Goal: Task Accomplishment & Management: Manage account settings

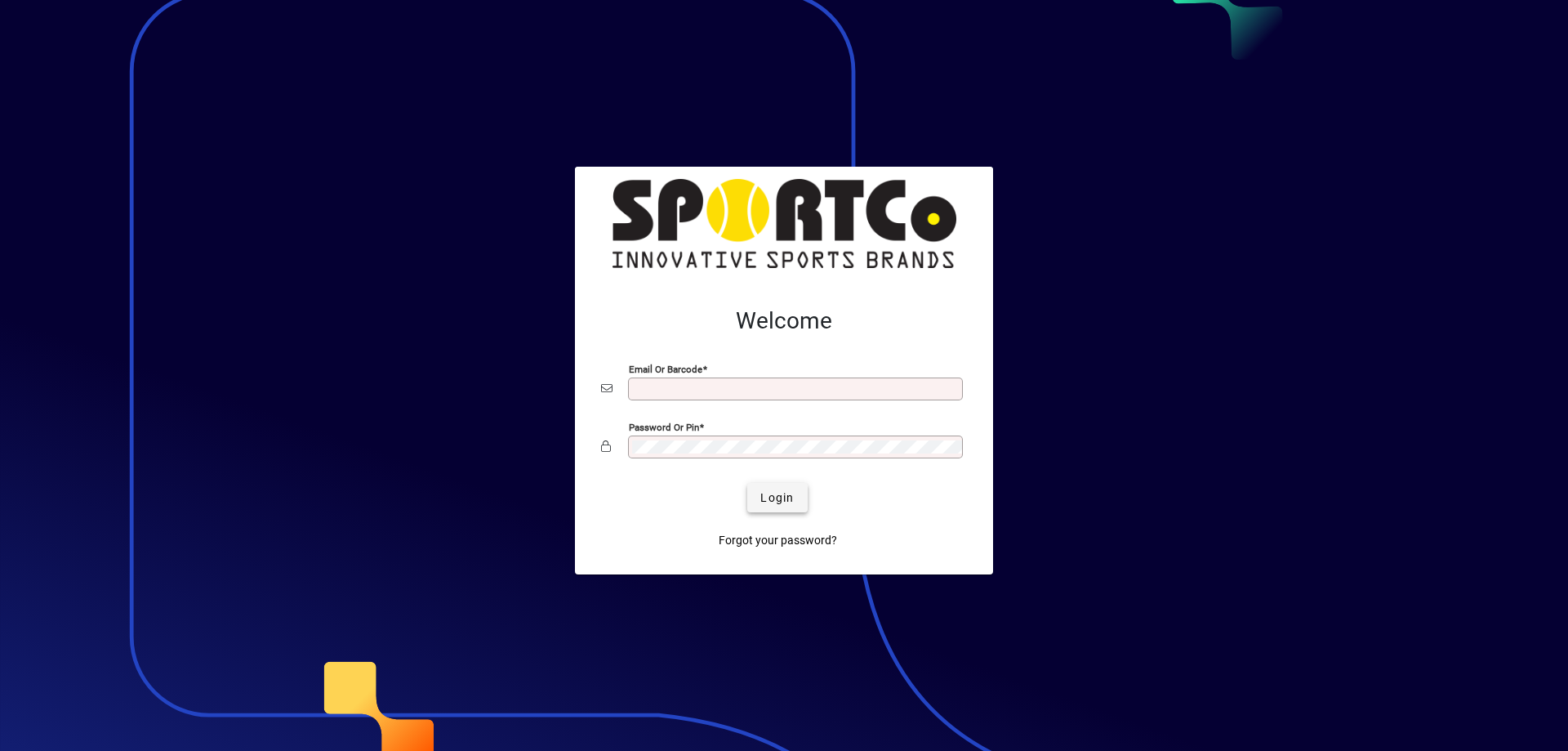
type input "**********"
click at [783, 498] on span "Login" at bounding box center [777, 498] width 34 height 17
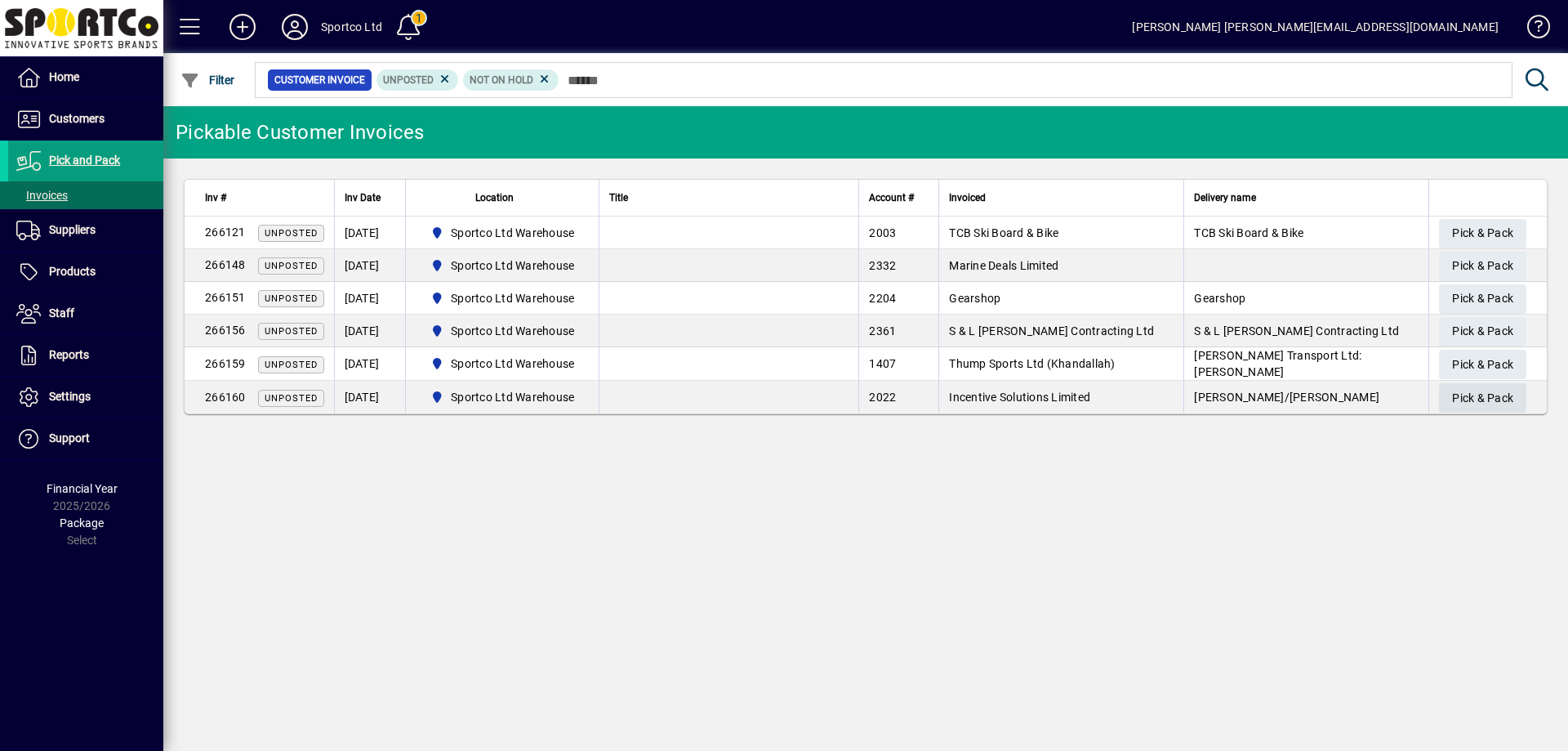
click at [1477, 393] on span "Pick & Pack" at bounding box center [1482, 398] width 61 height 27
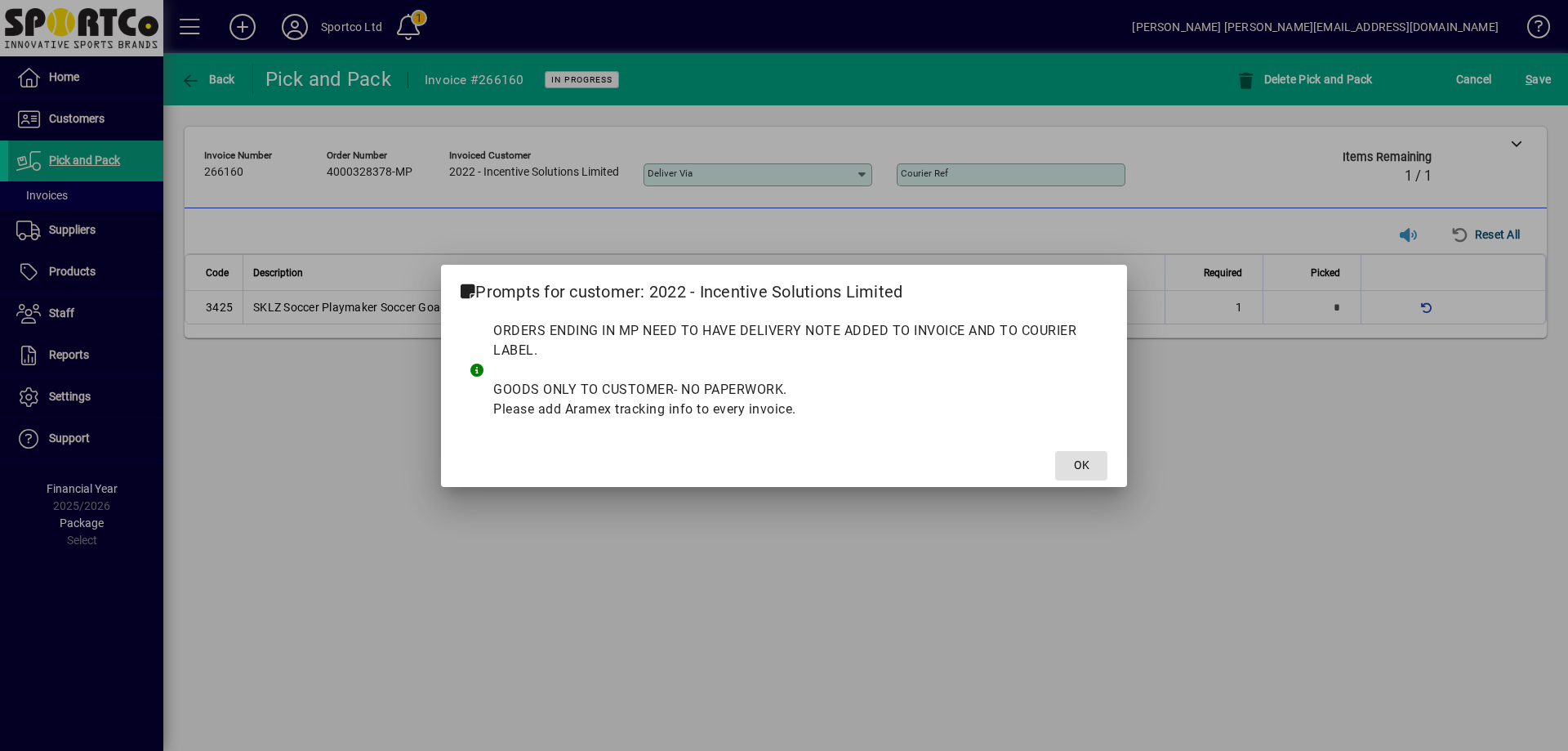
click at [1086, 456] on span at bounding box center [1080, 466] width 52 height 40
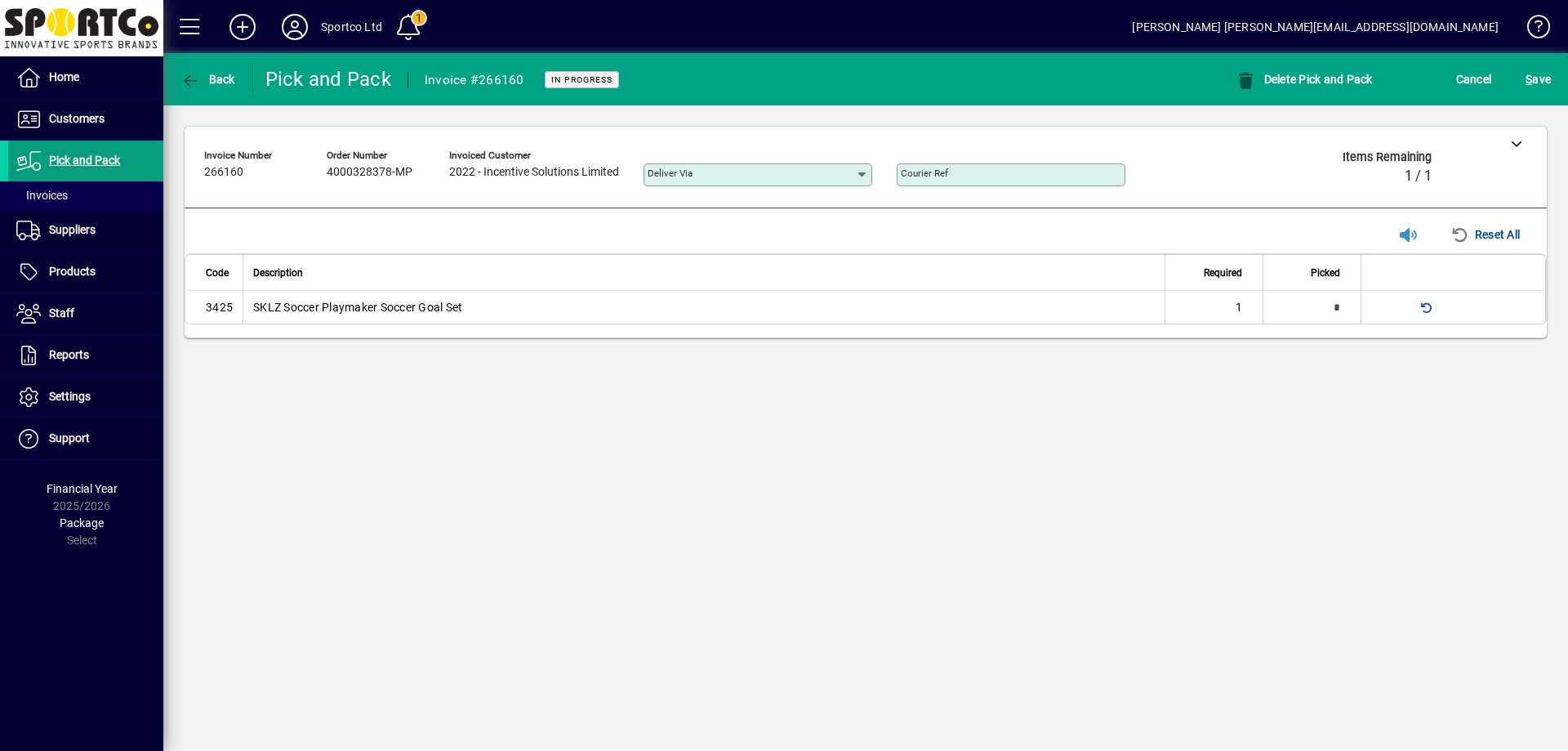
type input "*"
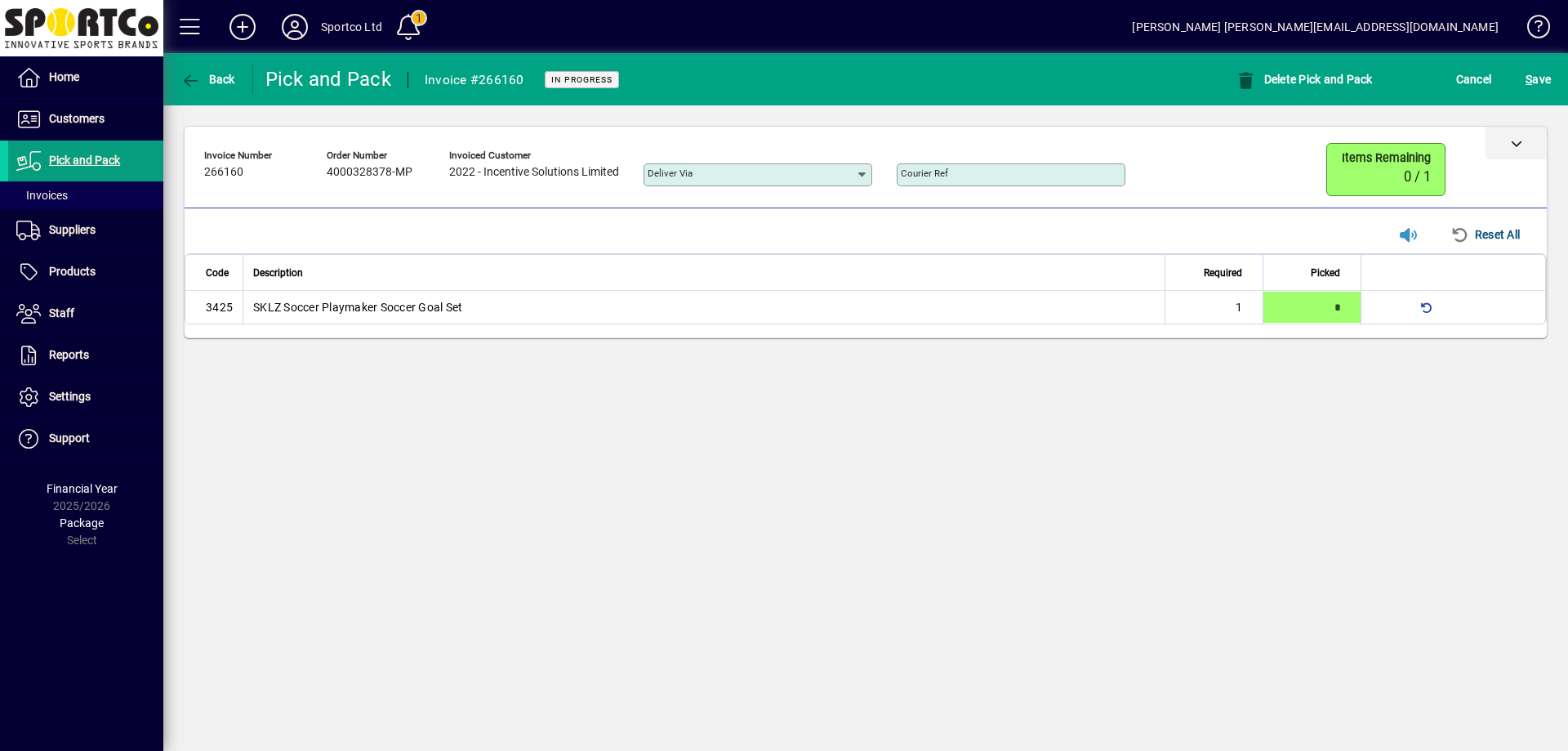
click at [1515, 138] on icon at bounding box center [1517, 143] width 12 height 12
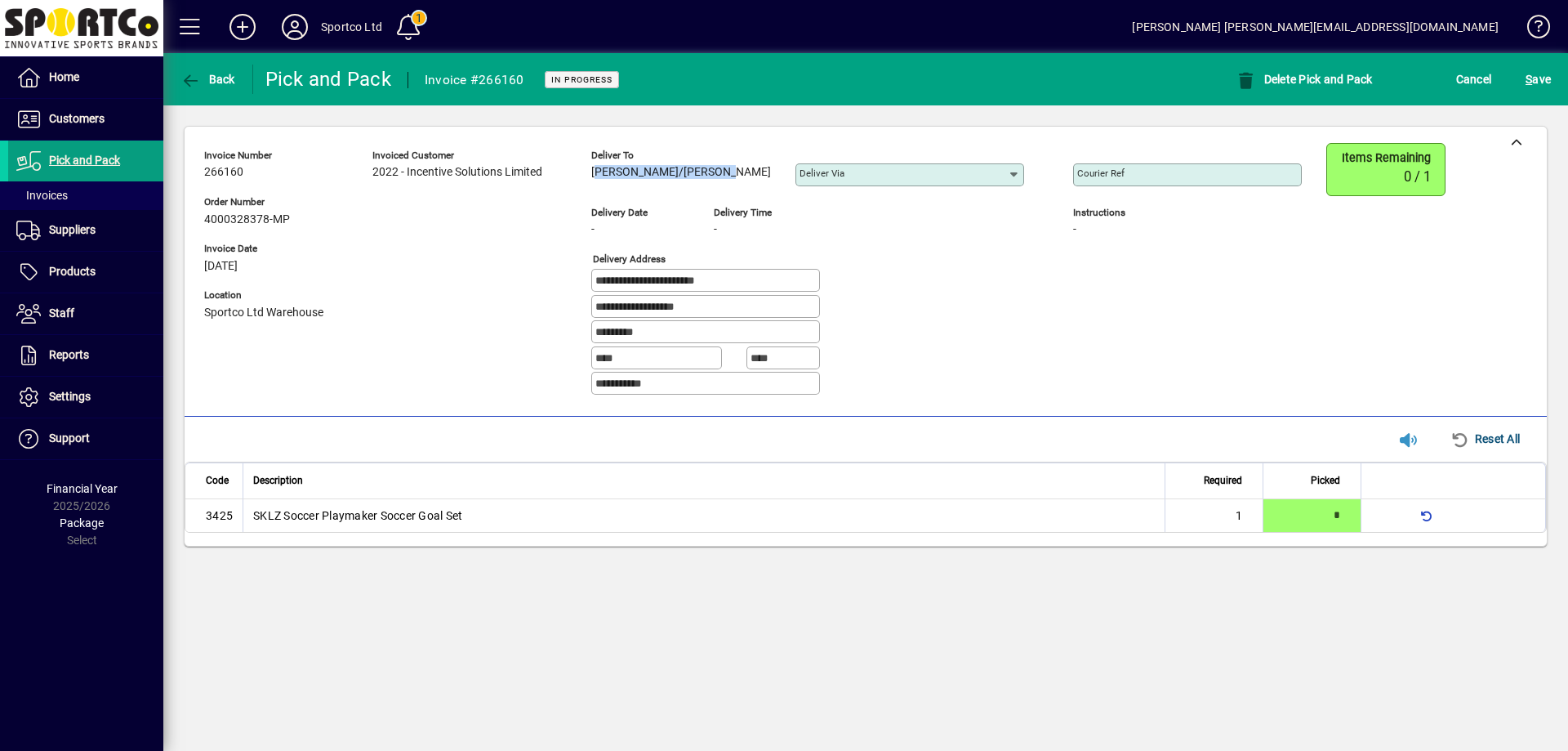
copy span "Kory Davis/Matt Mowat"
drag, startPoint x: 697, startPoint y: 176, endPoint x: 516, endPoint y: 128, distance: 187.3
click at [587, 185] on div "**********" at bounding box center [765, 275] width 1122 height 265
drag, startPoint x: 755, startPoint y: 280, endPoint x: 567, endPoint y: 289, distance: 188.2
click at [564, 289] on div "**********" at bounding box center [765, 275] width 1122 height 265
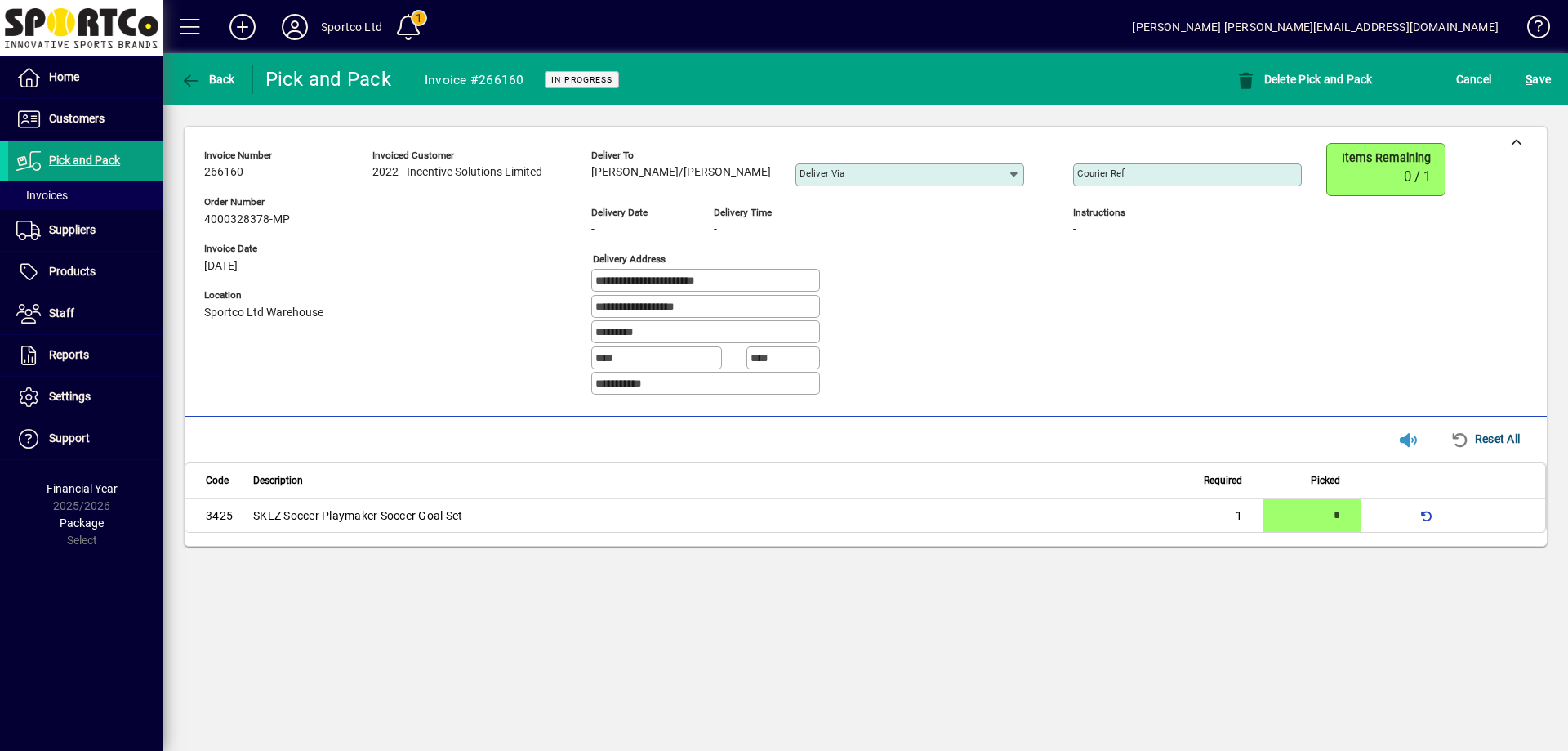
drag, startPoint x: 716, startPoint y: 308, endPoint x: 557, endPoint y: 324, distance: 159.8
click at [557, 324] on div "**********" at bounding box center [765, 275] width 1122 height 265
drag, startPoint x: 674, startPoint y: 332, endPoint x: 564, endPoint y: 348, distance: 111.2
click at [564, 348] on div "**********" at bounding box center [765, 275] width 1122 height 265
click at [1077, 176] on input "Courier Ref" at bounding box center [1189, 175] width 224 height 13
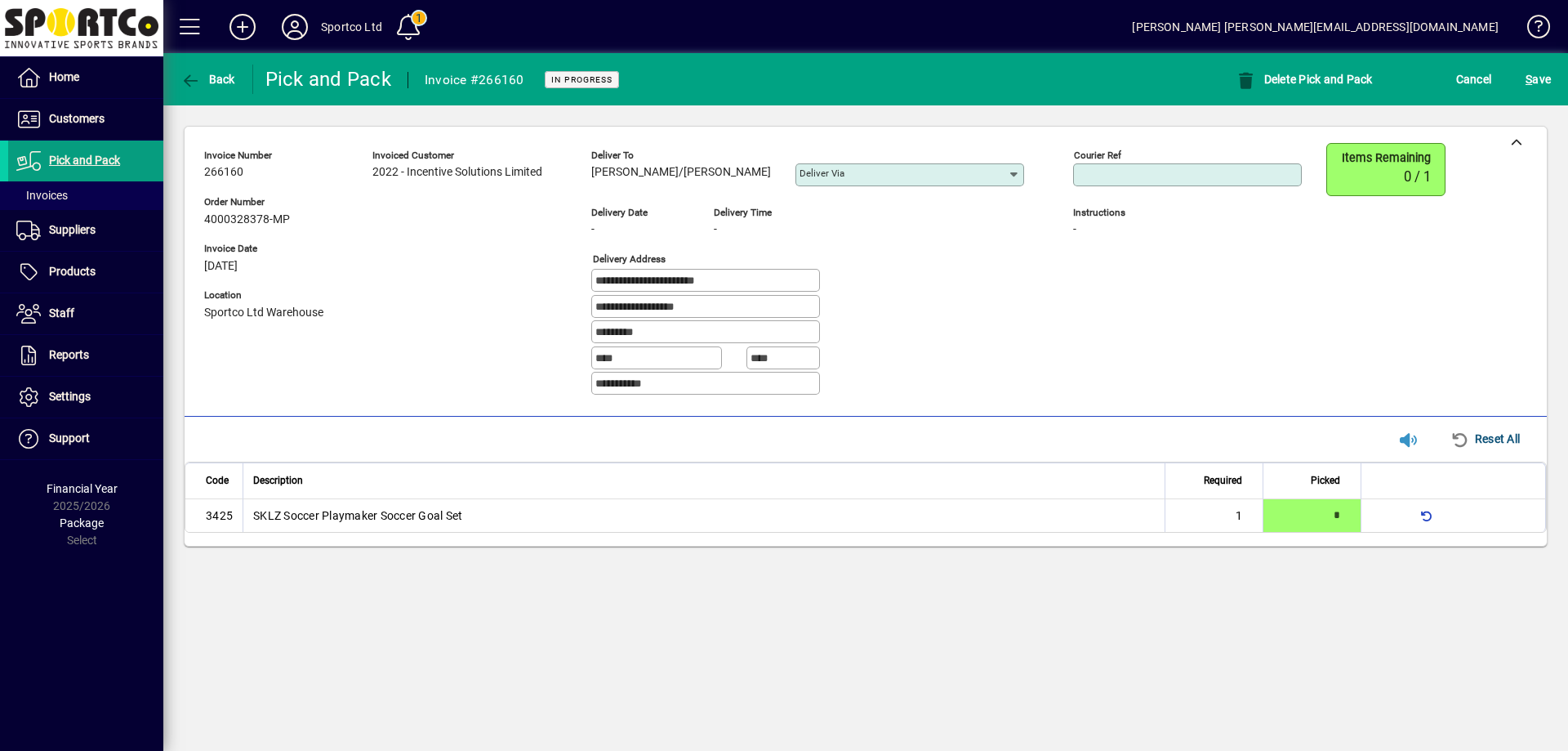
paste input "**********"
type input "**********"
click at [1539, 69] on span "S ave" at bounding box center [1538, 79] width 26 height 26
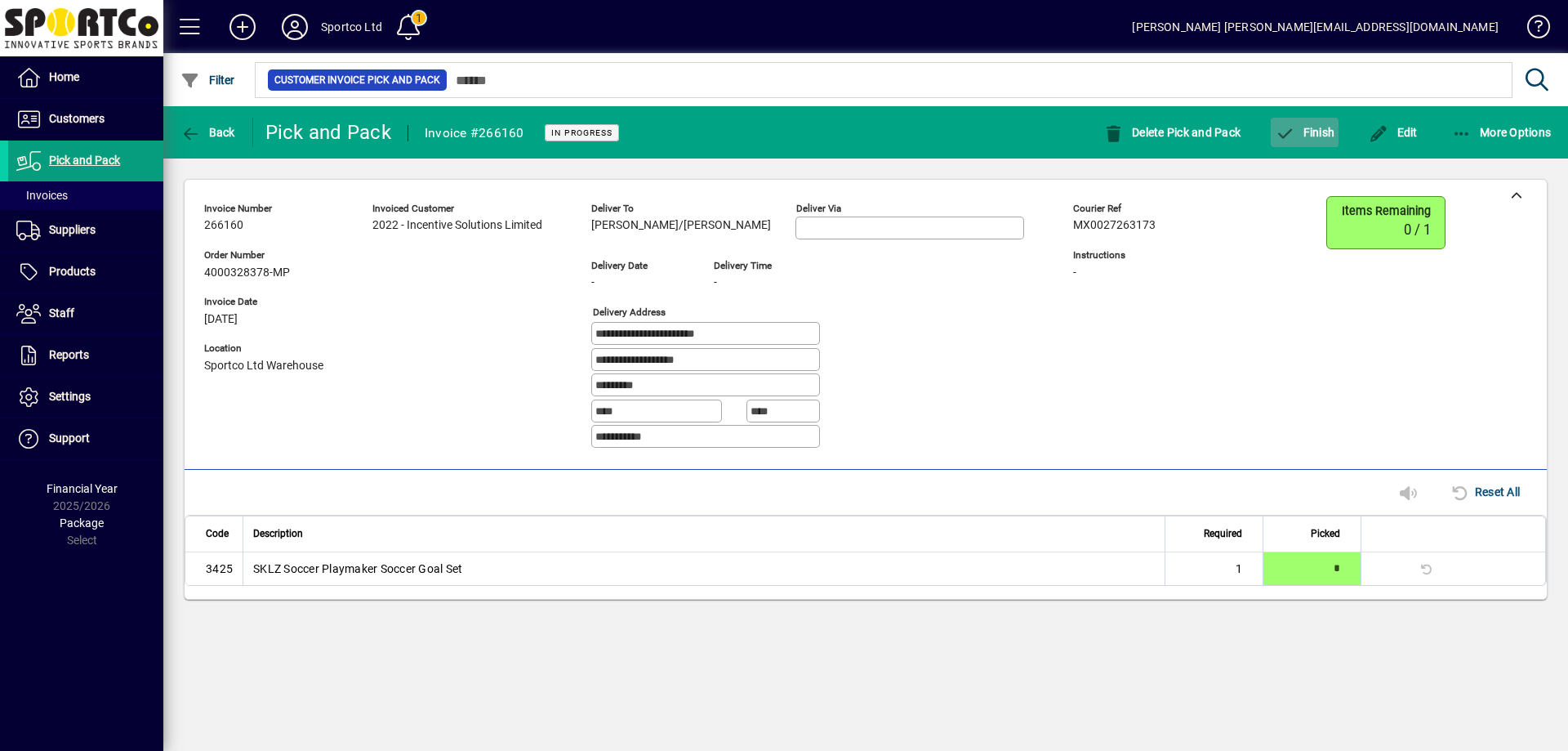
click at [1317, 134] on span "Finish" at bounding box center [1304, 133] width 59 height 13
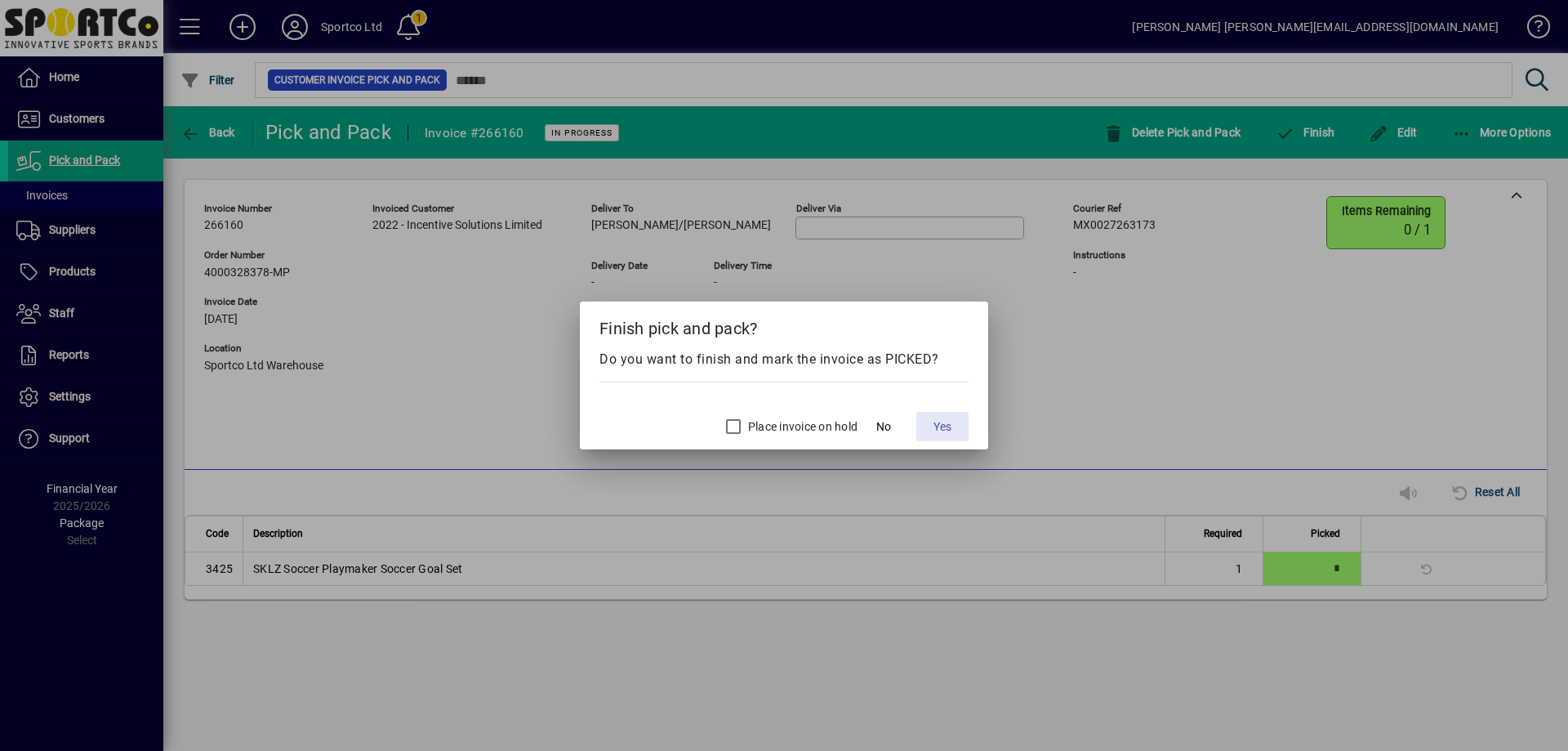
click at [938, 425] on span "Yes" at bounding box center [943, 426] width 18 height 17
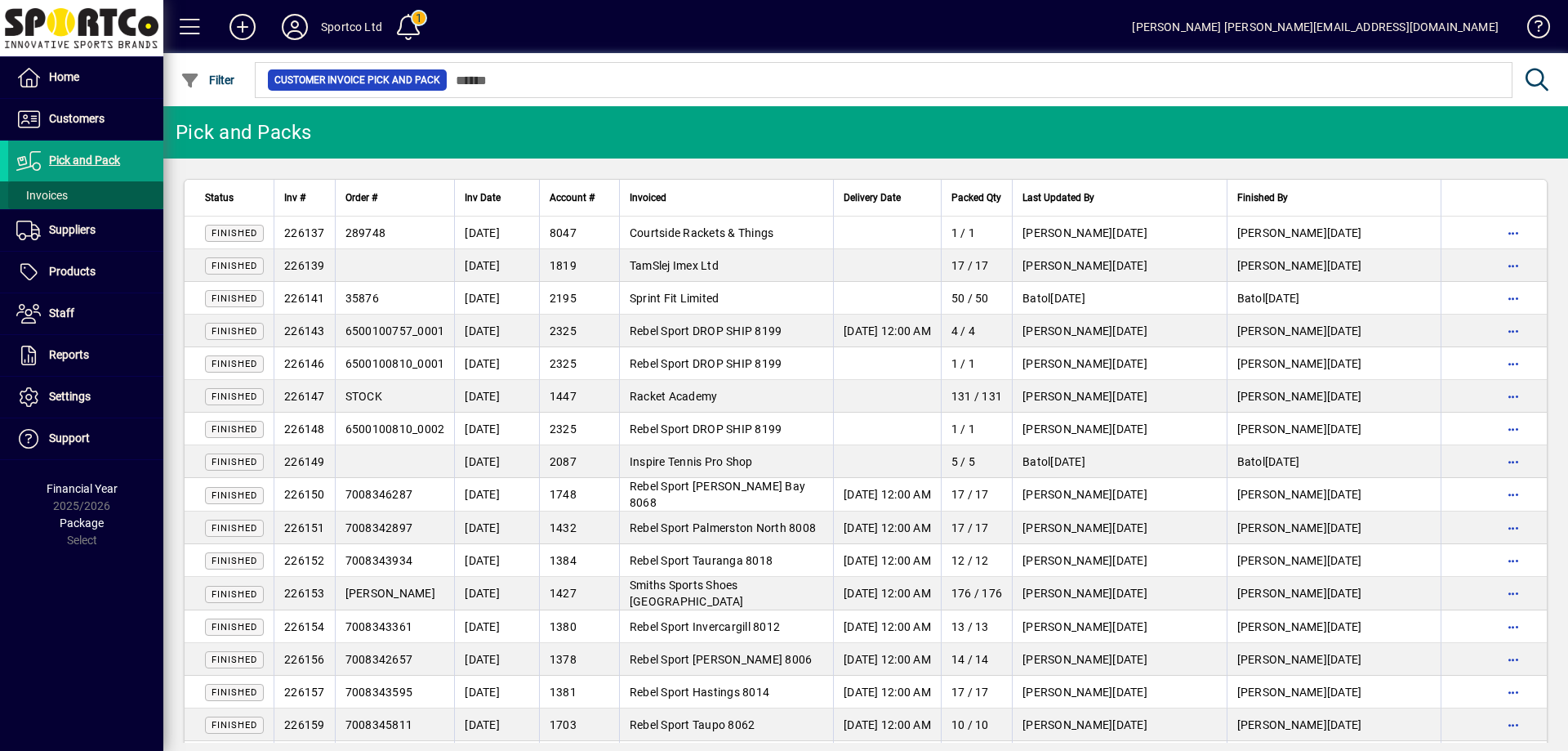
click at [38, 196] on span "Invoices" at bounding box center [42, 195] width 51 height 13
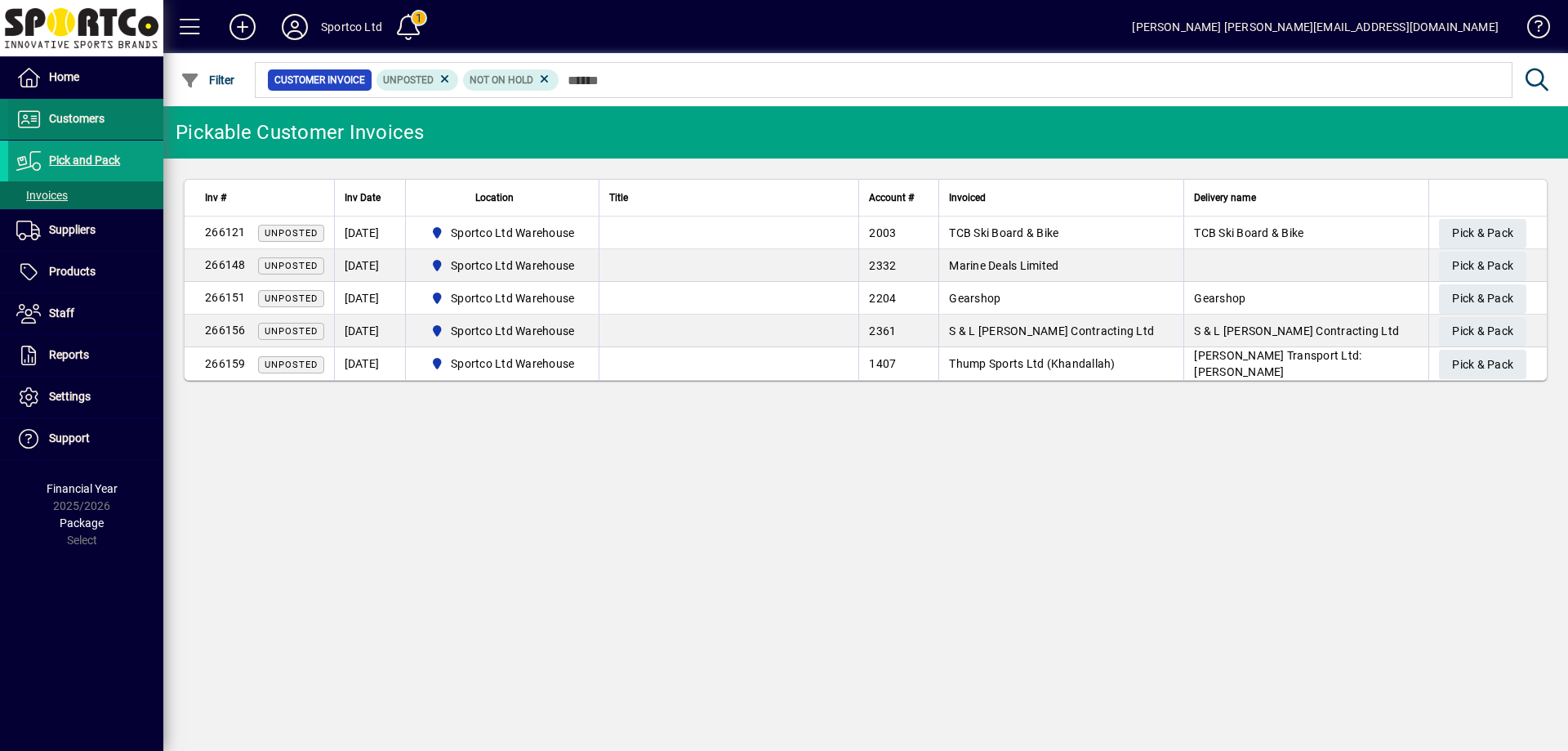
click at [61, 120] on span "Customers" at bounding box center [76, 119] width 55 height 13
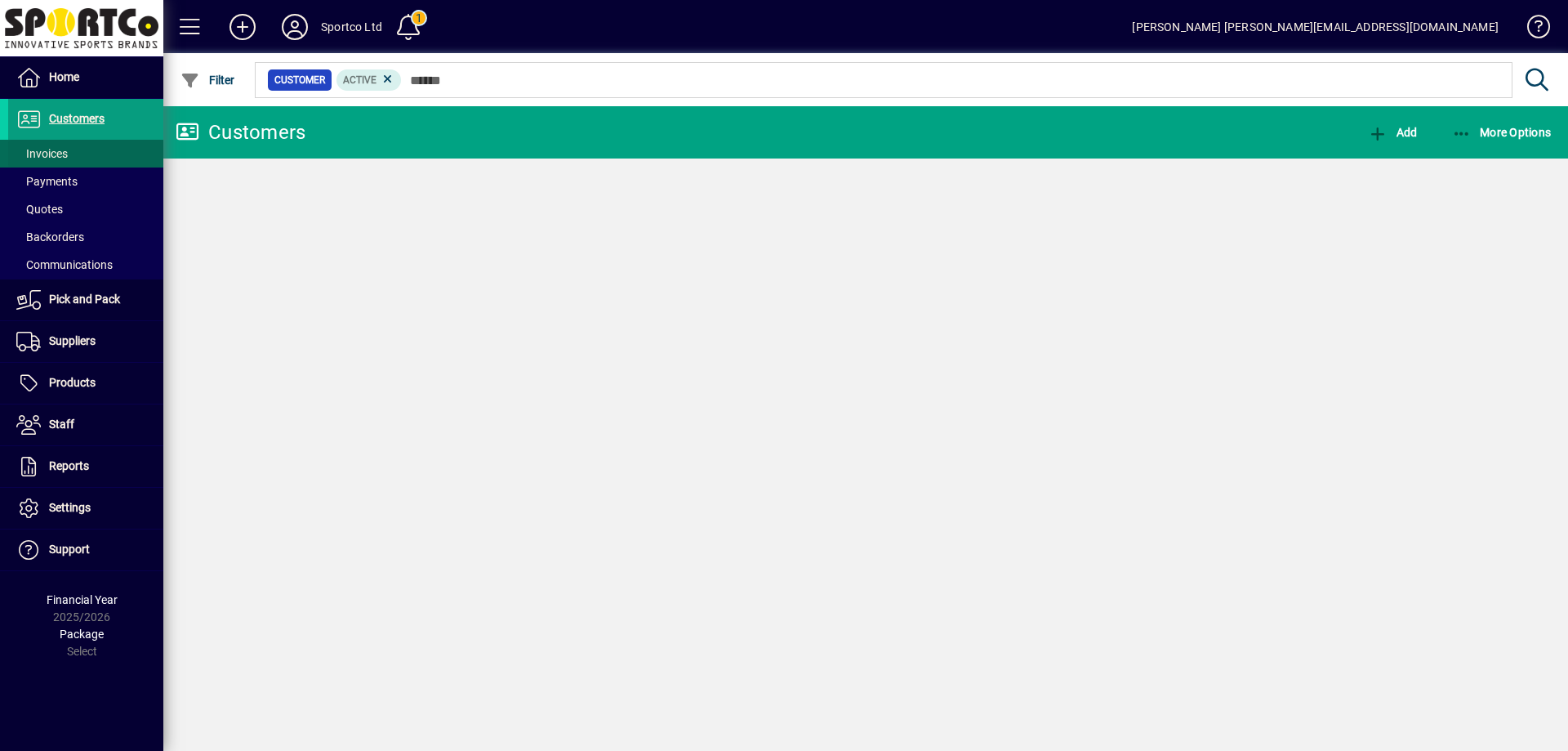
click at [54, 155] on span "Invoices" at bounding box center [42, 153] width 51 height 13
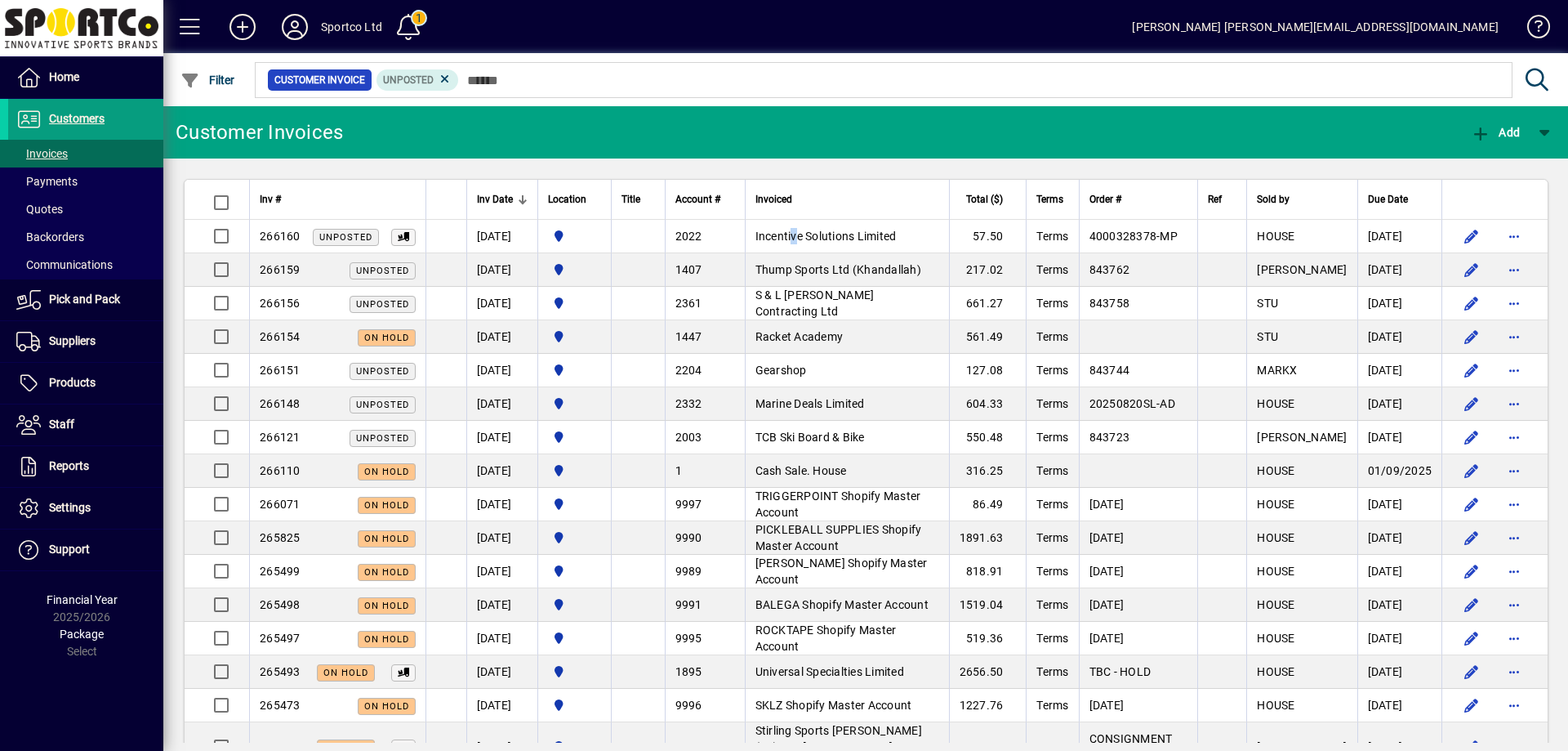
click at [807, 232] on span "Incentive Solutions Limited" at bounding box center [826, 236] width 141 height 13
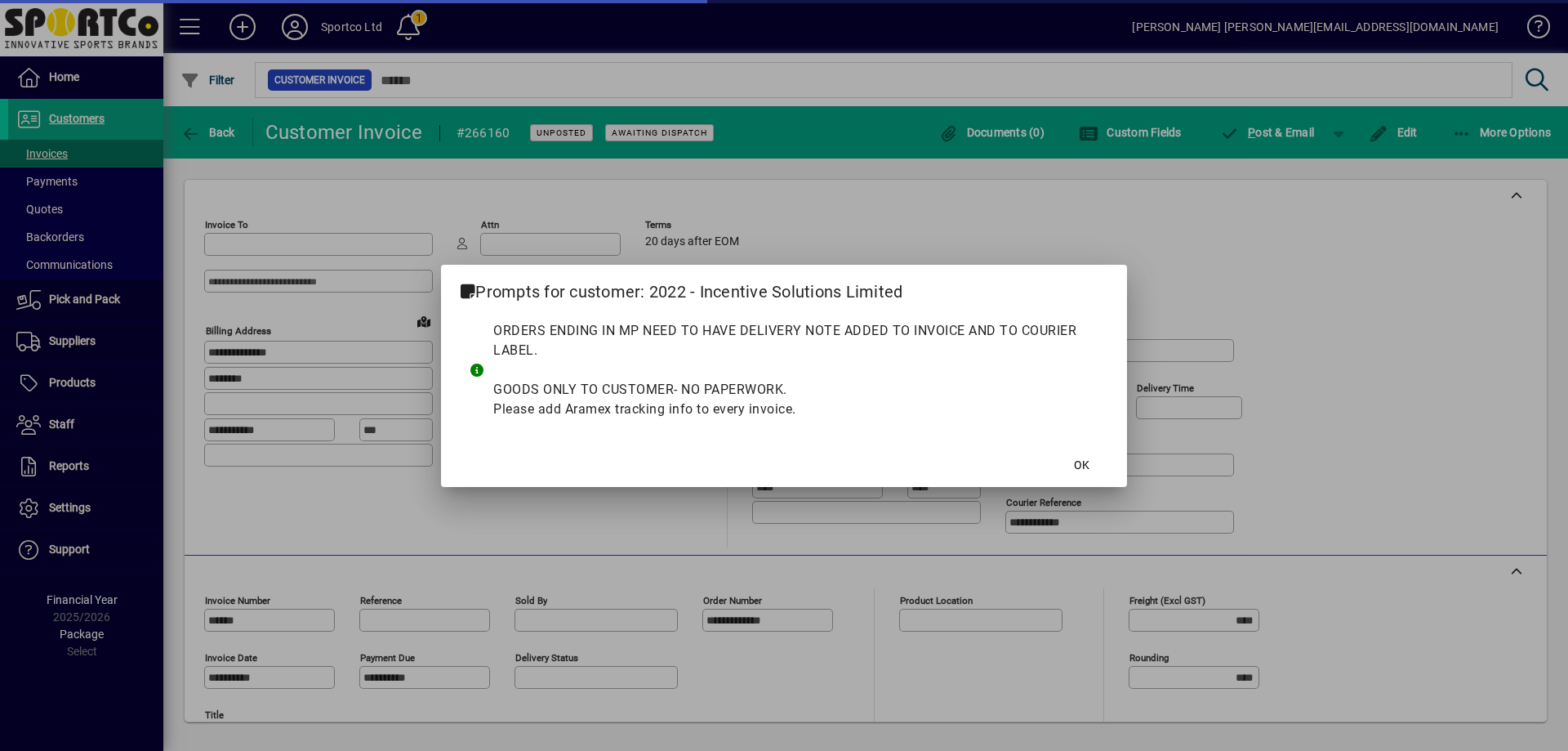
type input "**********"
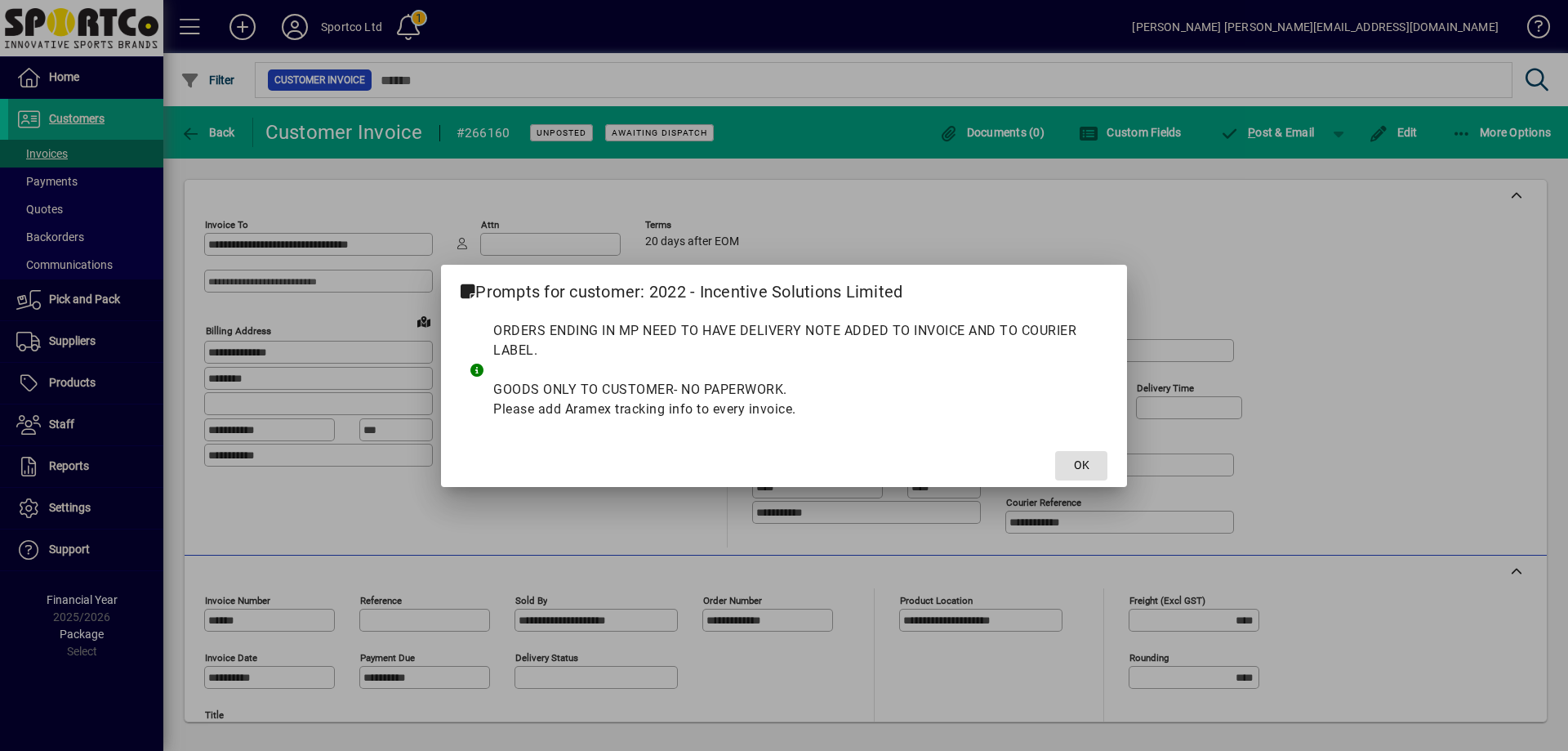
click at [1068, 464] on span at bounding box center [1080, 466] width 52 height 40
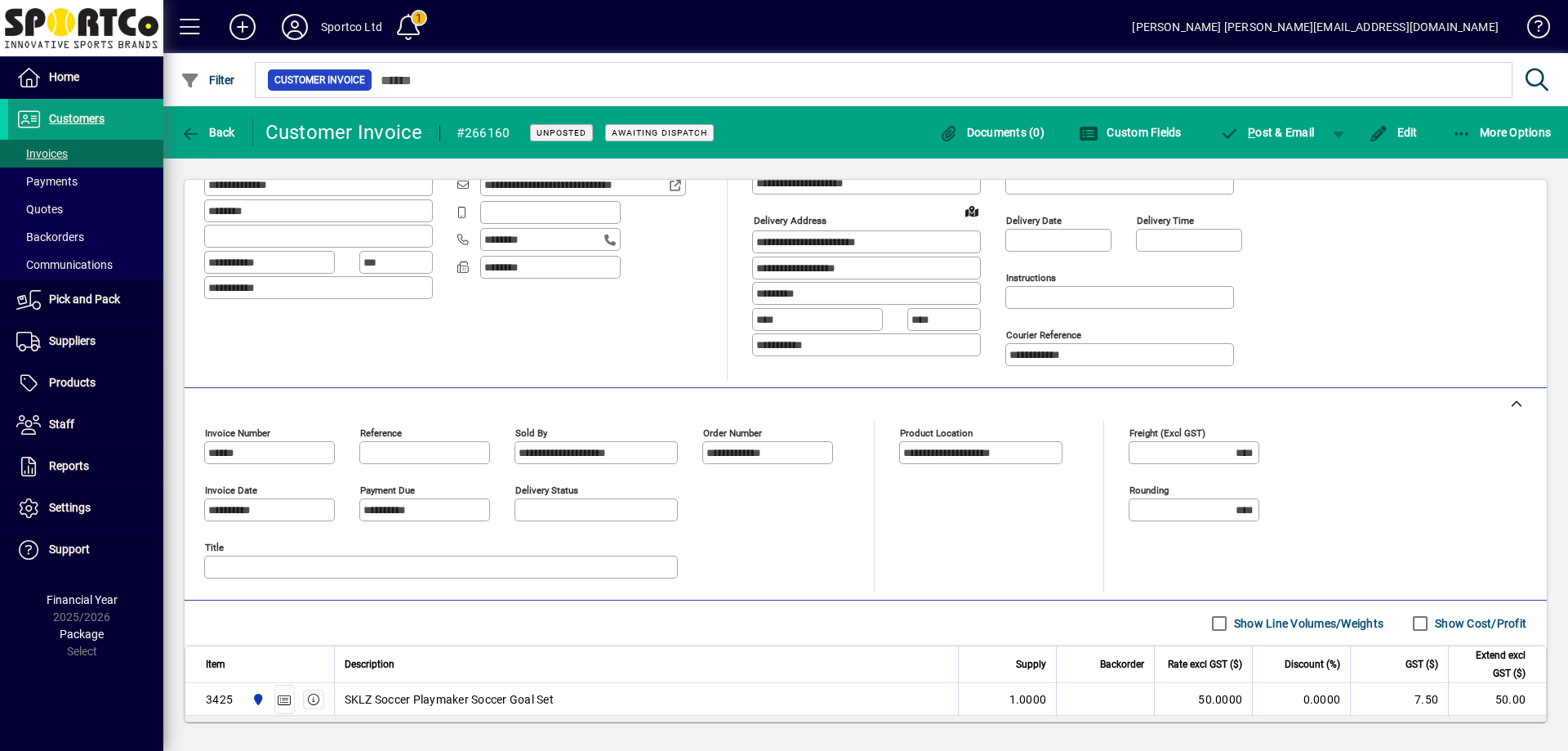
scroll to position [326, 0]
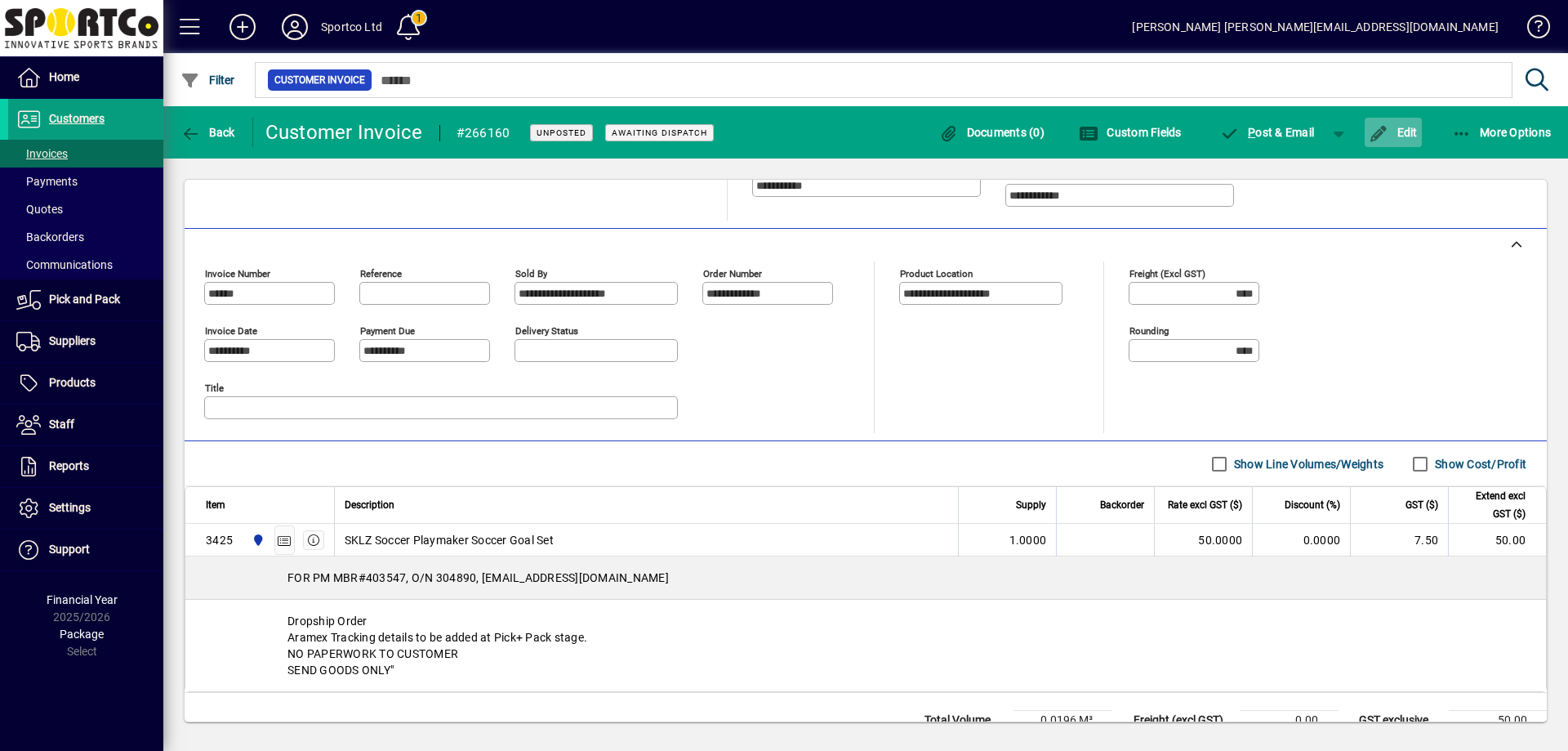
click at [1395, 133] on span "Edit" at bounding box center [1392, 133] width 49 height 13
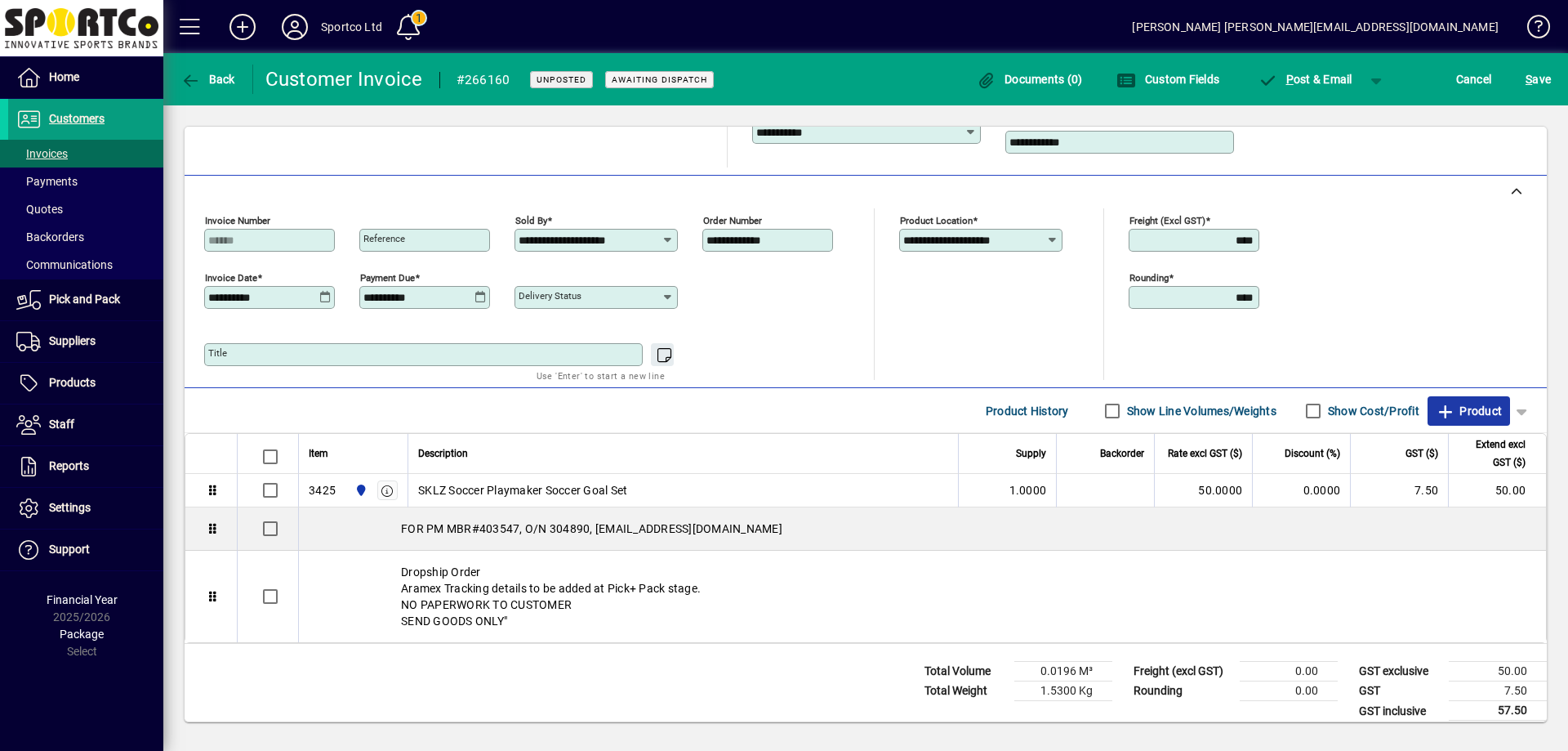
click at [1469, 415] on span "Product" at bounding box center [1468, 411] width 66 height 26
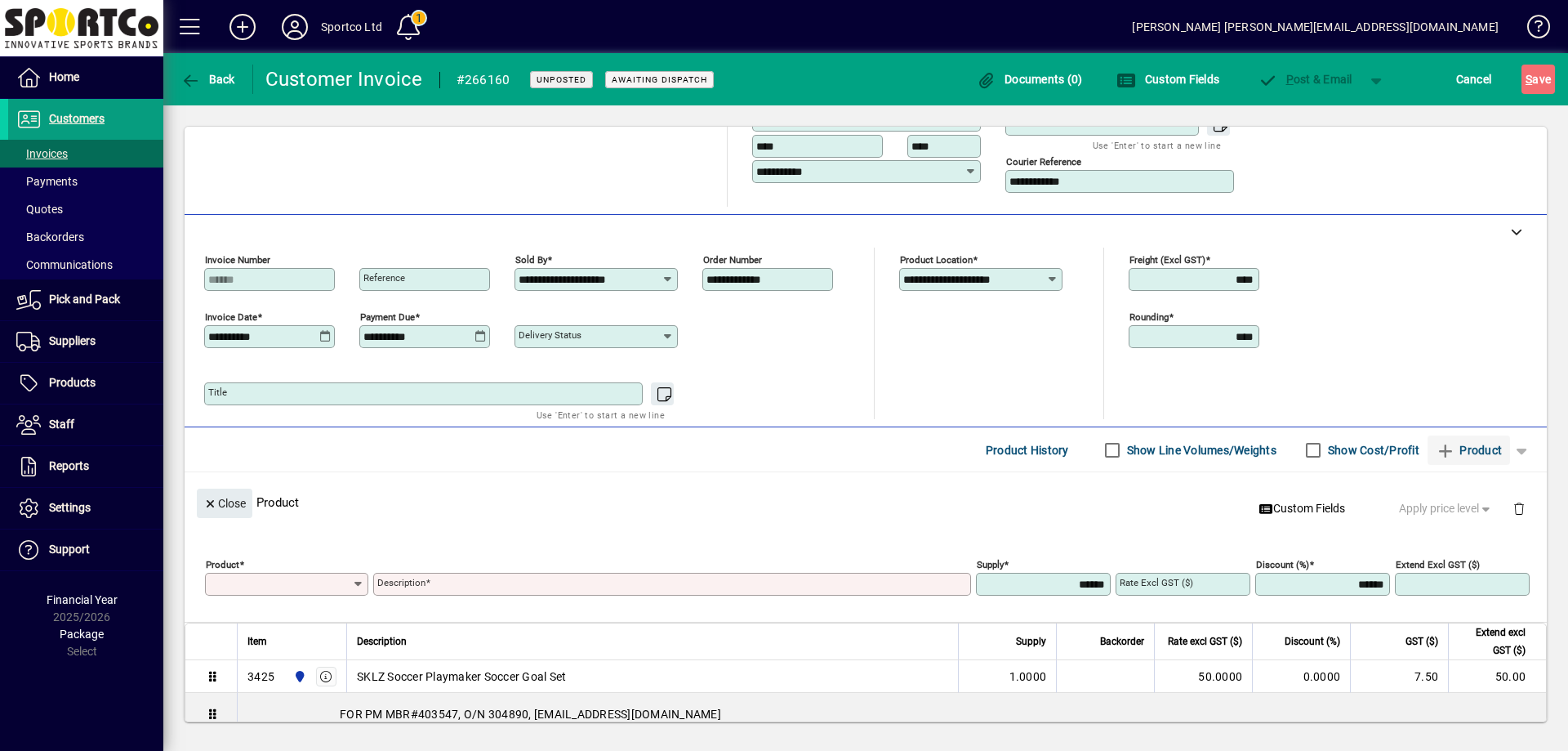
scroll to position [68, 0]
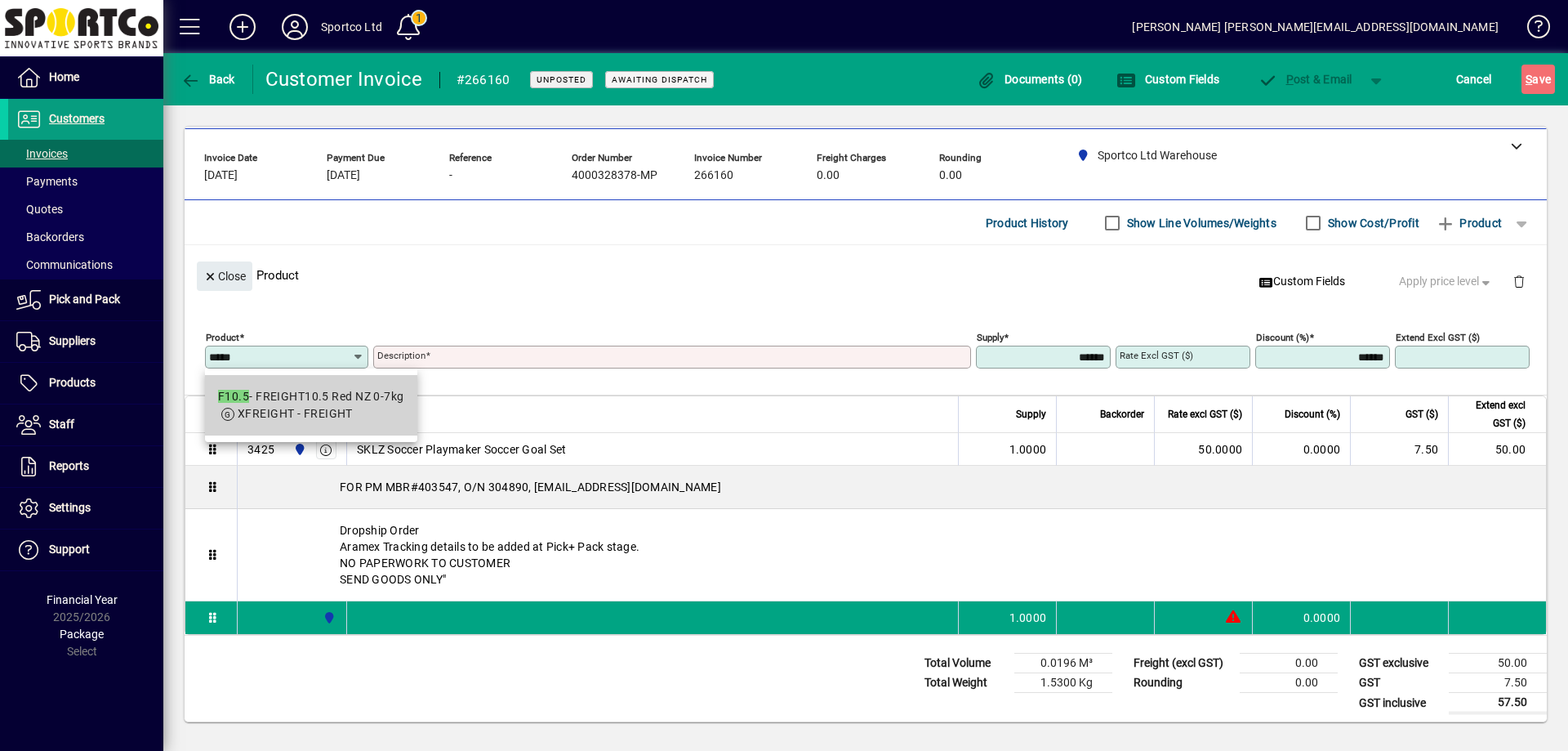
click at [283, 399] on div "F10.5 - FREIGHT10.5 Red NZ 0-7kg" at bounding box center [311, 397] width 186 height 17
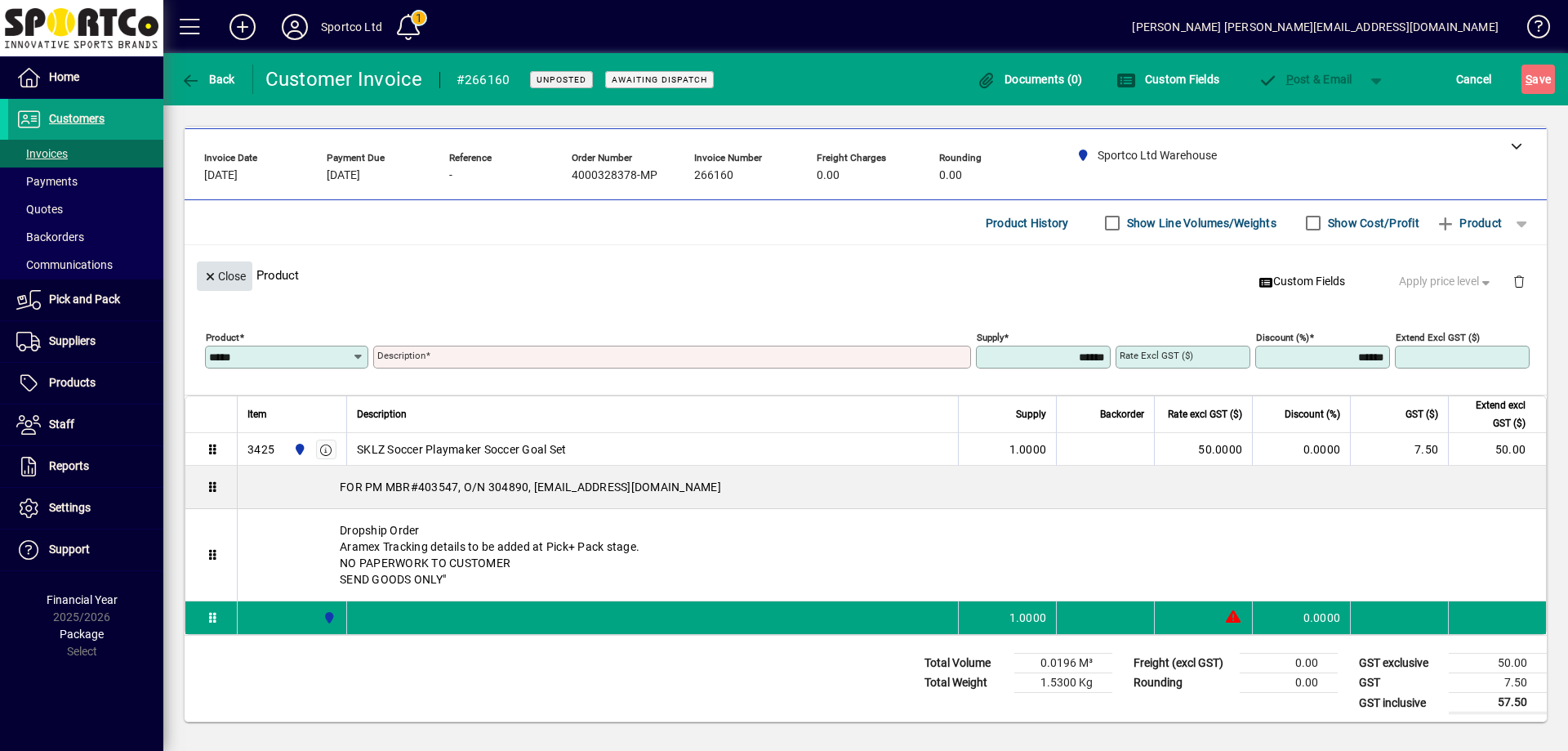
type input "*****"
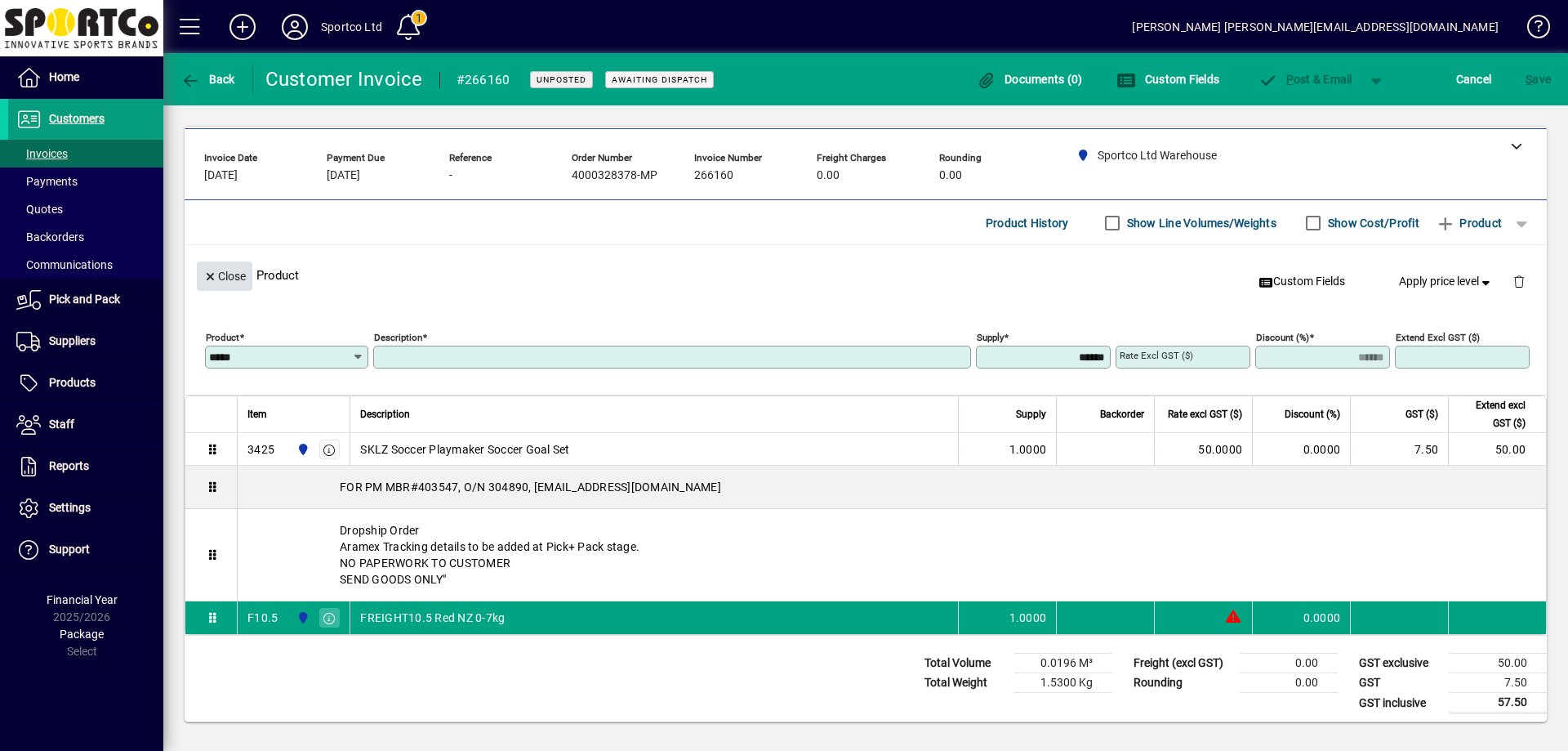
type input "**********"
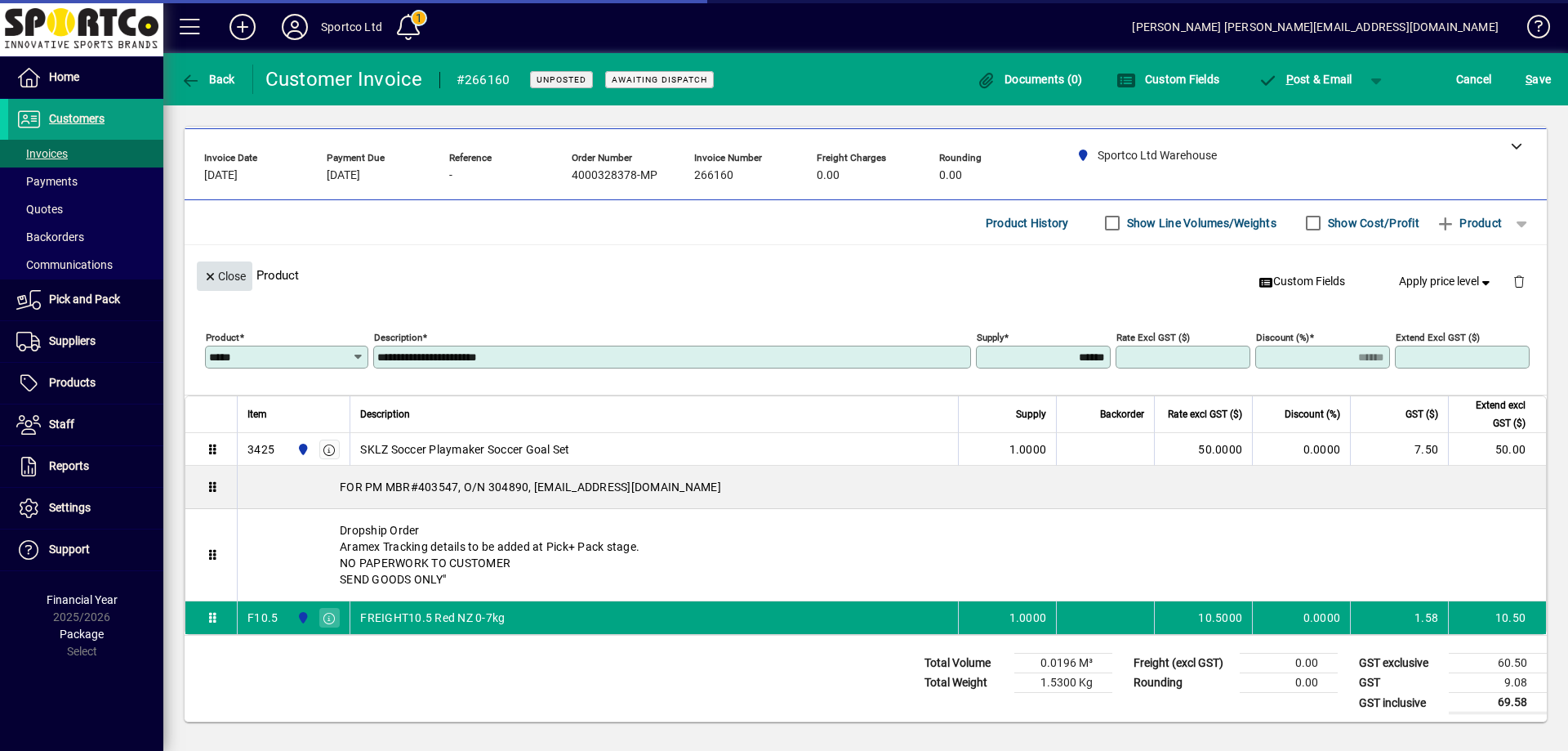
type input "*******"
type input "*****"
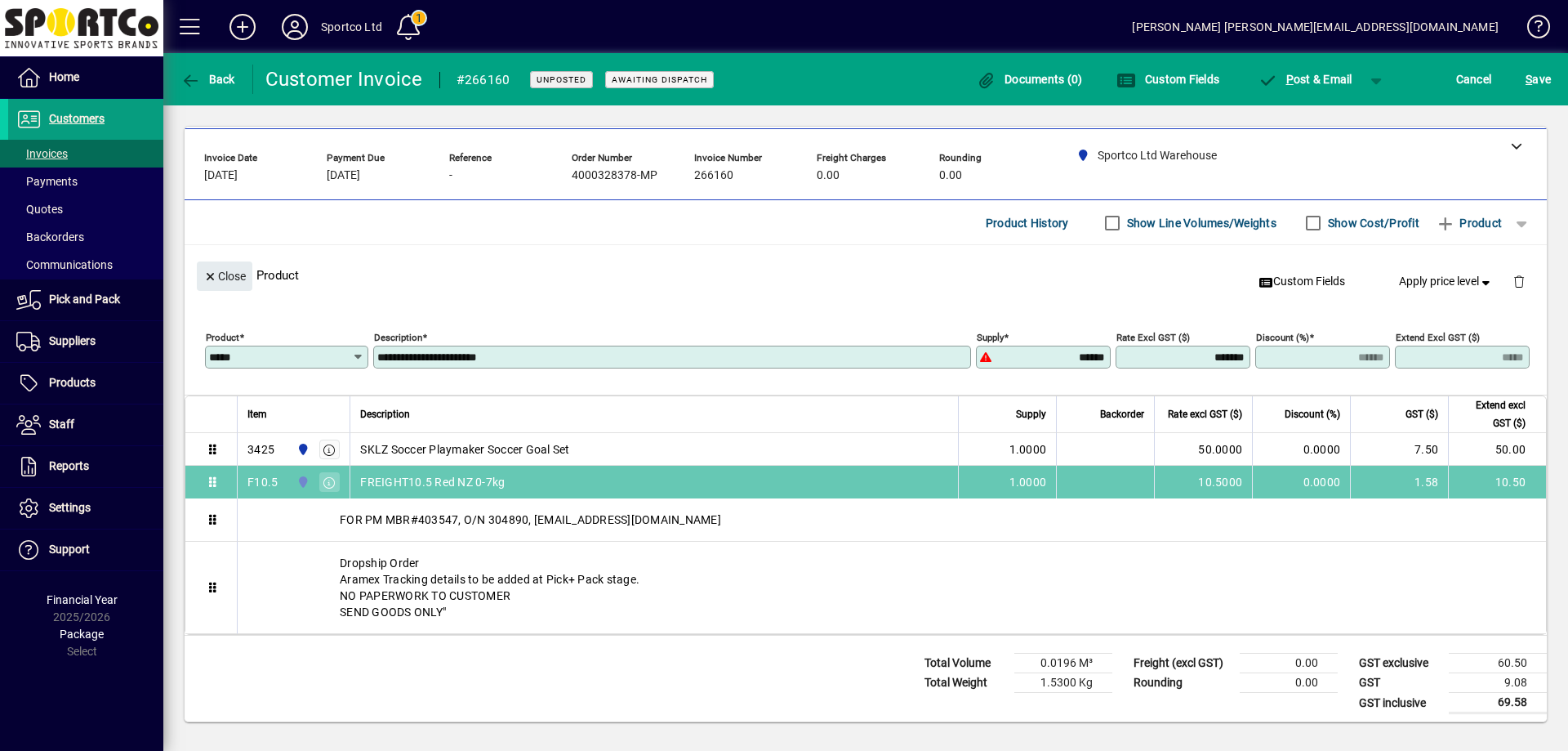
drag, startPoint x: 207, startPoint y: 622, endPoint x: 219, endPoint y: 479, distance: 143.5
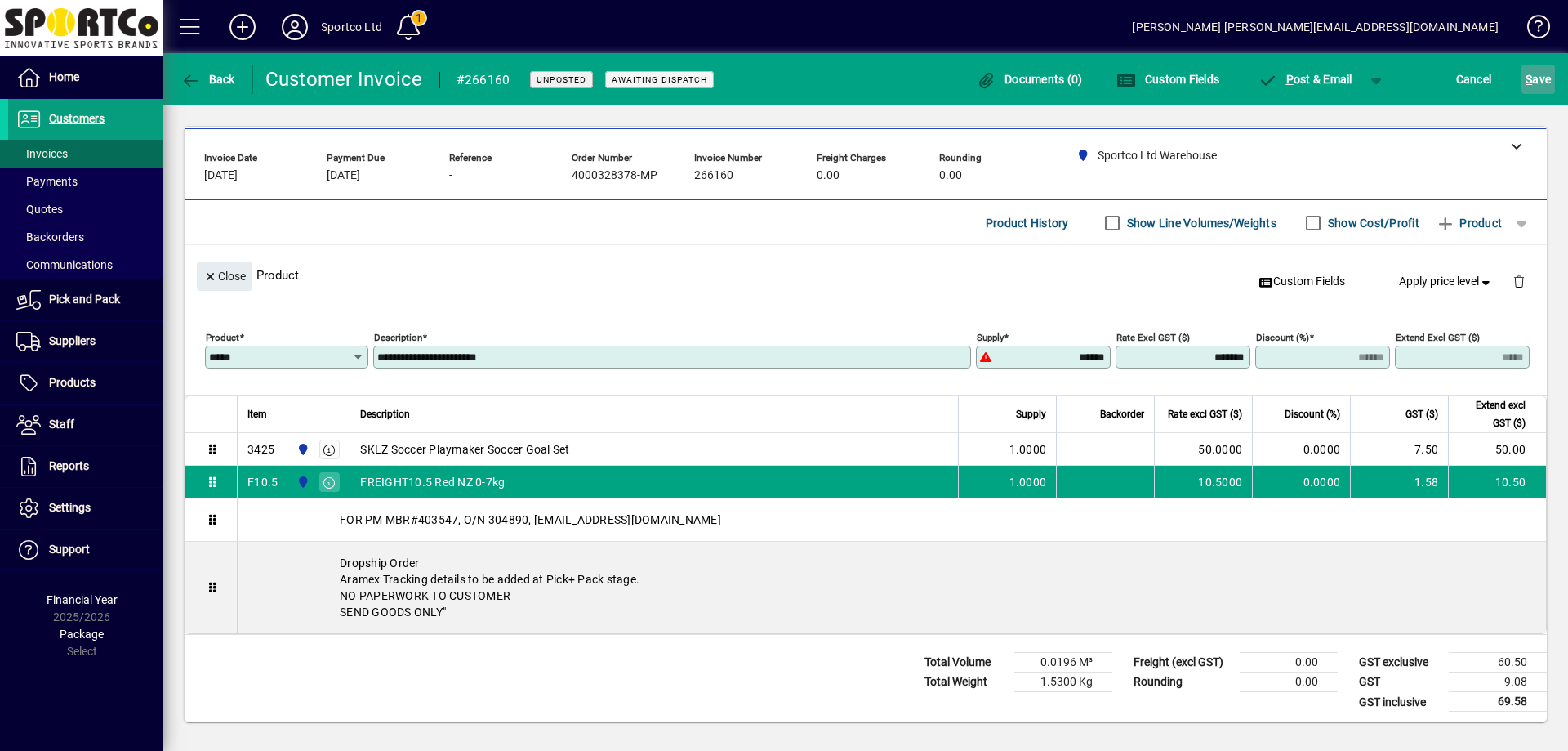
click at [1544, 80] on span "S ave" at bounding box center [1538, 79] width 26 height 26
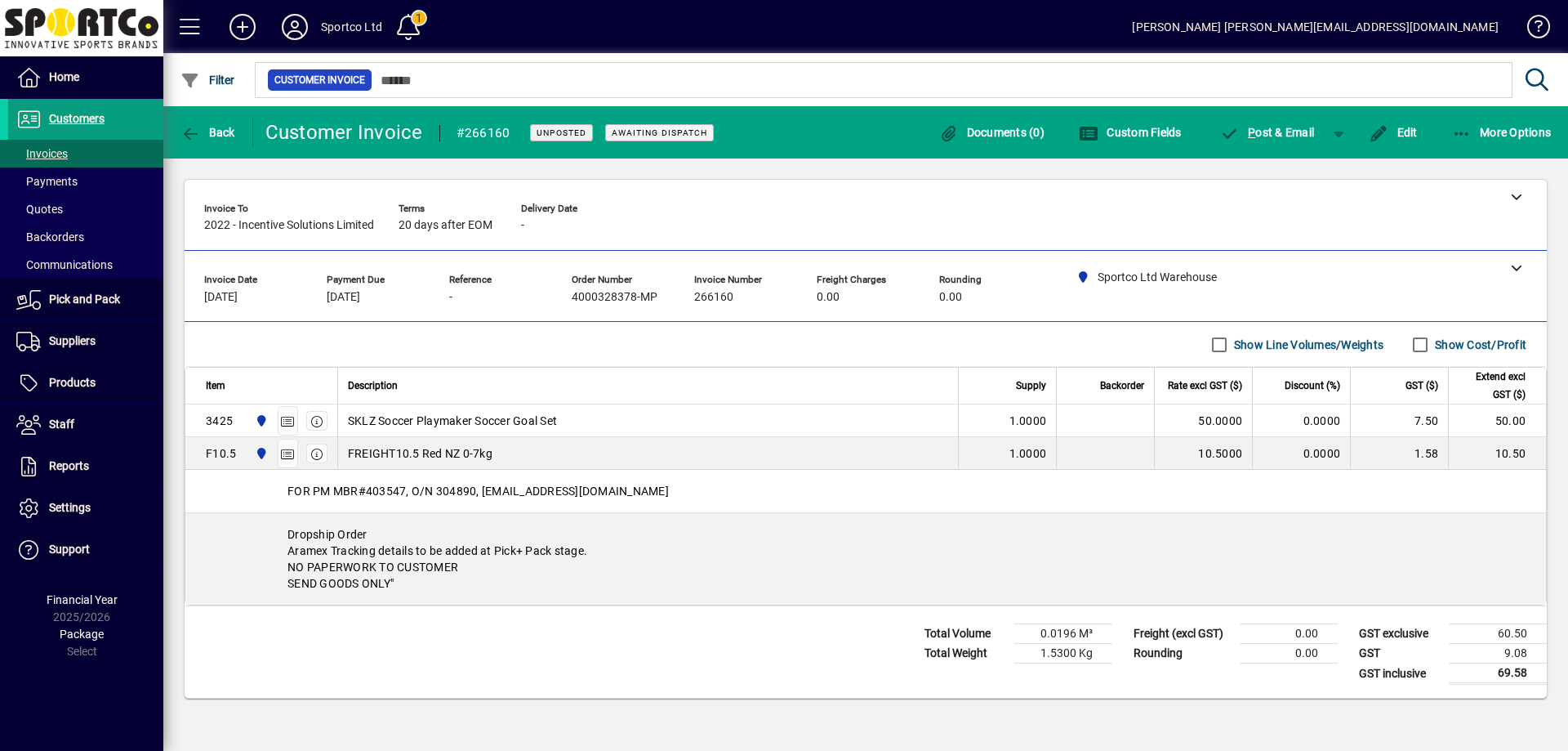
scroll to position [0, 0]
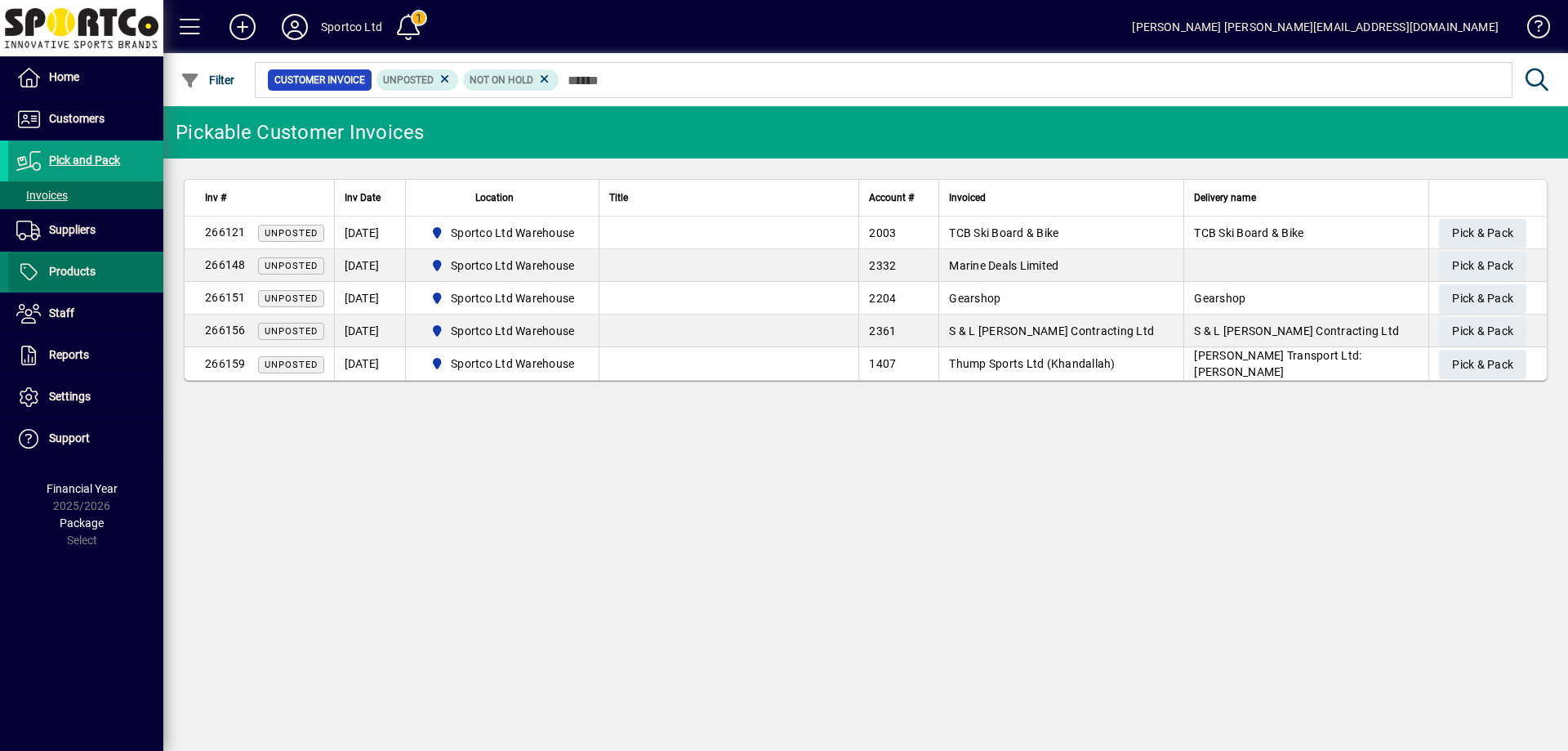
click at [91, 273] on span "Products" at bounding box center [72, 271] width 46 height 13
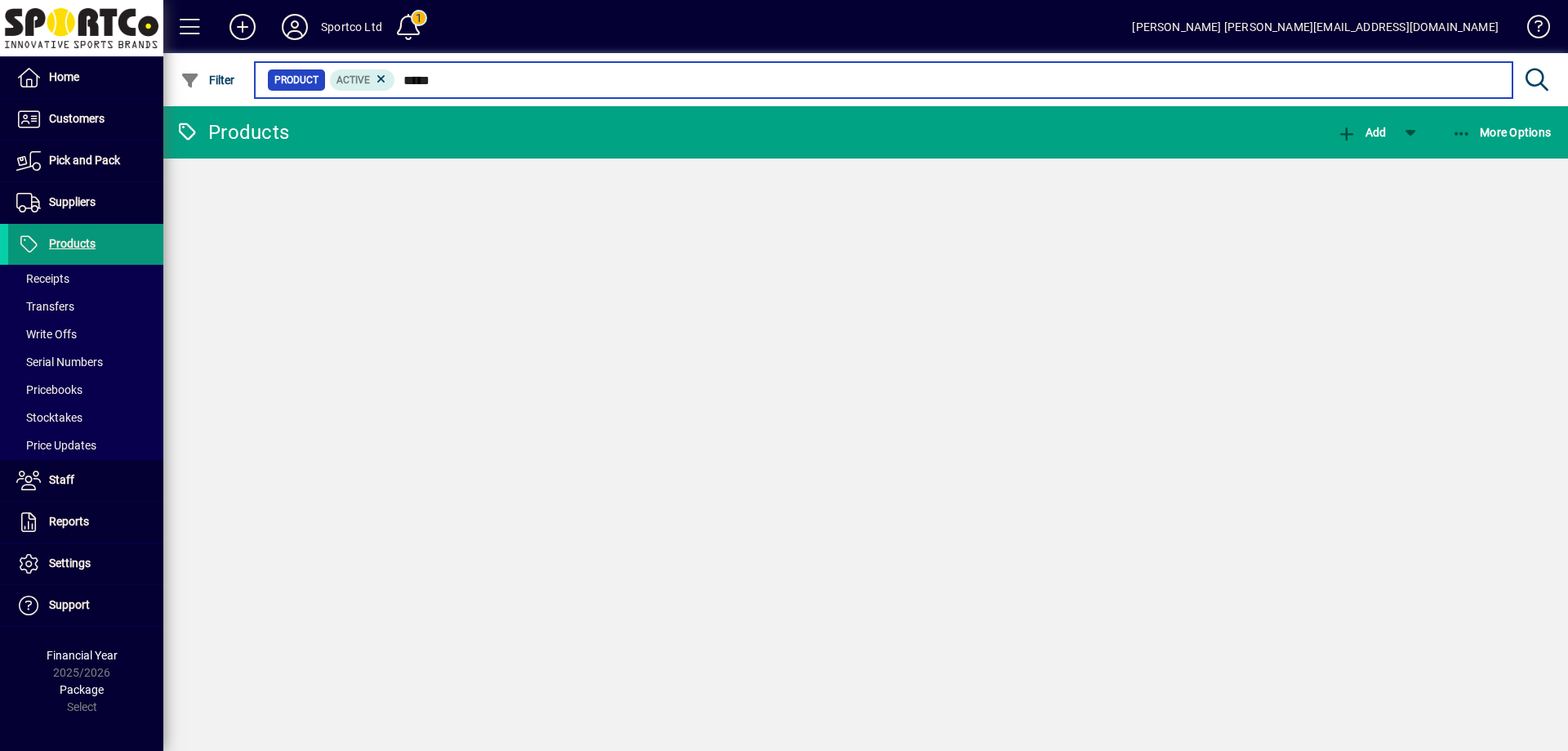
type input "******"
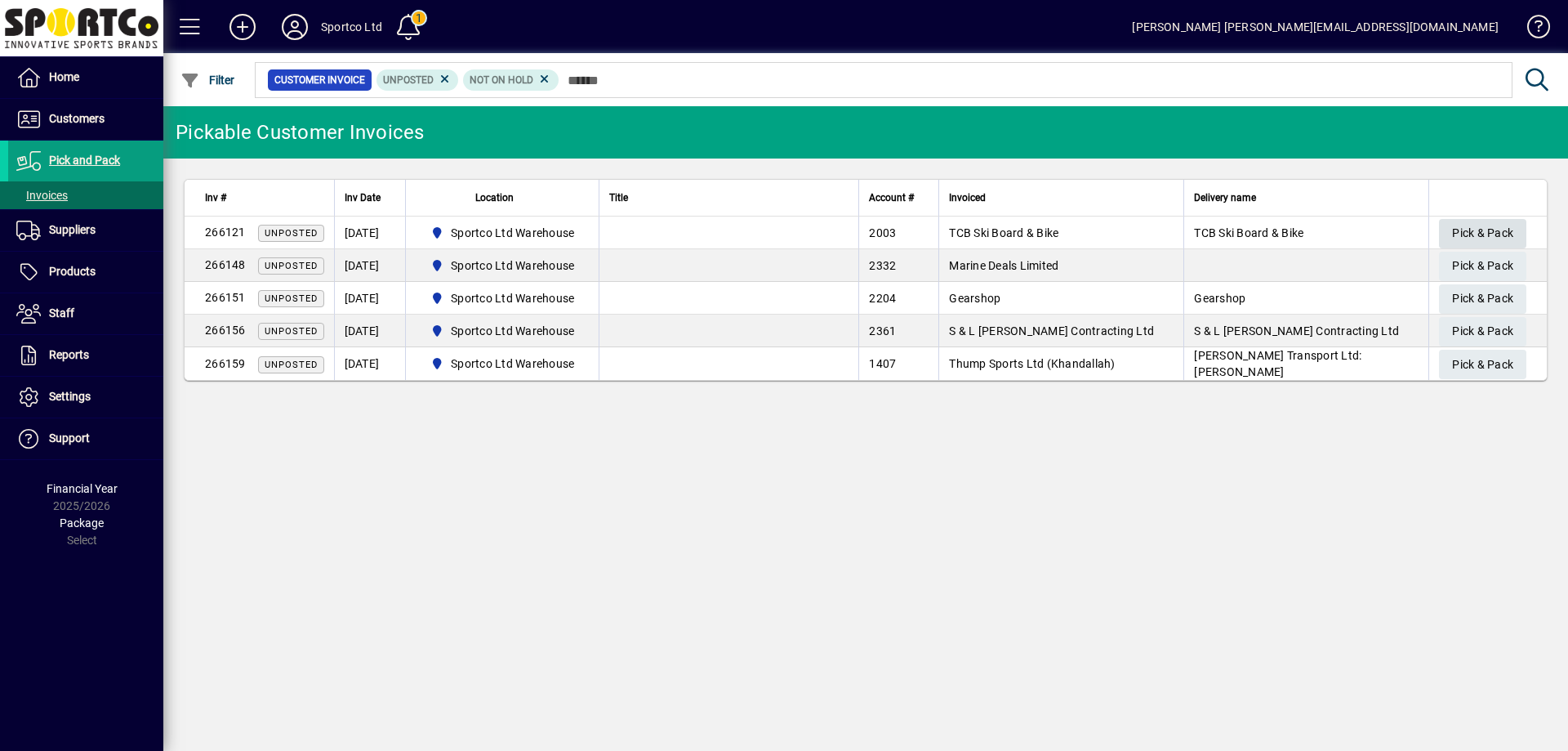
click at [1464, 232] on span "Pick & Pack" at bounding box center [1482, 233] width 61 height 27
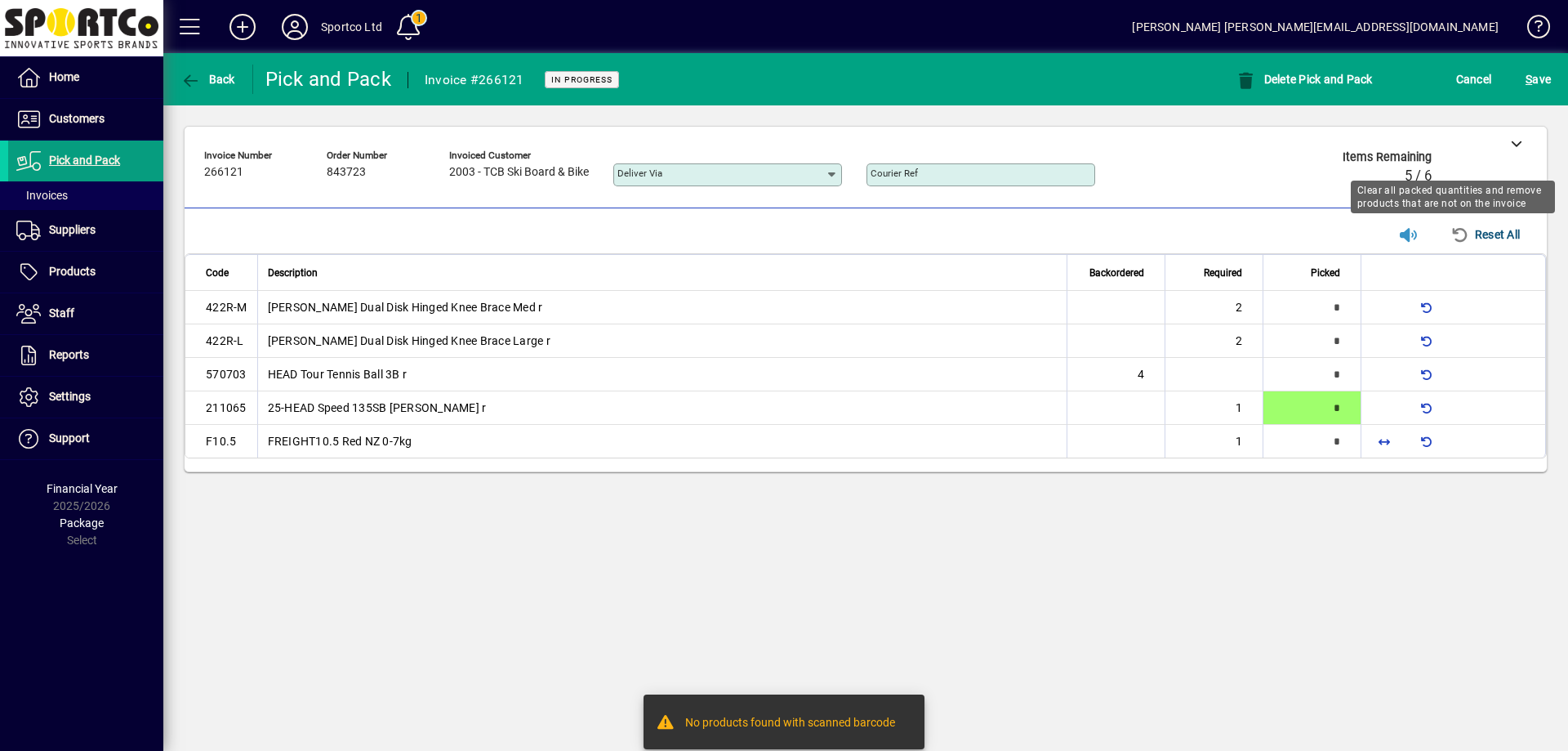
type input "*"
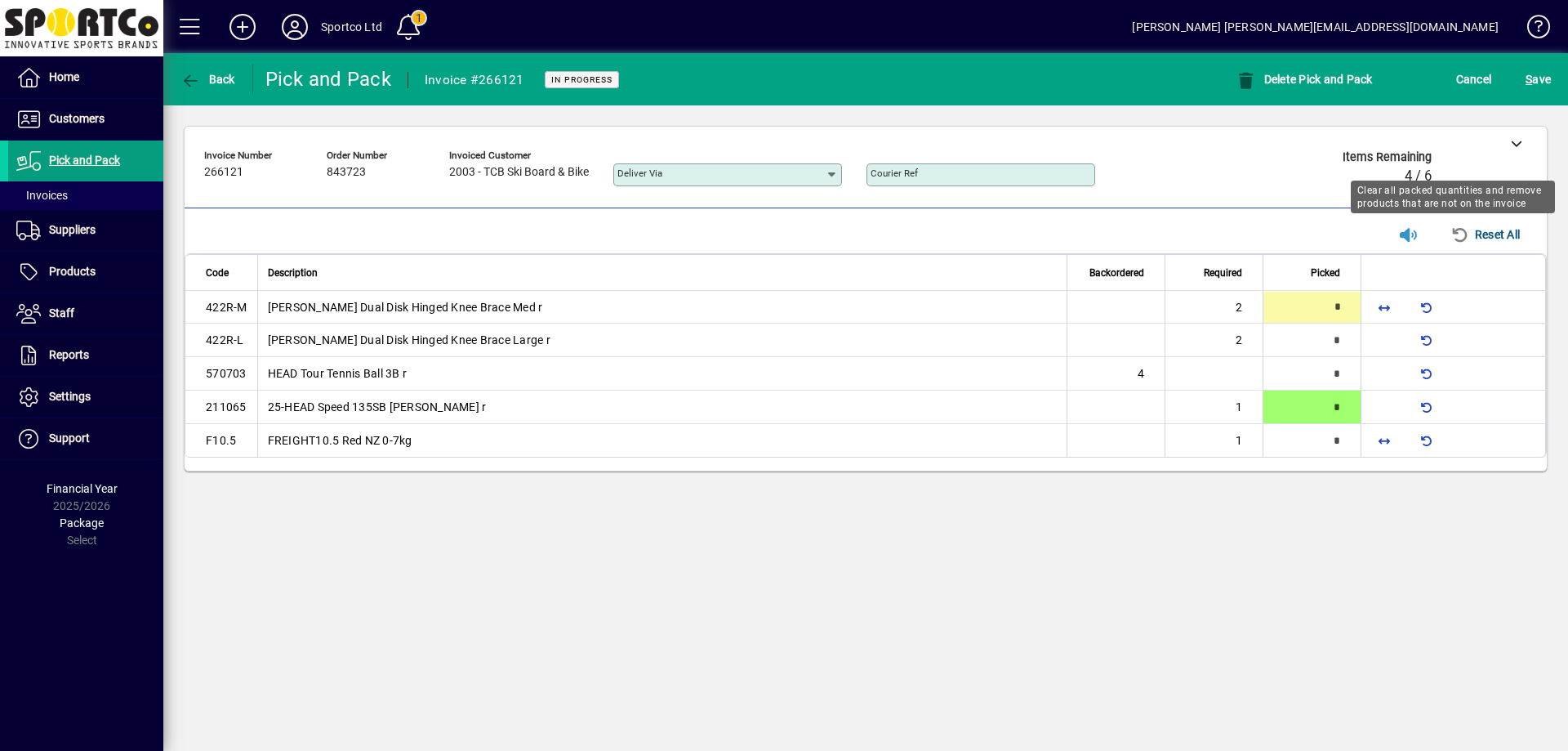
type input "*"
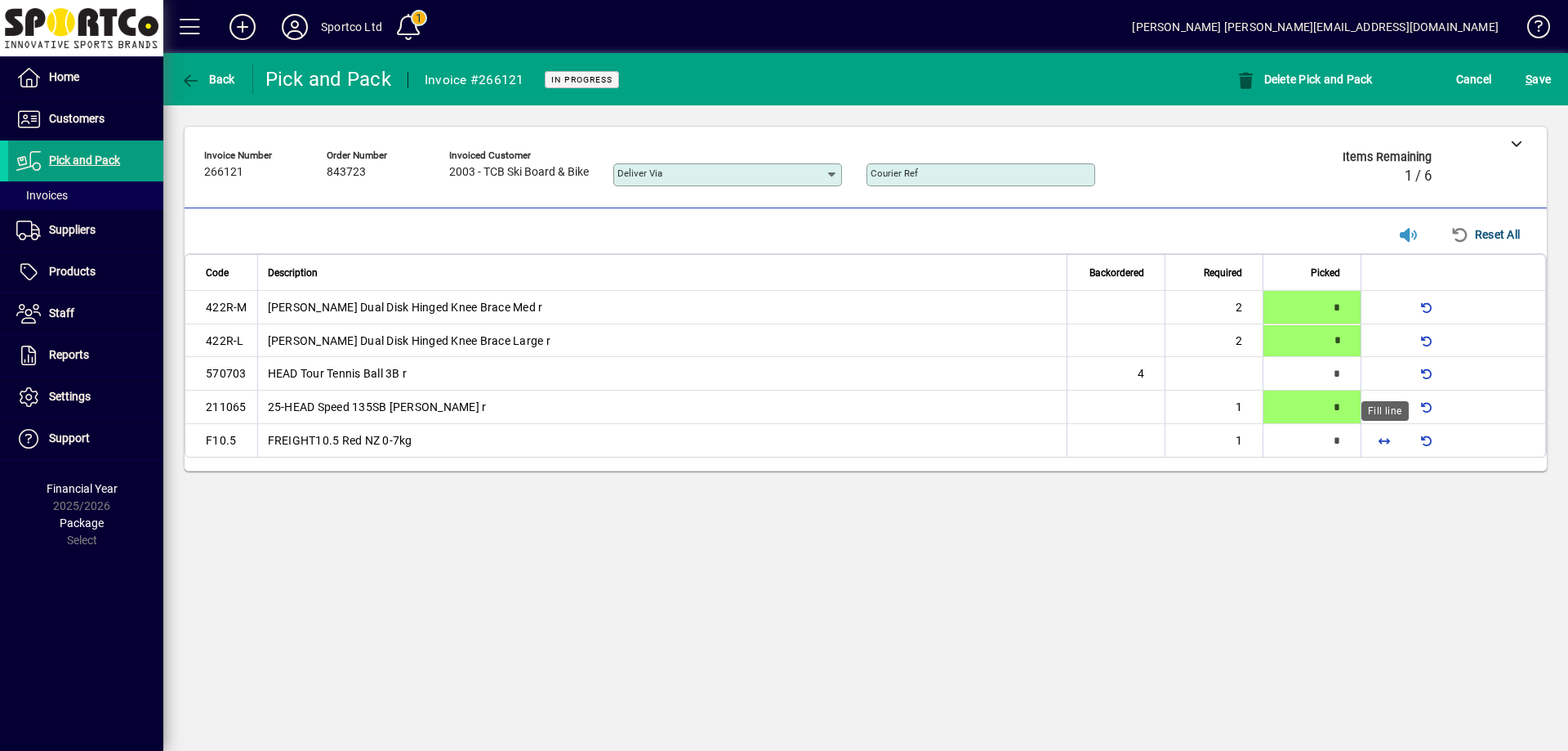
click at [1378, 442] on span "button" at bounding box center [1384, 440] width 40 height 40
type input "*"
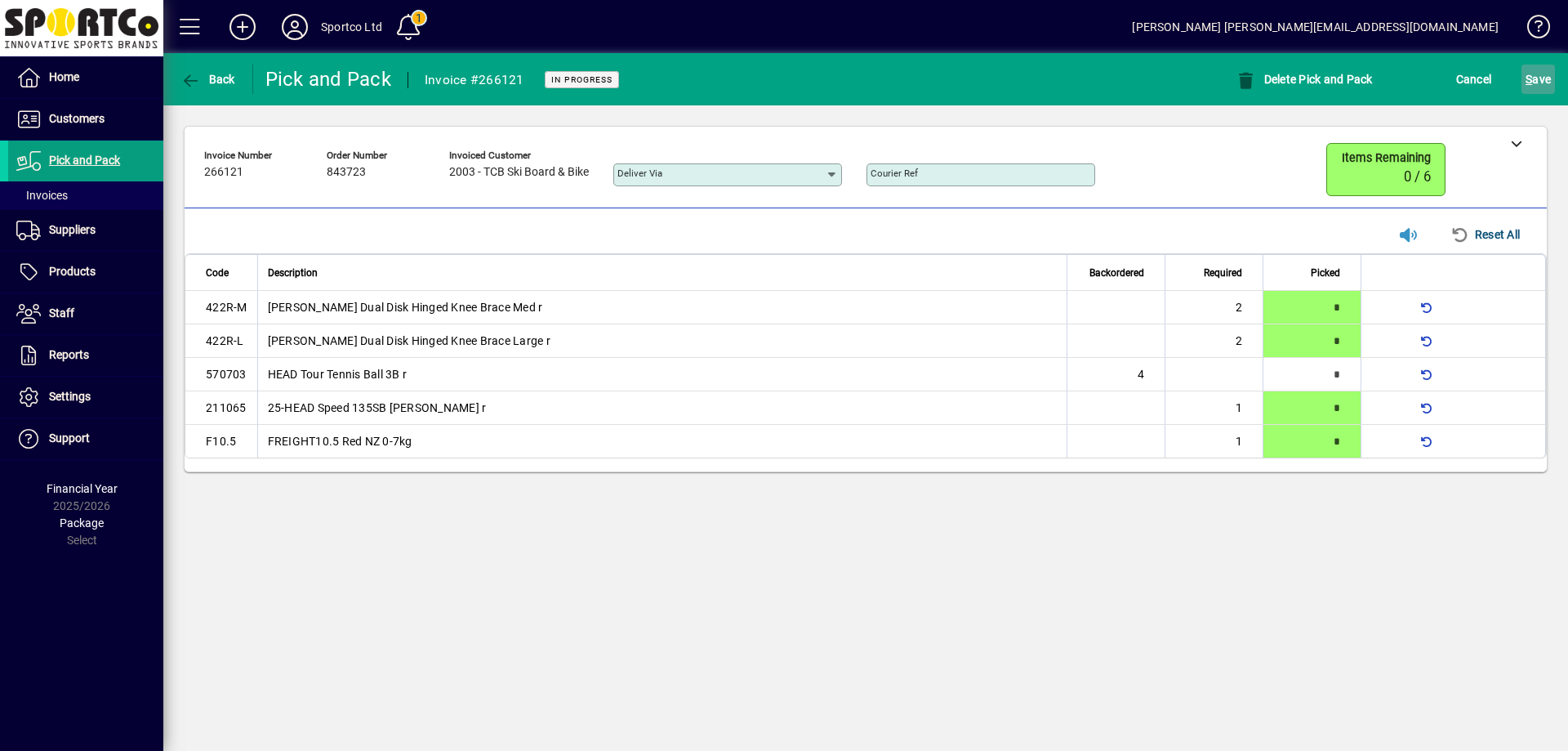
click at [1528, 77] on span "S" at bounding box center [1528, 79] width 7 height 13
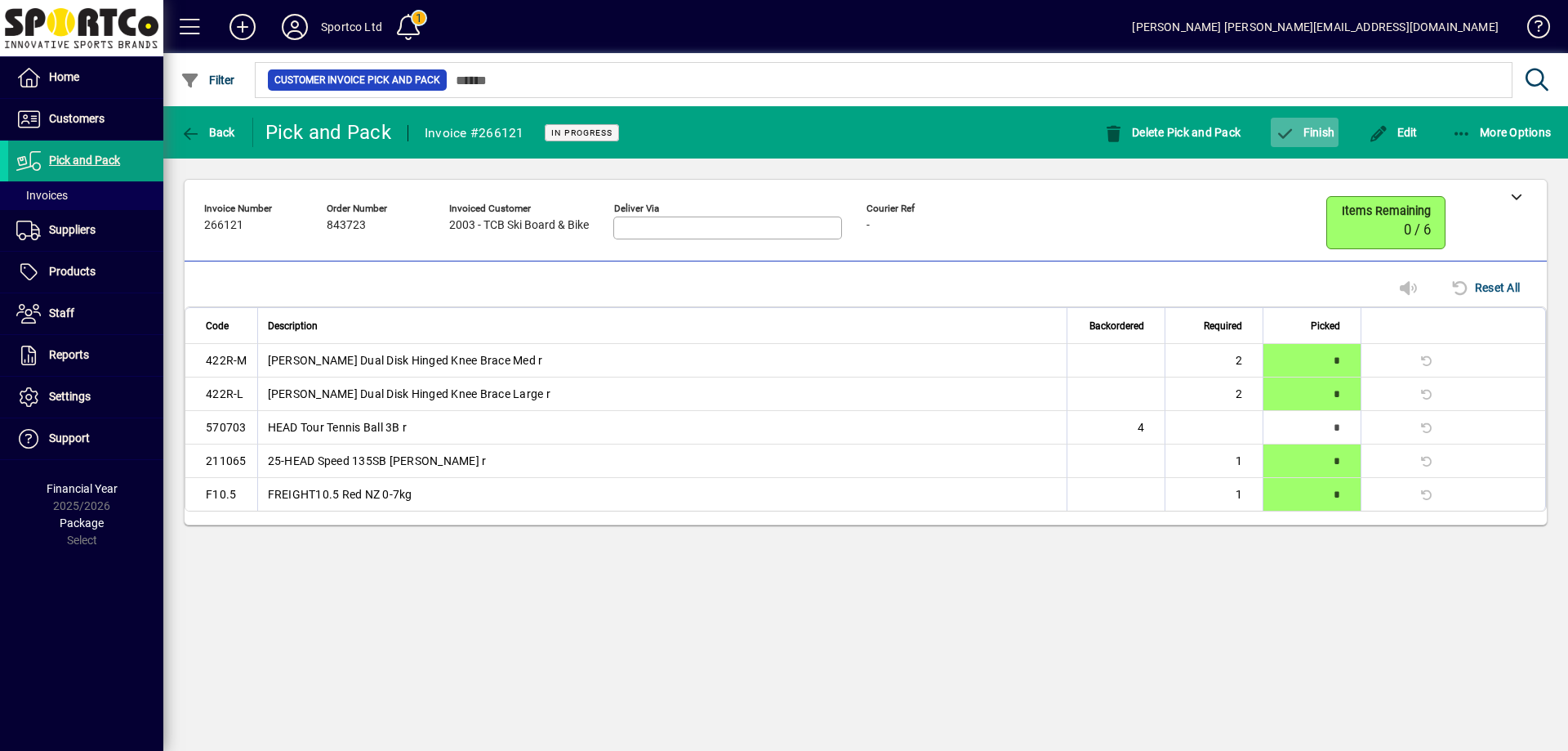
click at [1318, 122] on span "button" at bounding box center [1304, 133] width 68 height 40
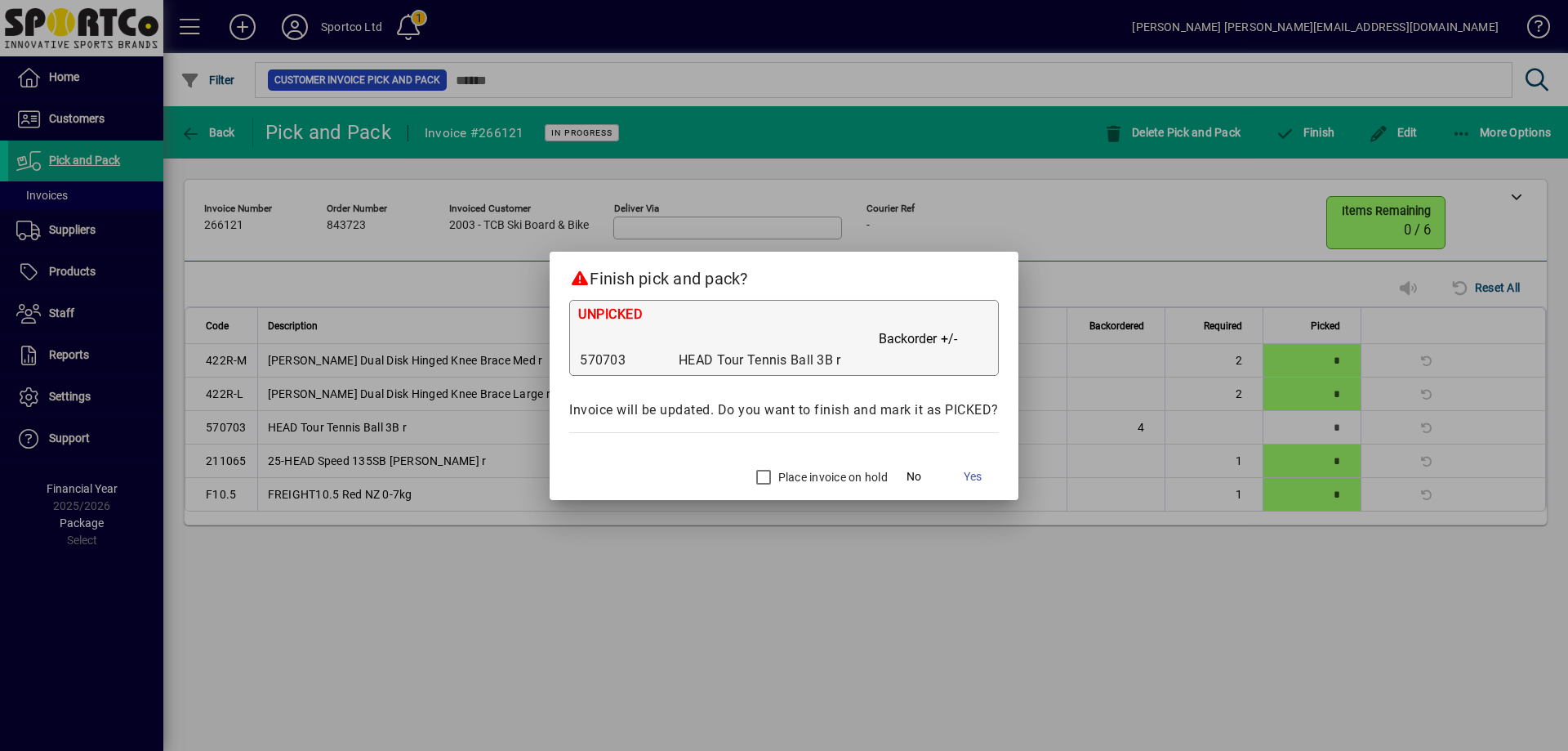
click at [787, 474] on label "Place invoice on hold" at bounding box center [831, 477] width 113 height 16
click at [977, 474] on span "Yes" at bounding box center [972, 476] width 18 height 17
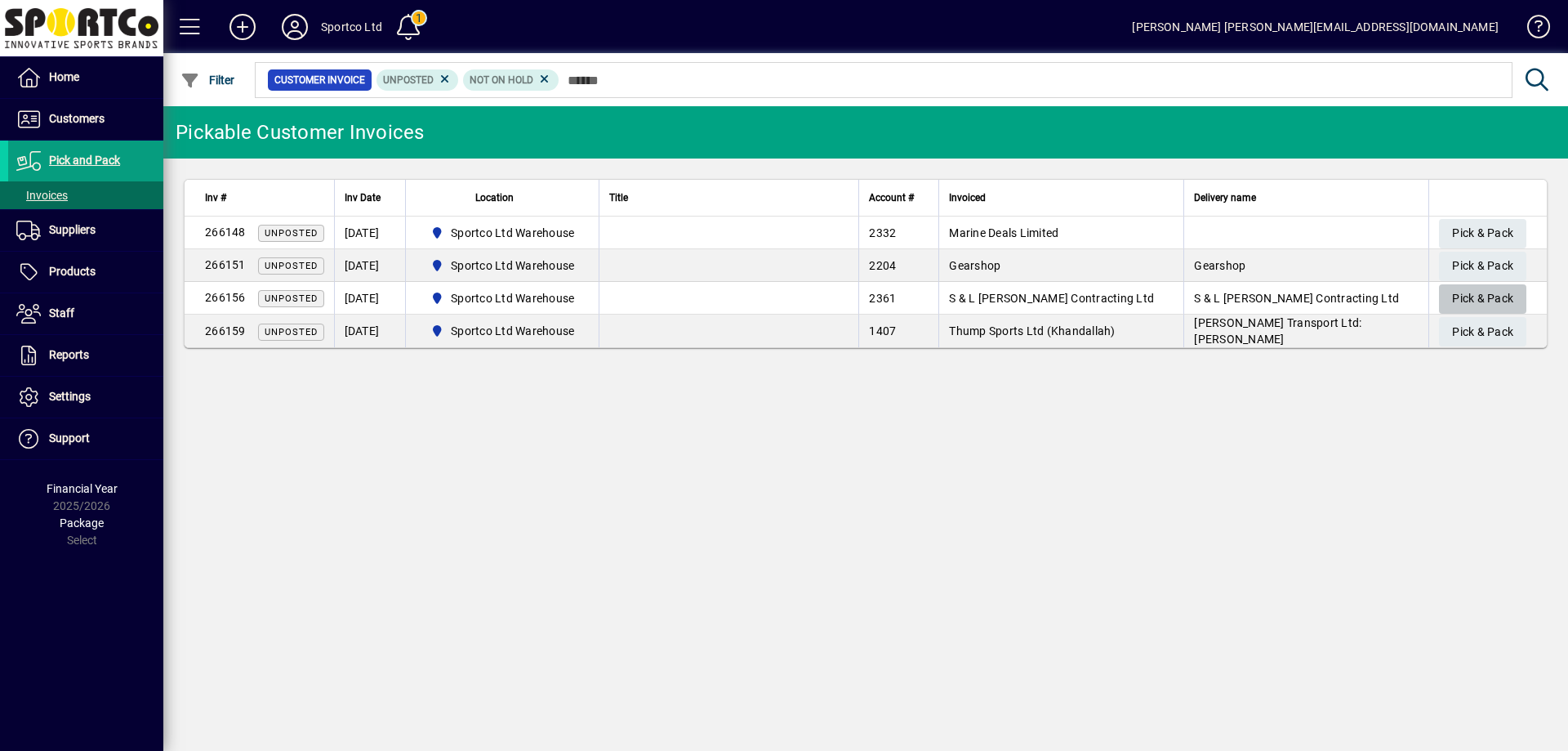
click at [1482, 297] on span "Pick & Pack" at bounding box center [1482, 298] width 61 height 27
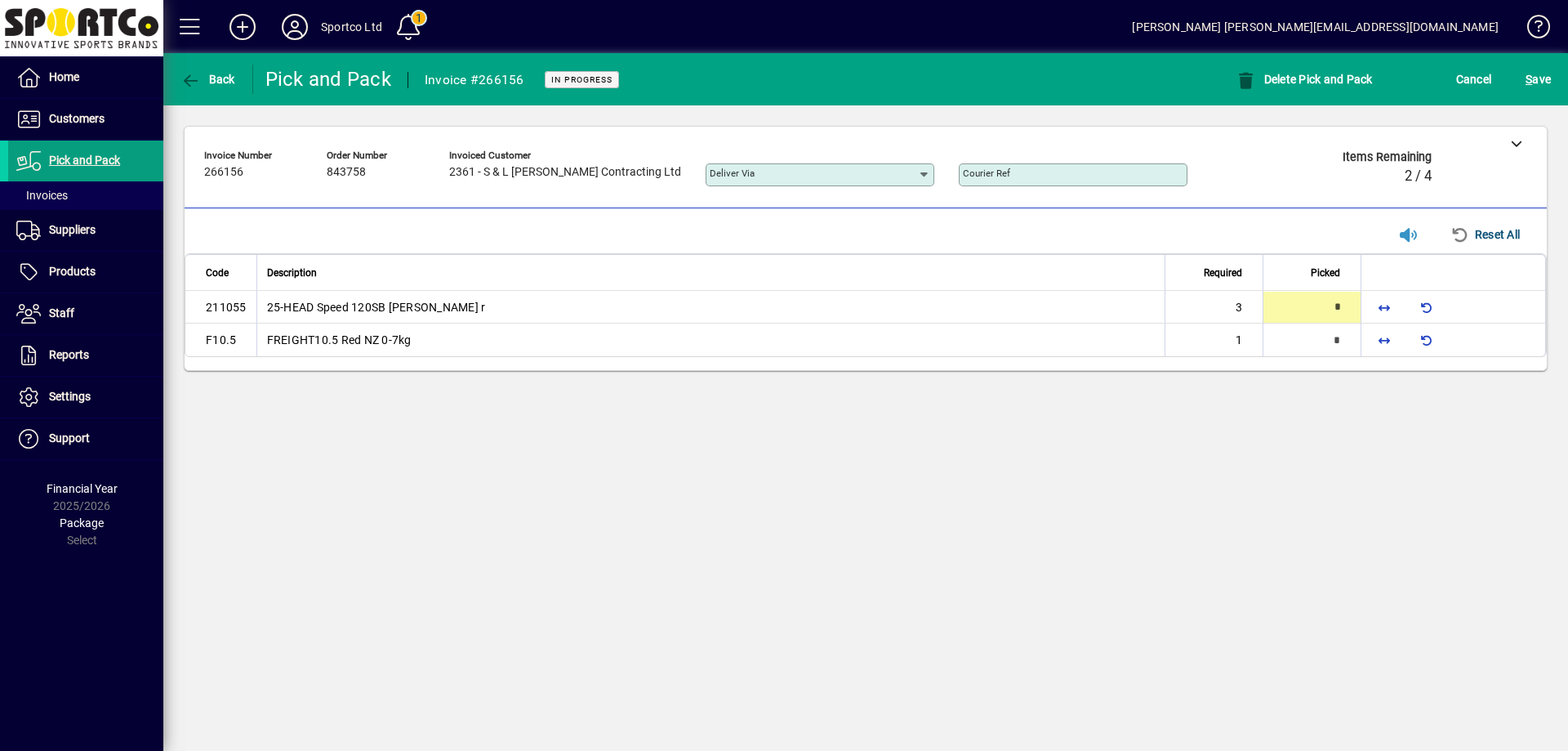
type input "*"
click at [1381, 337] on span "button" at bounding box center [1384, 340] width 40 height 40
type input "*"
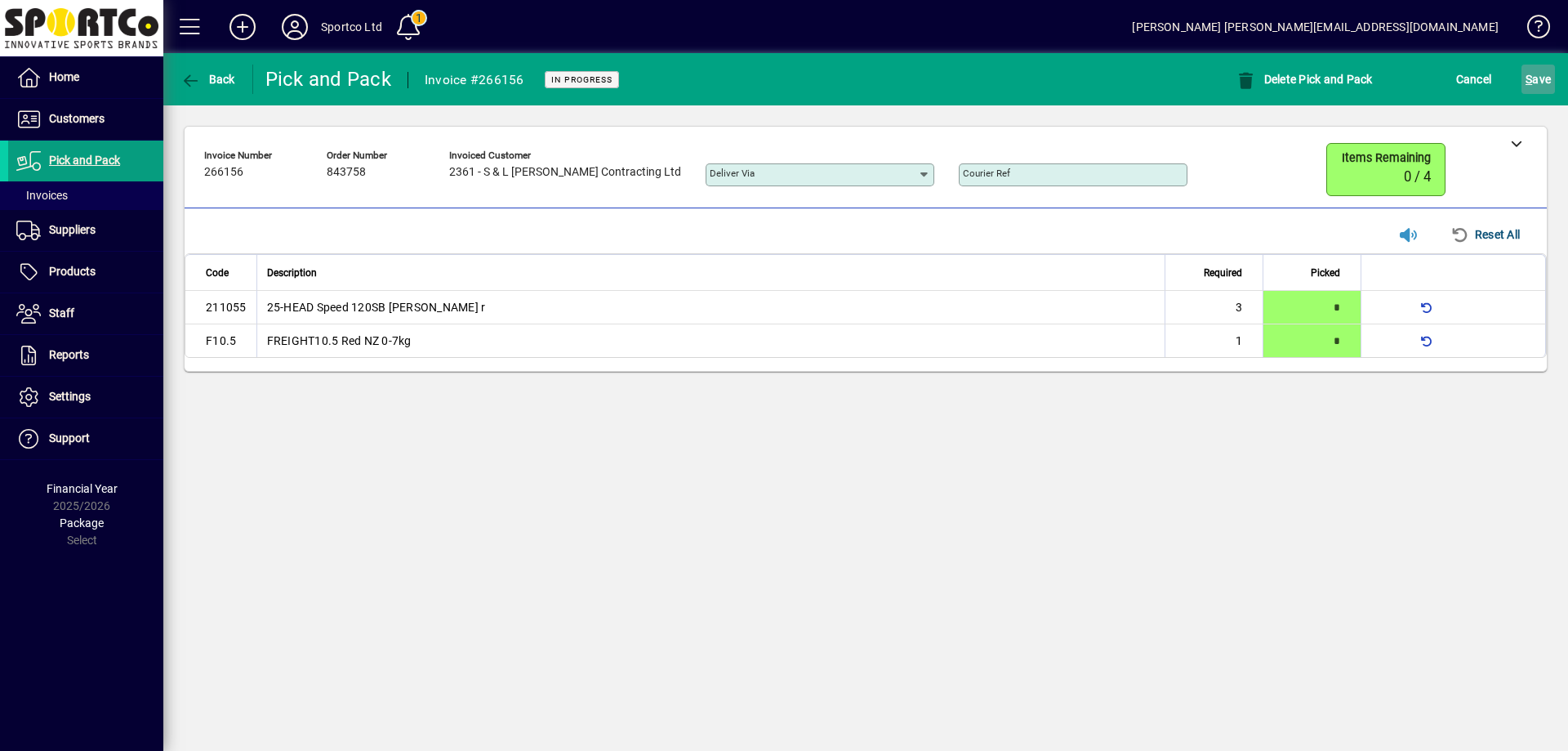
click at [1547, 80] on span "S ave" at bounding box center [1538, 79] width 26 height 26
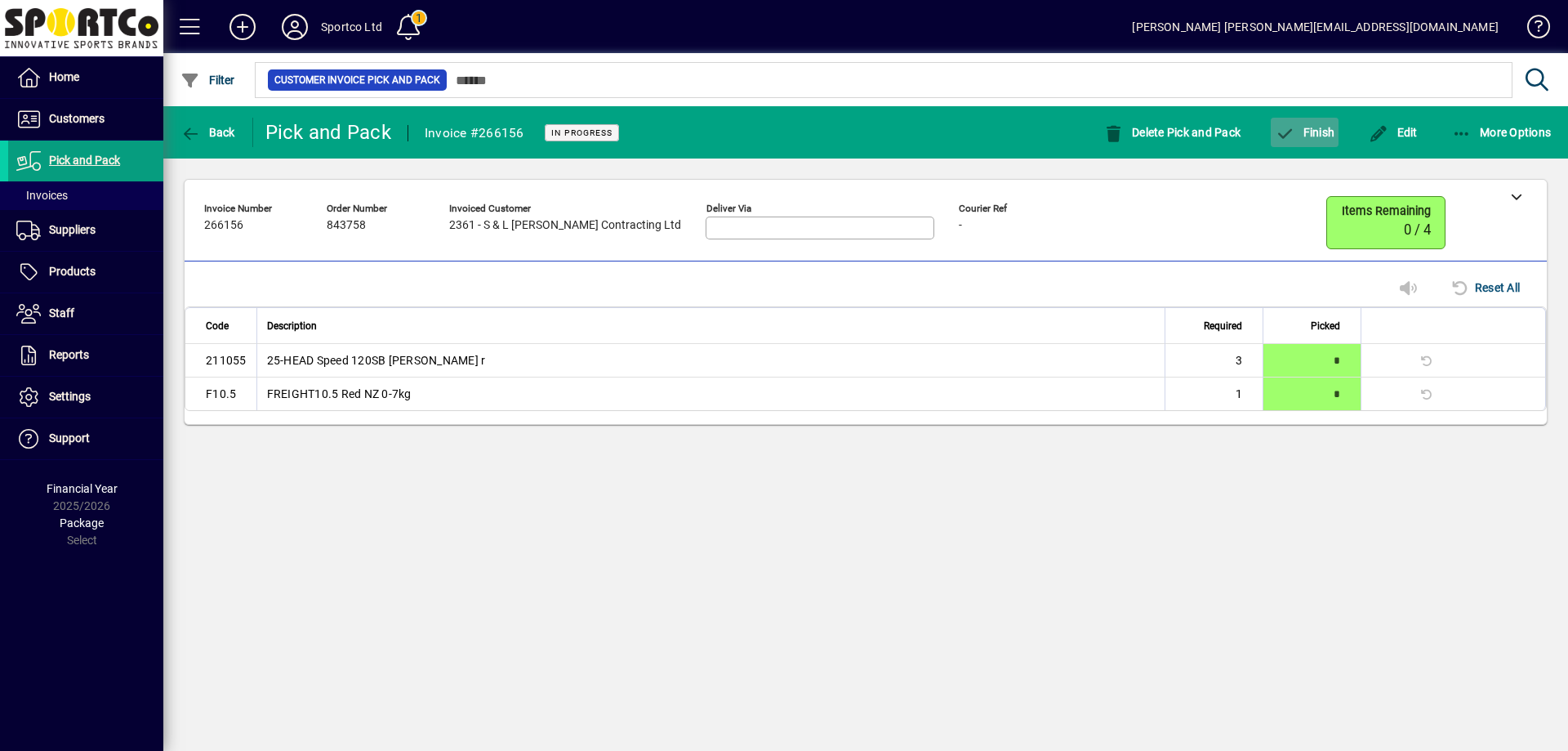
click at [1318, 148] on span "button" at bounding box center [1304, 133] width 68 height 40
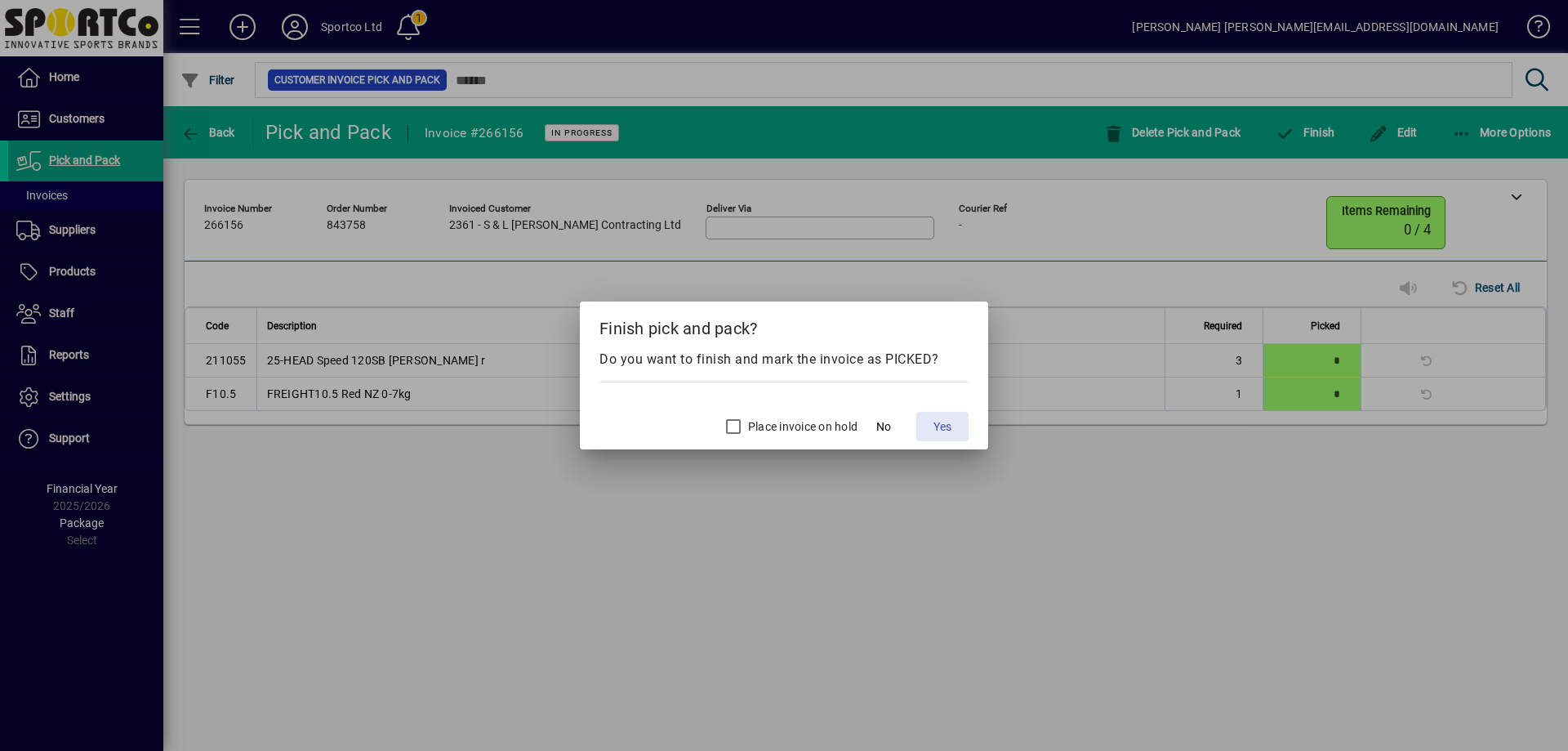
click at [936, 427] on button "Yes" at bounding box center [942, 427] width 52 height 30
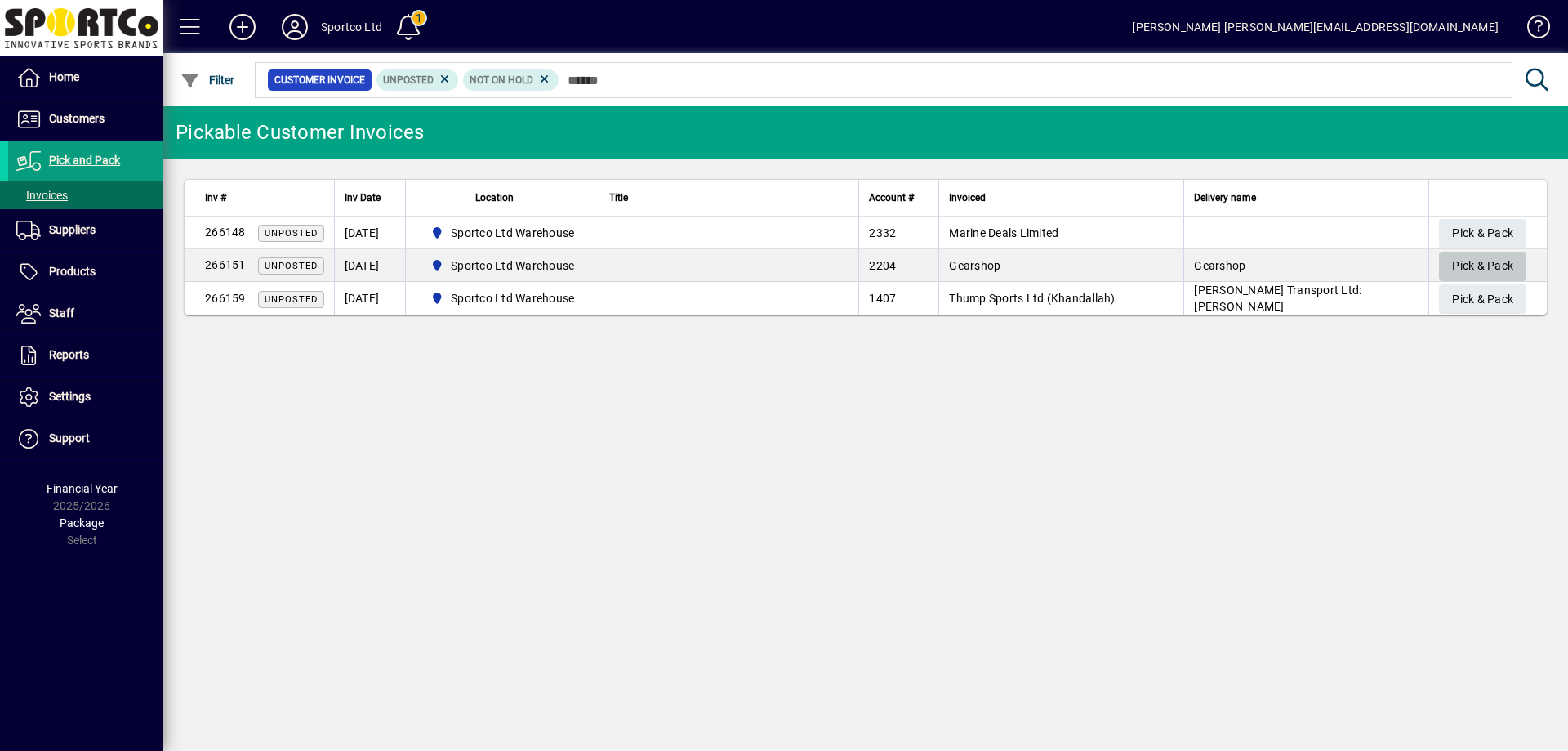
click at [1462, 259] on span "Pick & Pack" at bounding box center [1482, 265] width 61 height 27
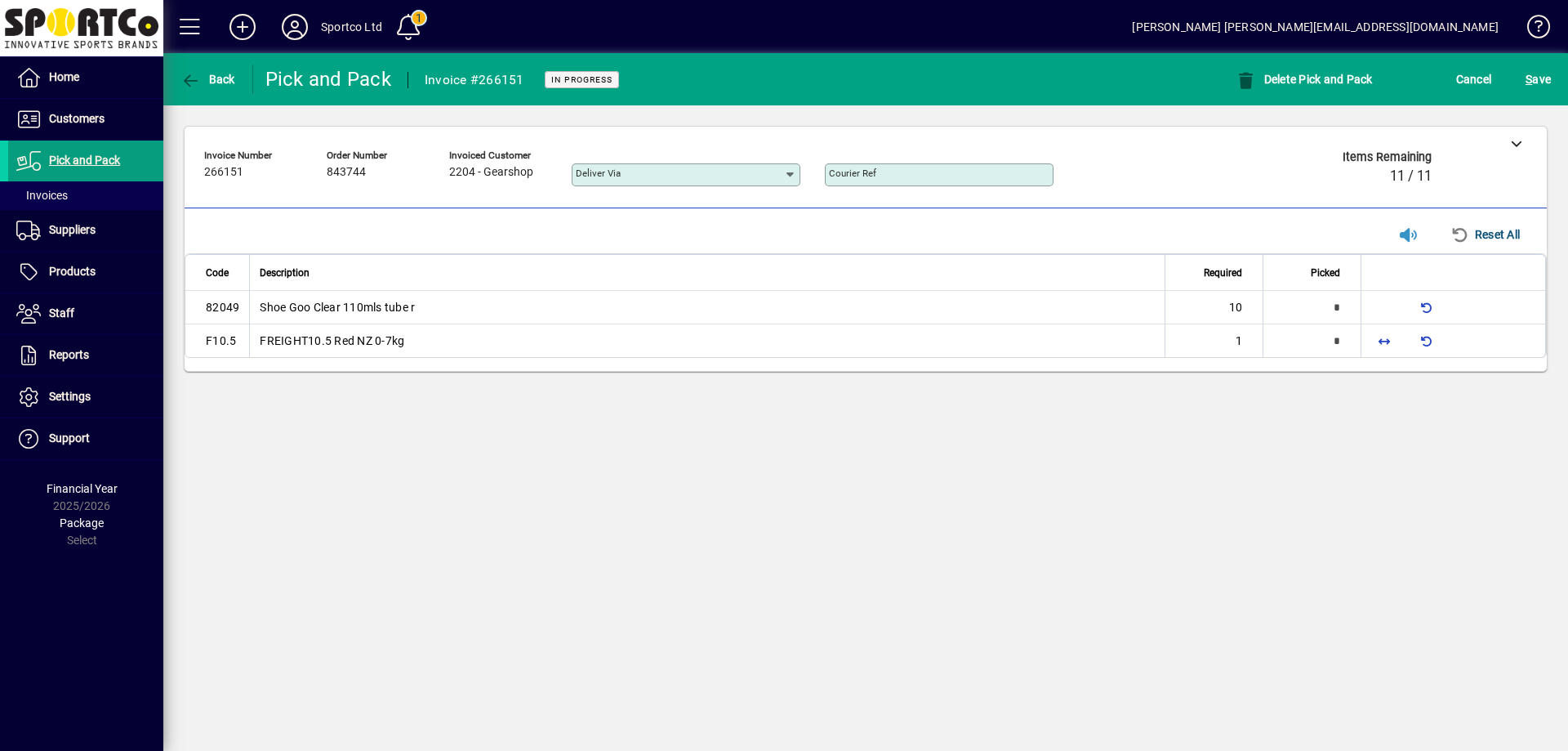
type input "*"
click at [1379, 305] on div "Fill line" at bounding box center [1384, 311] width 47 height 20
click at [1381, 338] on span "button" at bounding box center [1384, 340] width 40 height 40
type input "*"
click at [1388, 309] on span "button" at bounding box center [1384, 307] width 40 height 40
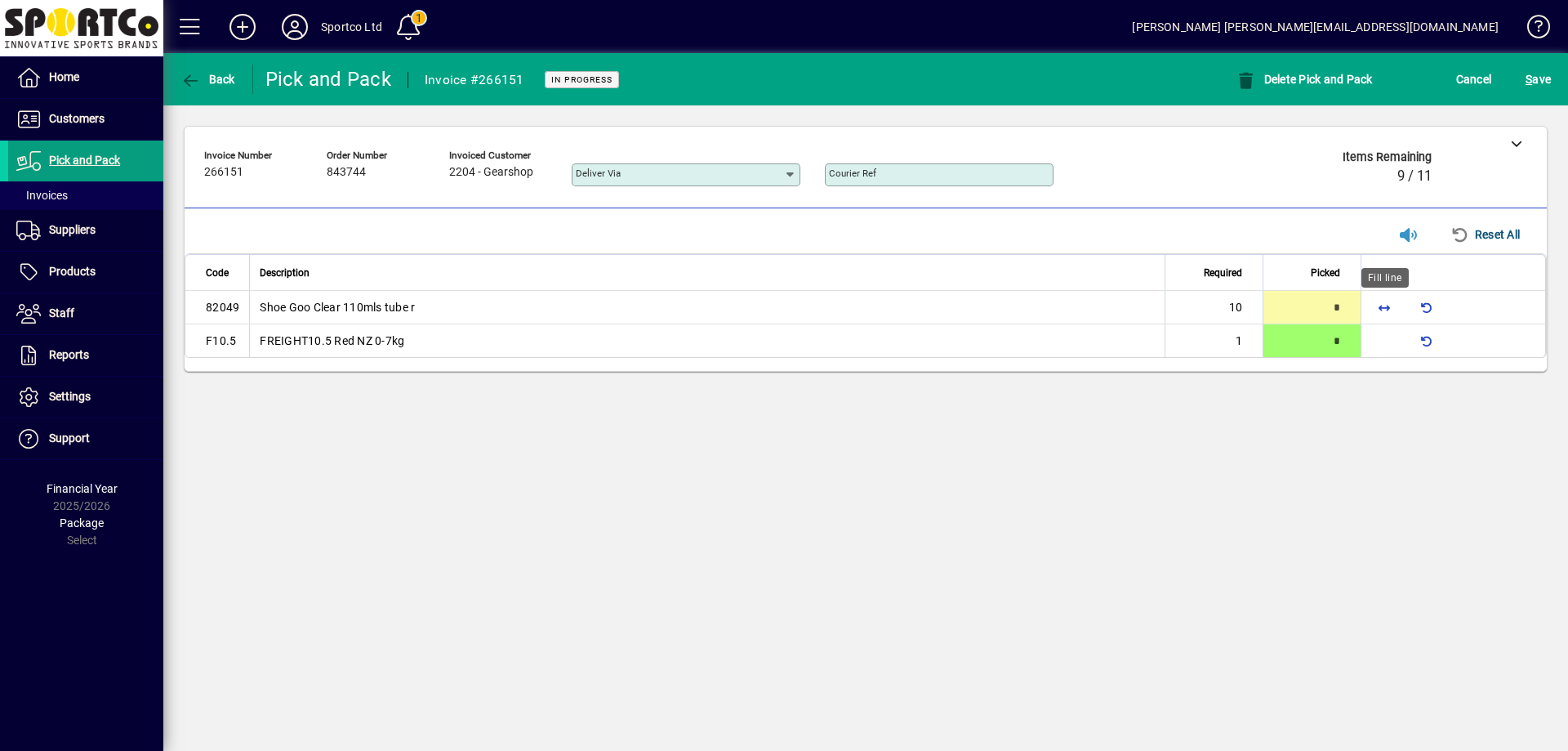
type input "**"
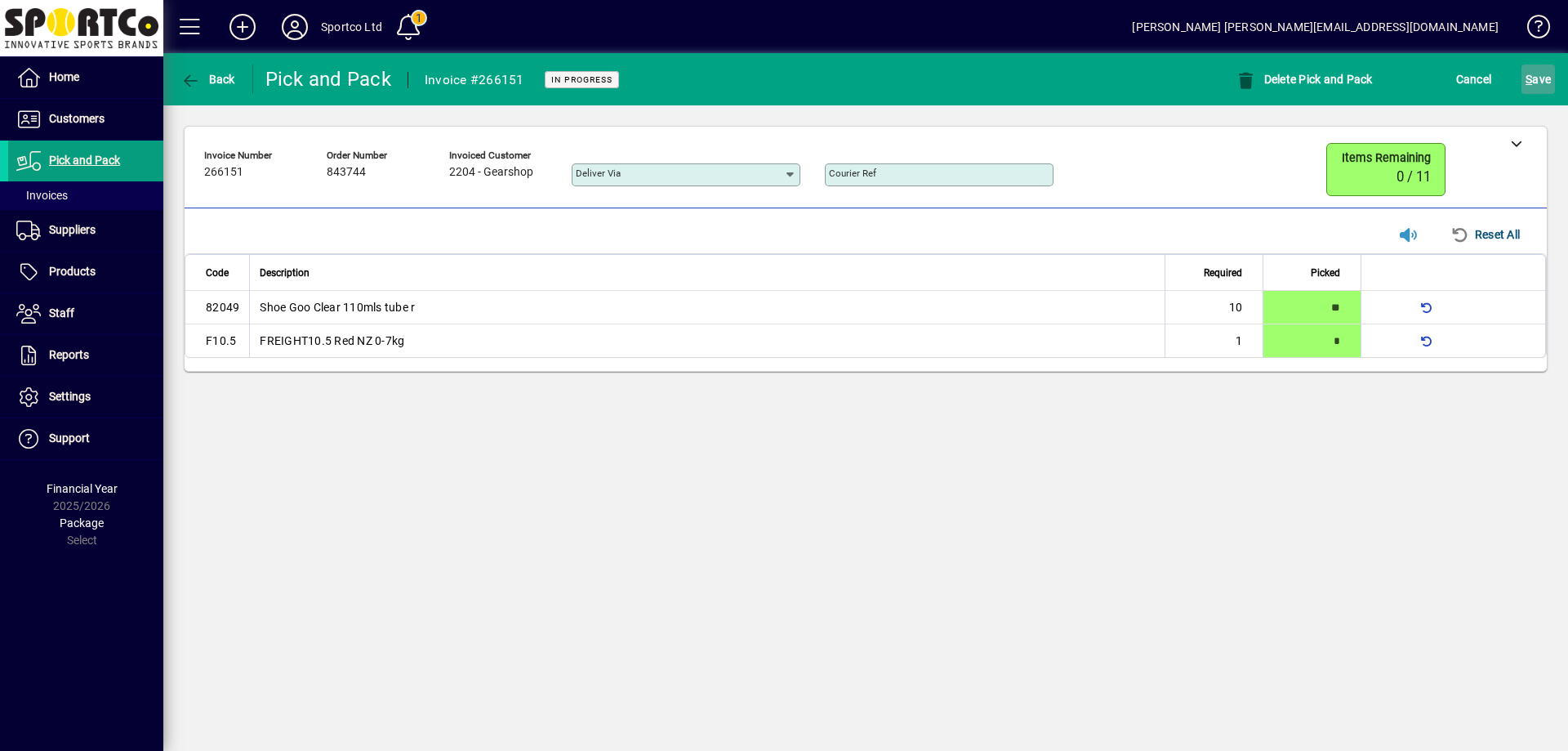
click at [1538, 70] on span "S ave" at bounding box center [1538, 79] width 26 height 26
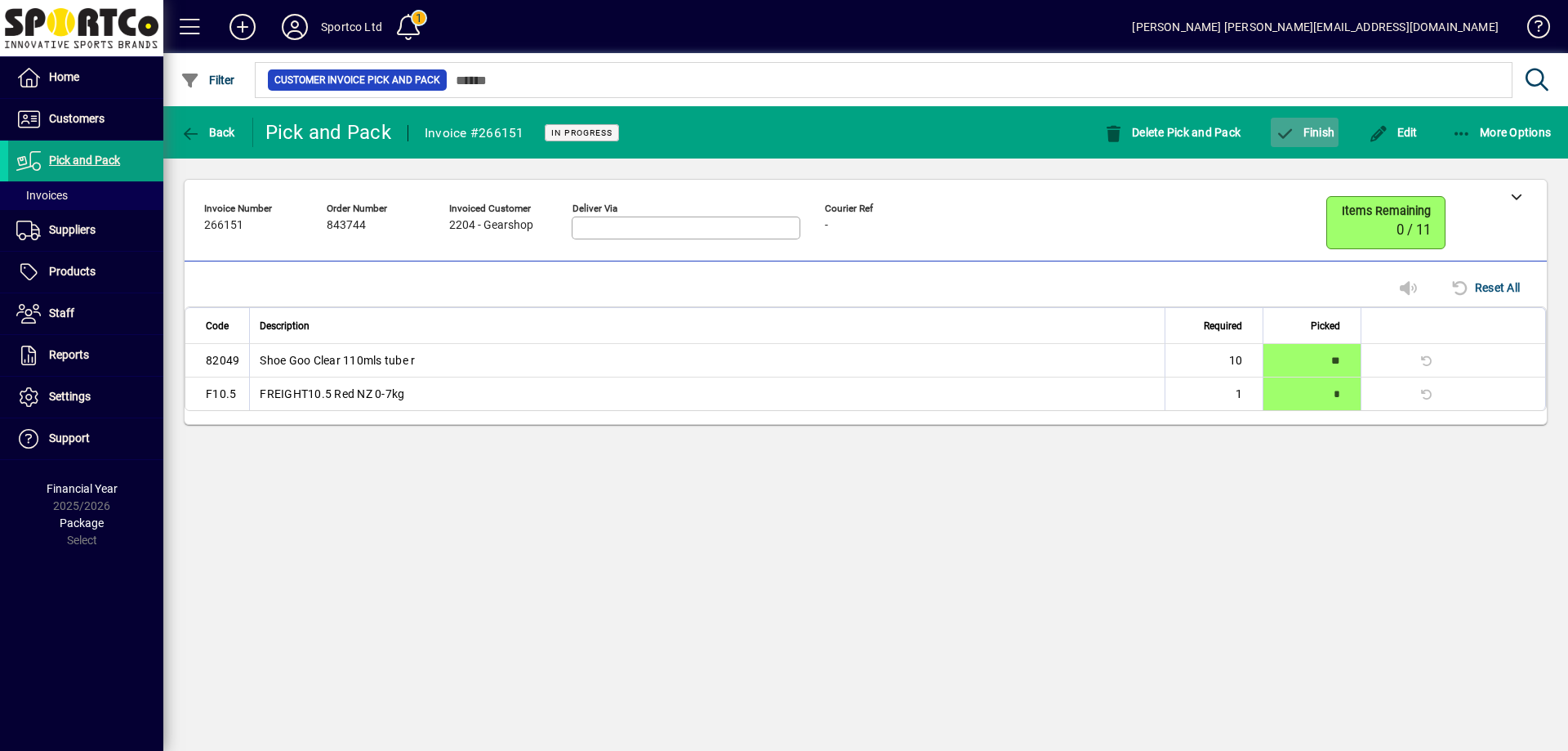
click at [1323, 122] on span "button" at bounding box center [1304, 133] width 68 height 40
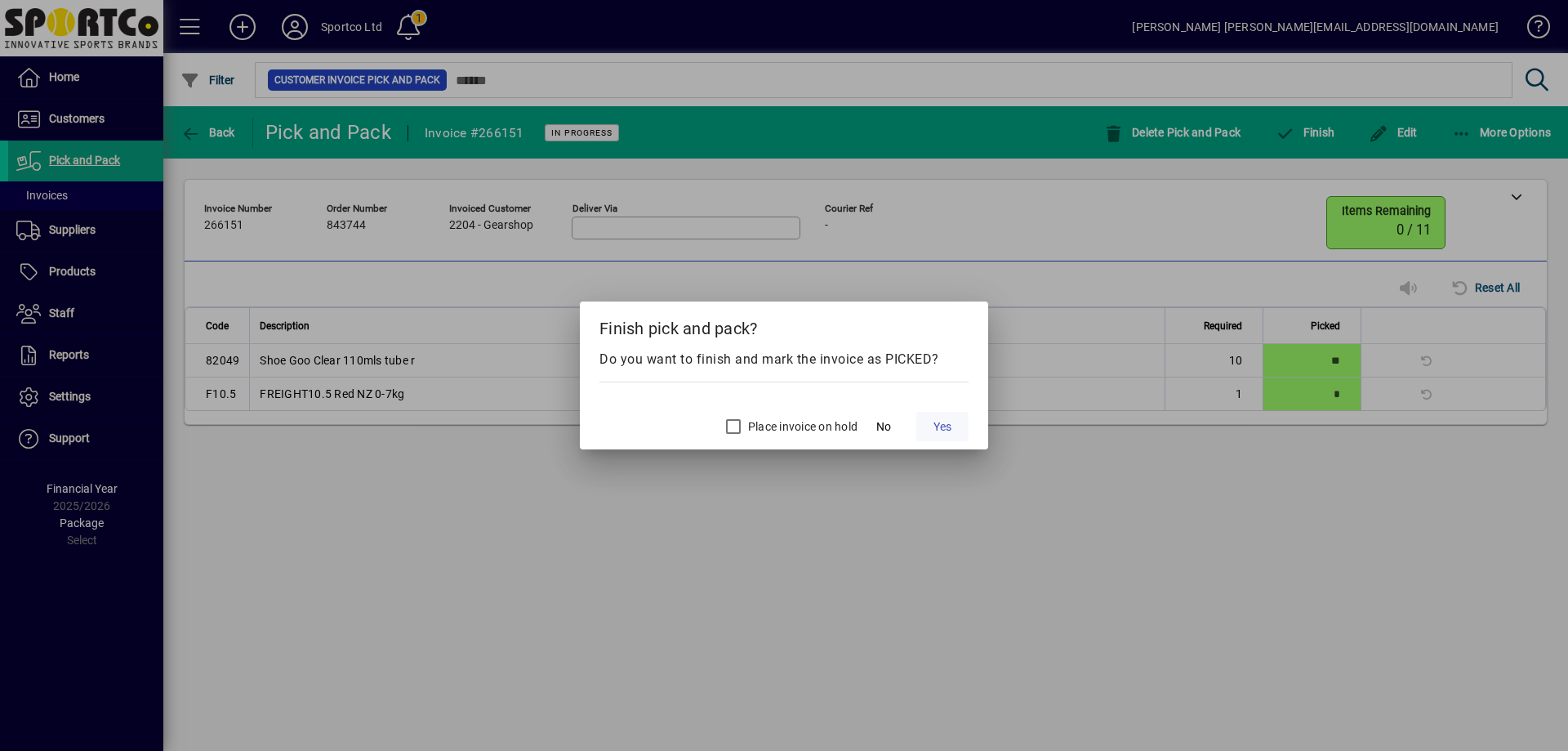
click at [945, 416] on span at bounding box center [942, 427] width 52 height 40
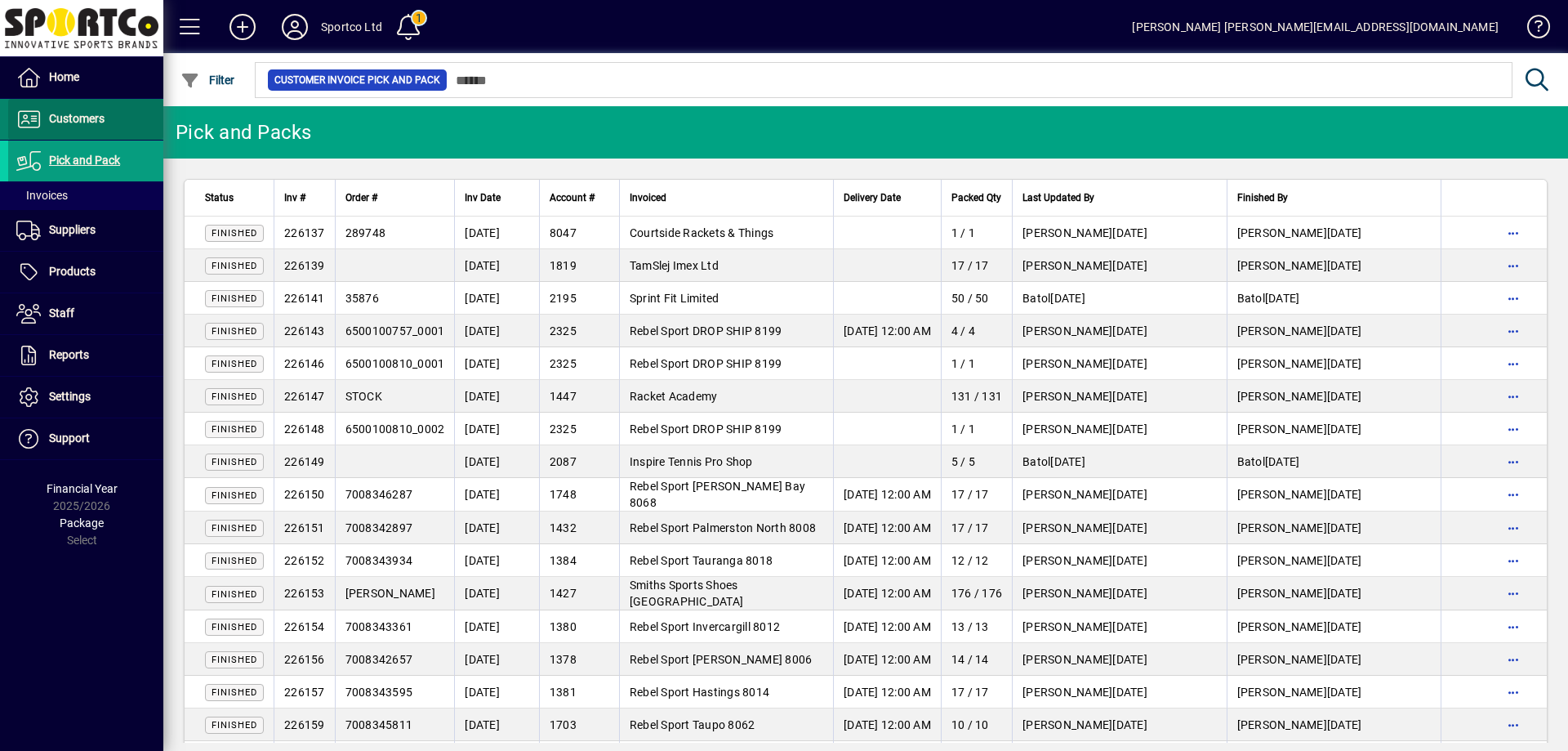
click at [75, 113] on span "Customers" at bounding box center [76, 119] width 55 height 13
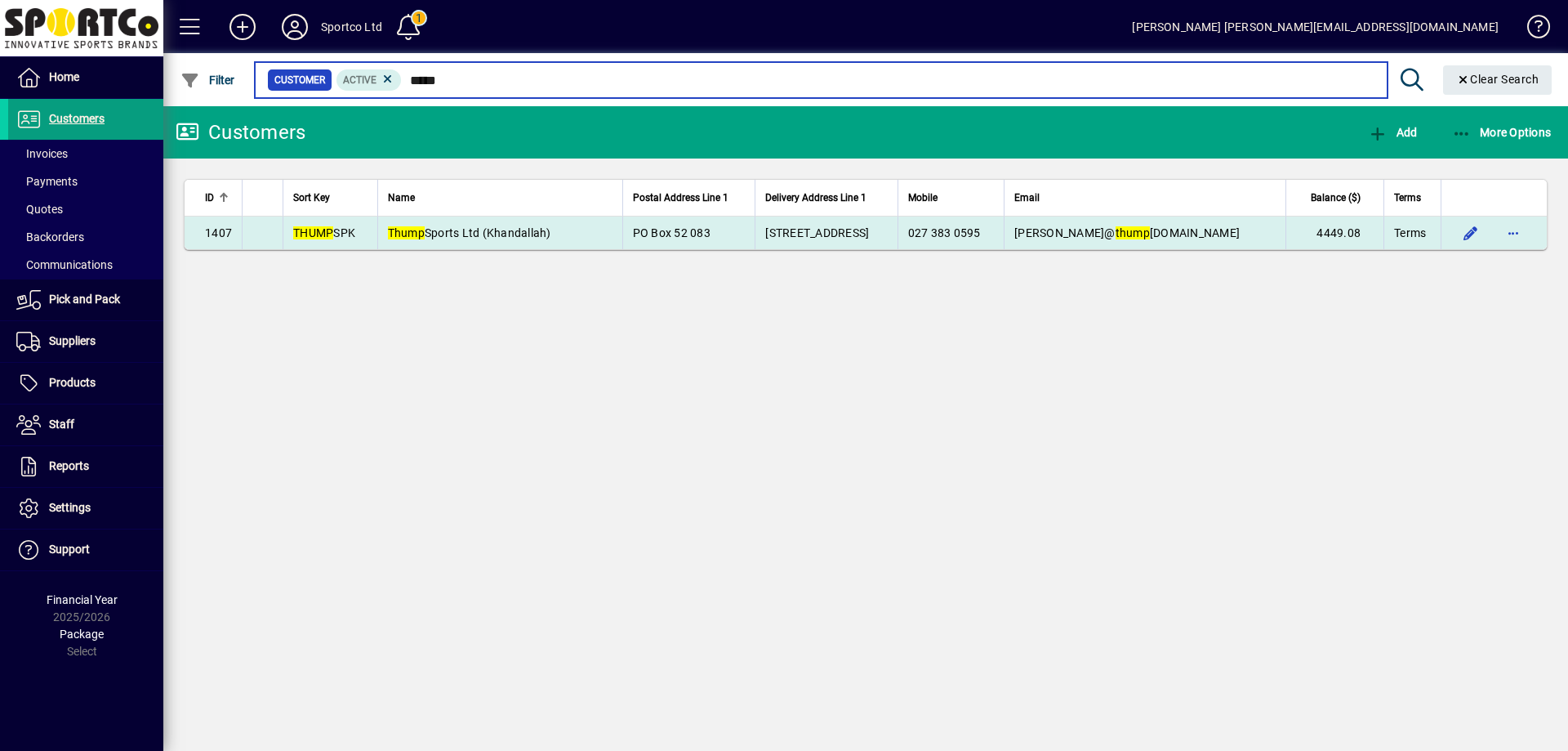
type input "*****"
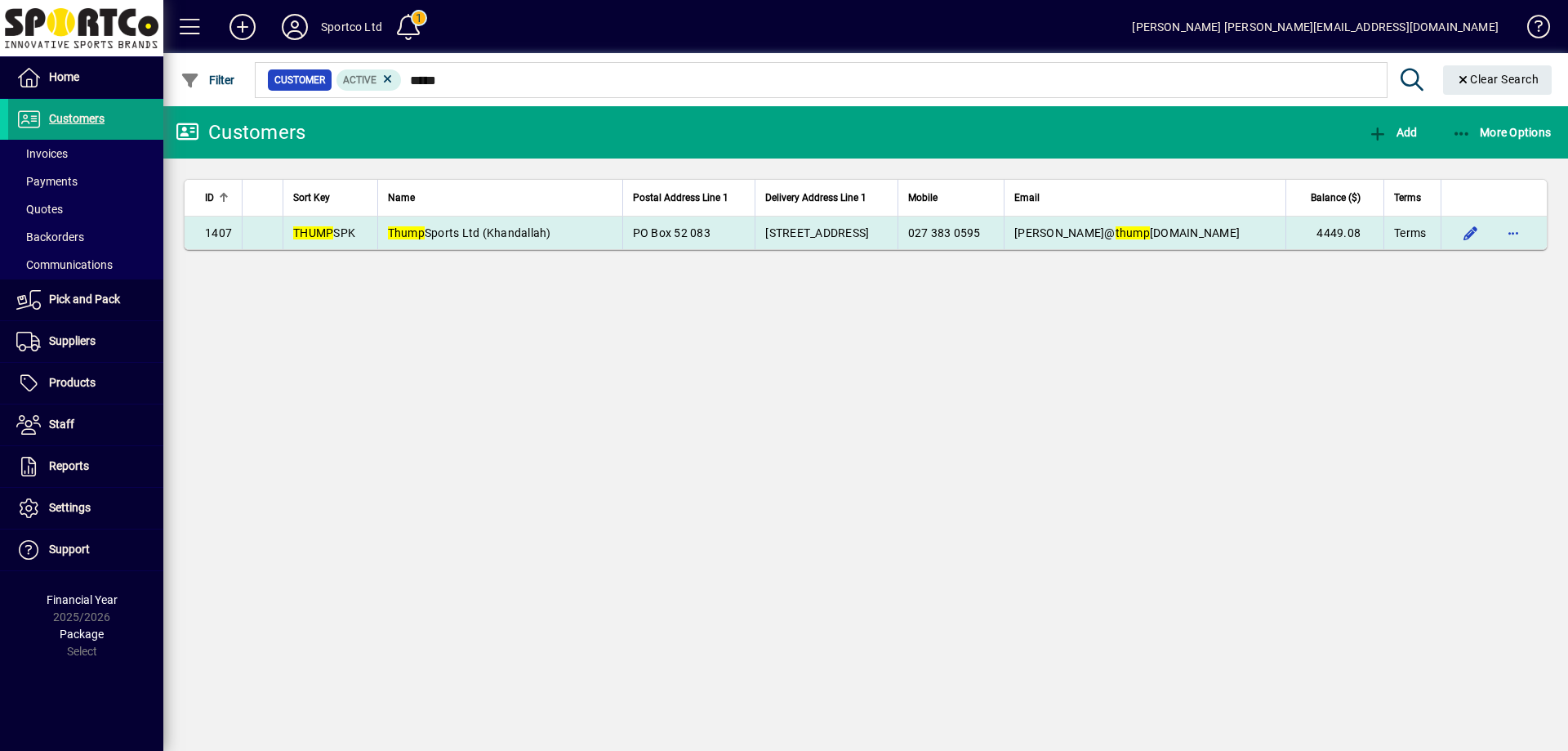
click at [477, 235] on span "Thump Sports Ltd (Khandallah)" at bounding box center [470, 233] width 163 height 13
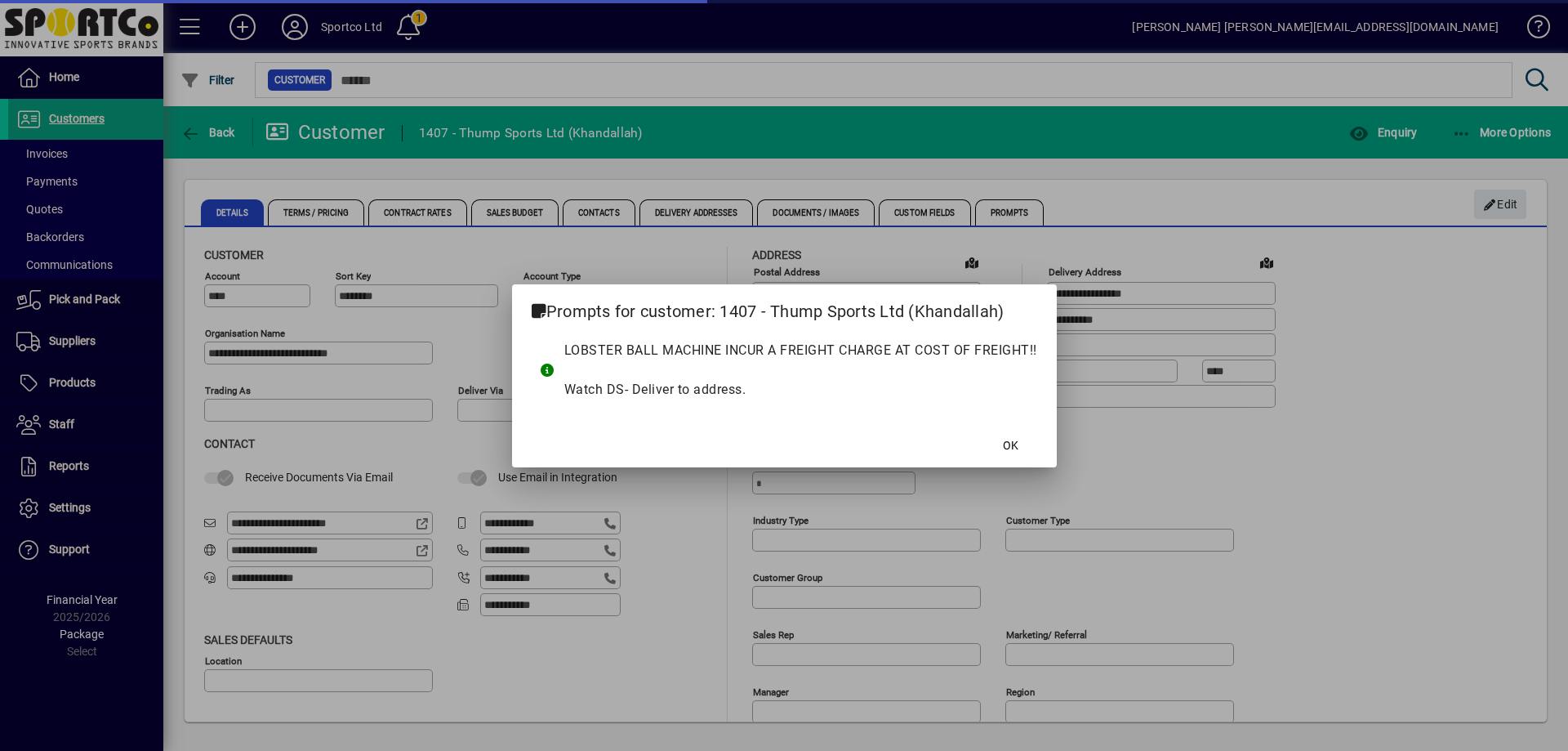
type input "**********"
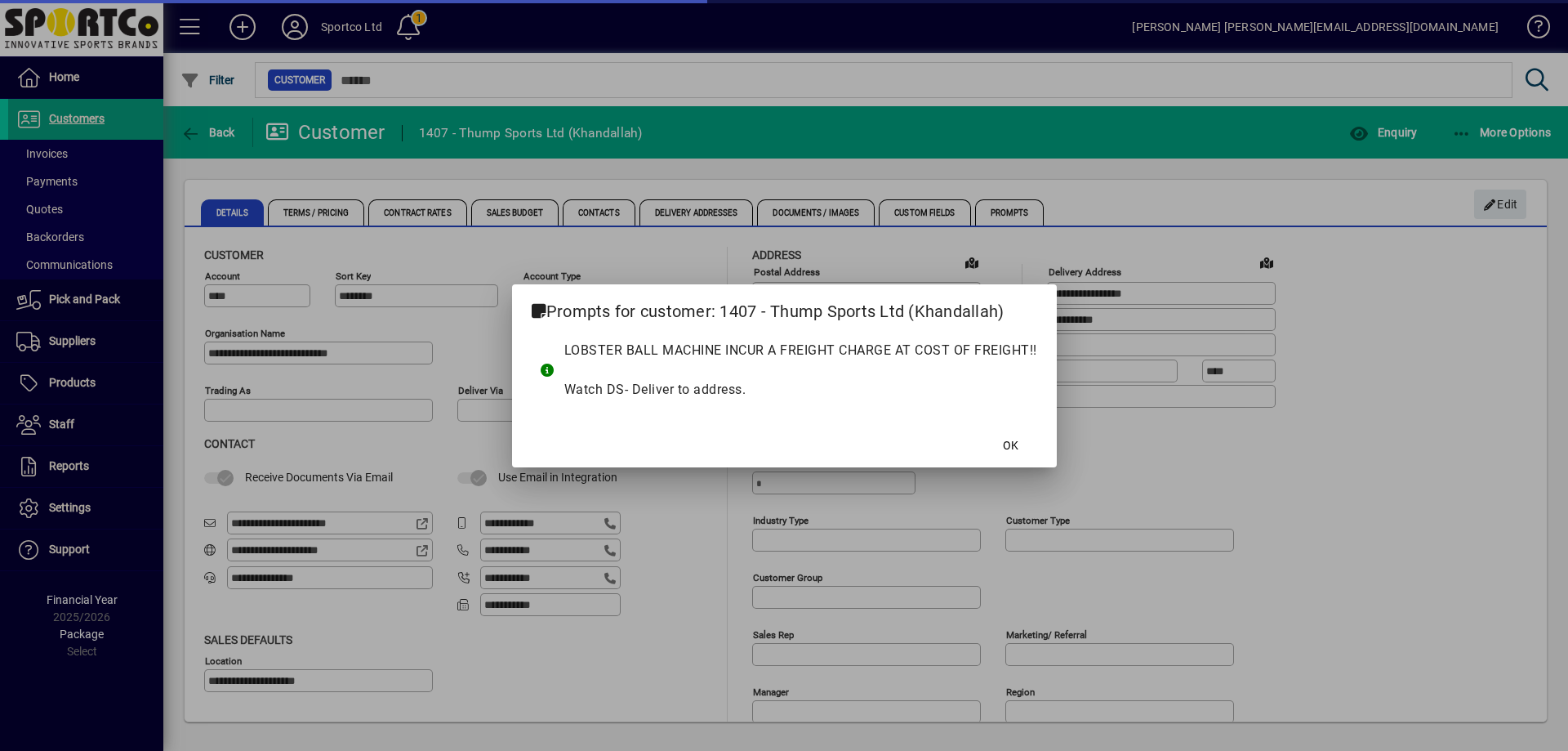
type input "**********"
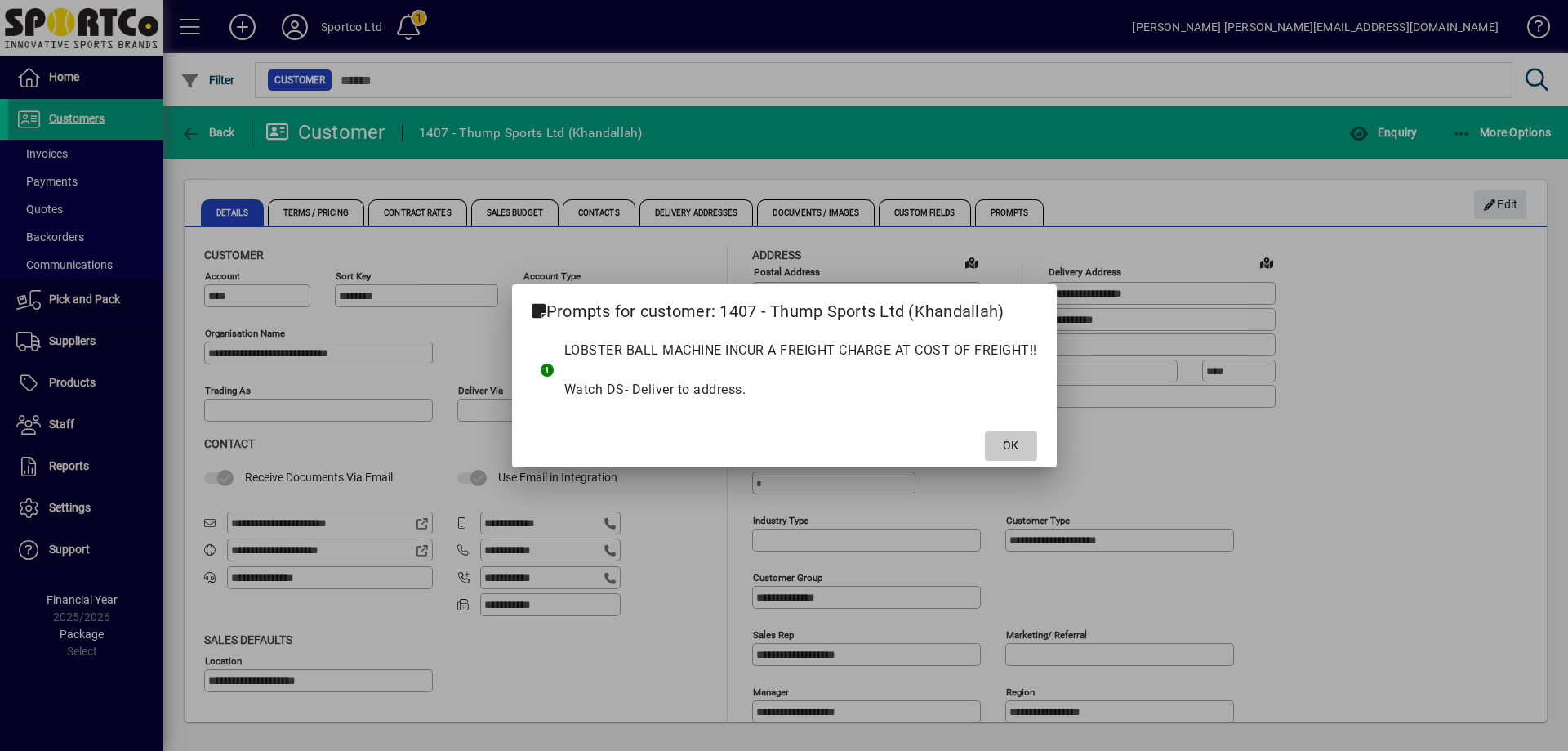
click at [1024, 446] on span at bounding box center [1010, 446] width 52 height 40
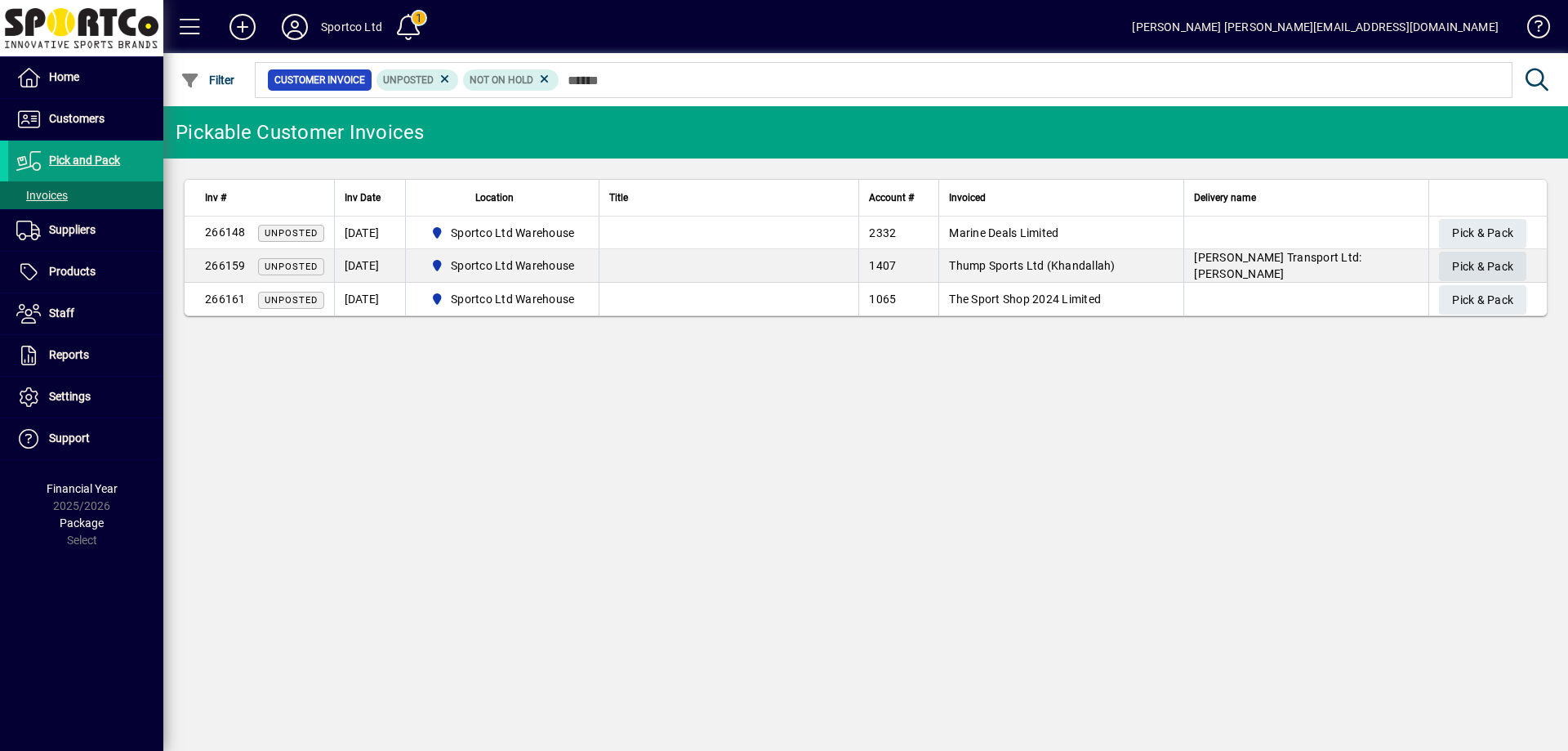
click at [1490, 262] on span "Pick & Pack" at bounding box center [1482, 266] width 61 height 27
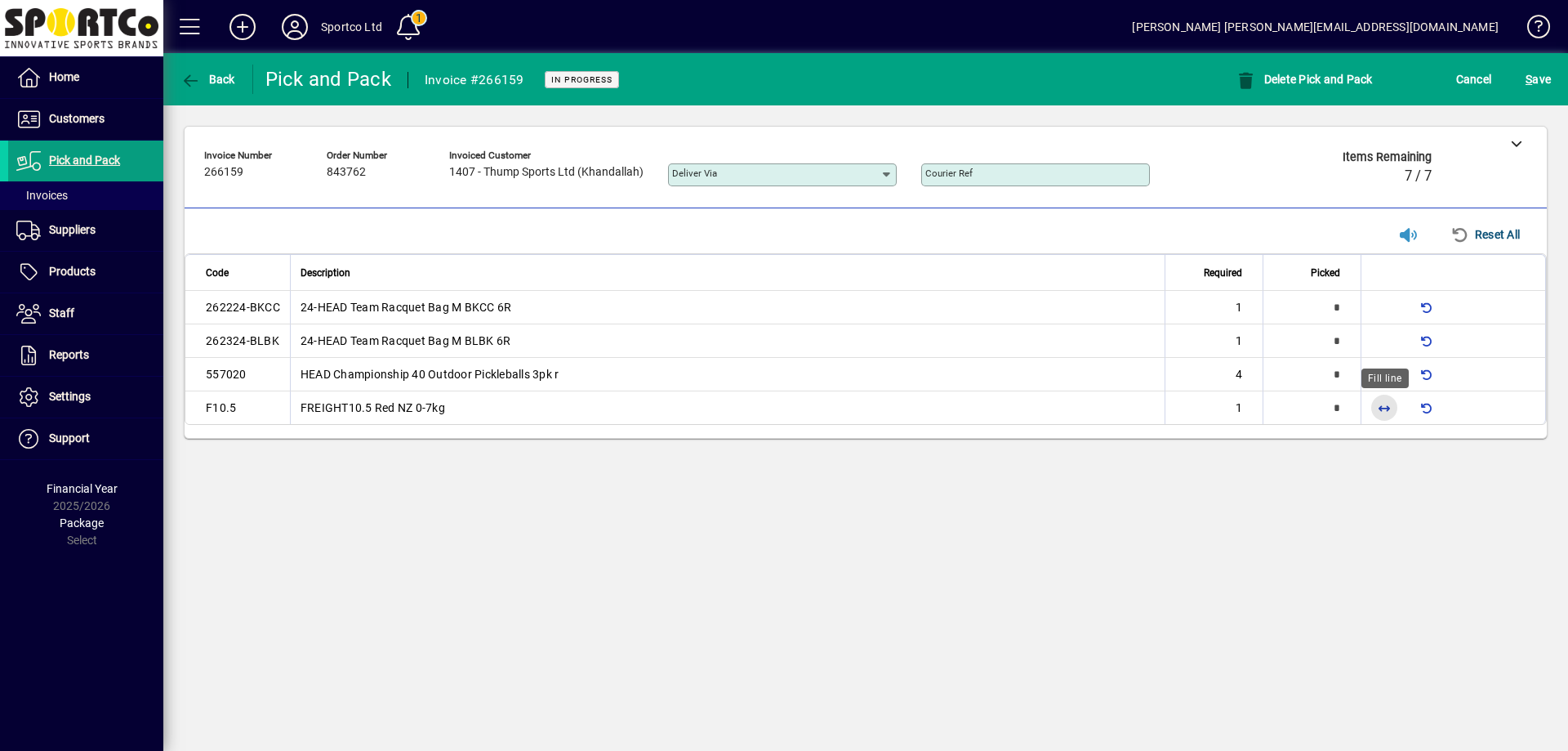
click at [1387, 404] on span "button" at bounding box center [1384, 408] width 40 height 40
type input "*"
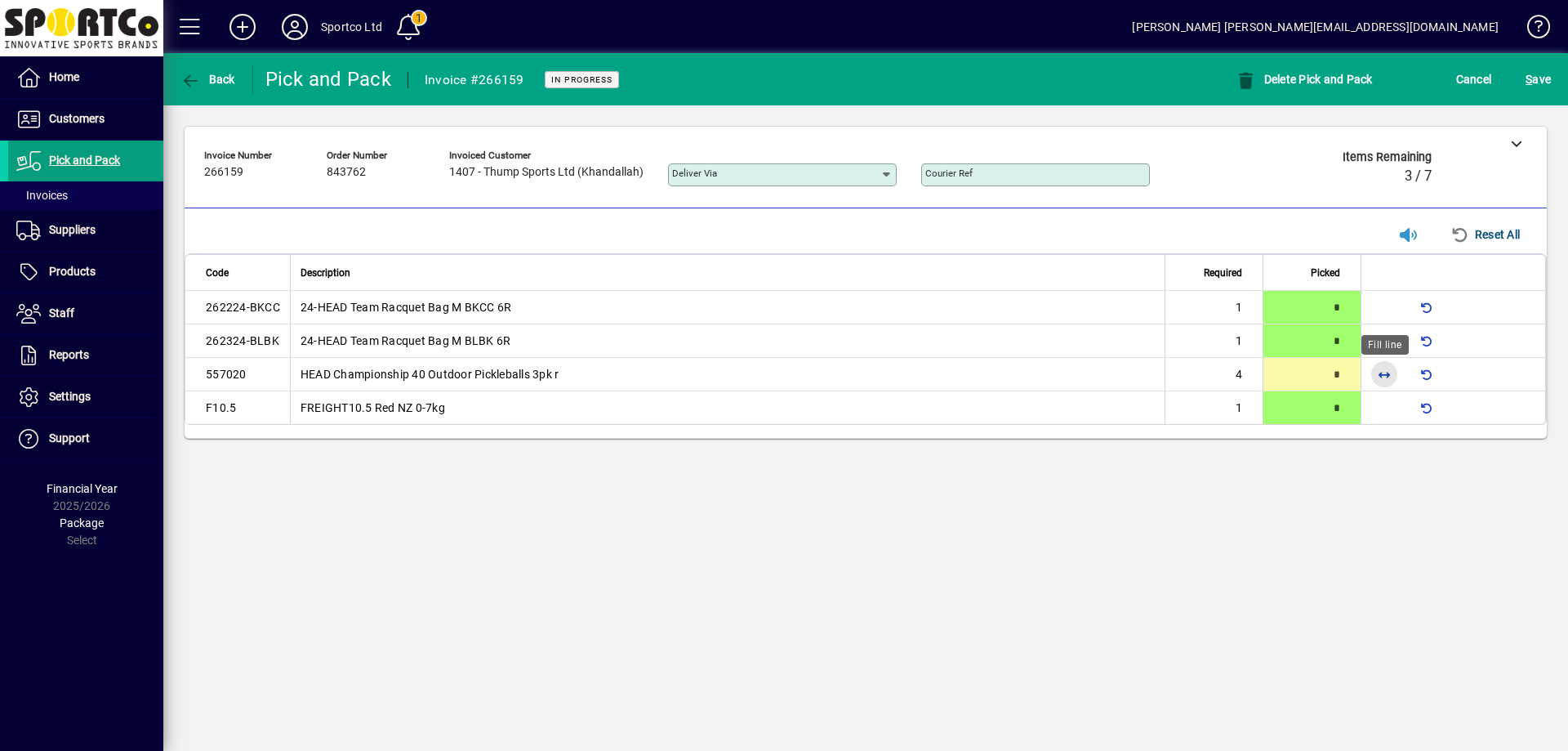
click at [1380, 376] on span "button" at bounding box center [1384, 374] width 40 height 40
type input "*"
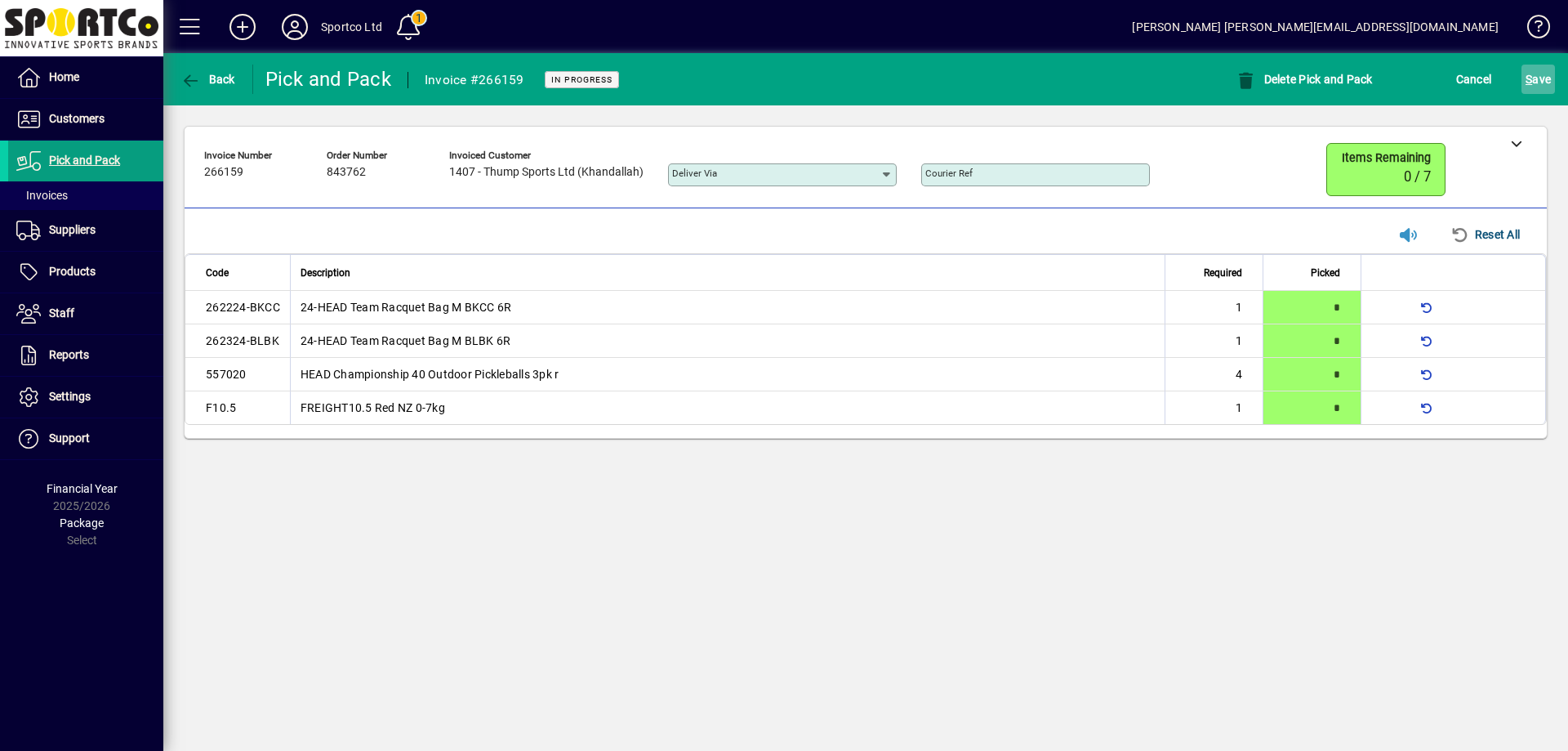
click at [1537, 78] on span "S ave" at bounding box center [1538, 79] width 26 height 26
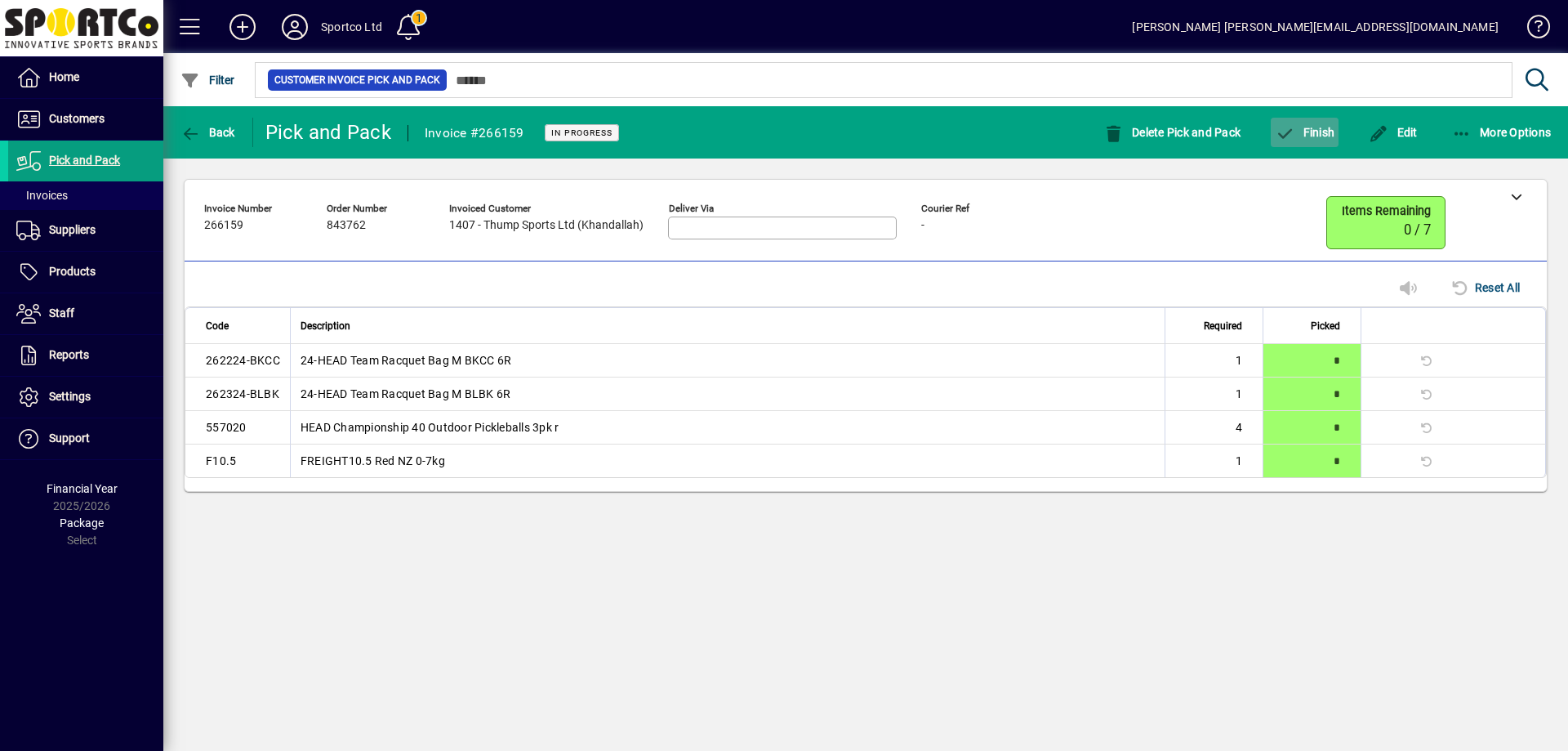
click at [1324, 129] on span "Finish" at bounding box center [1304, 133] width 59 height 13
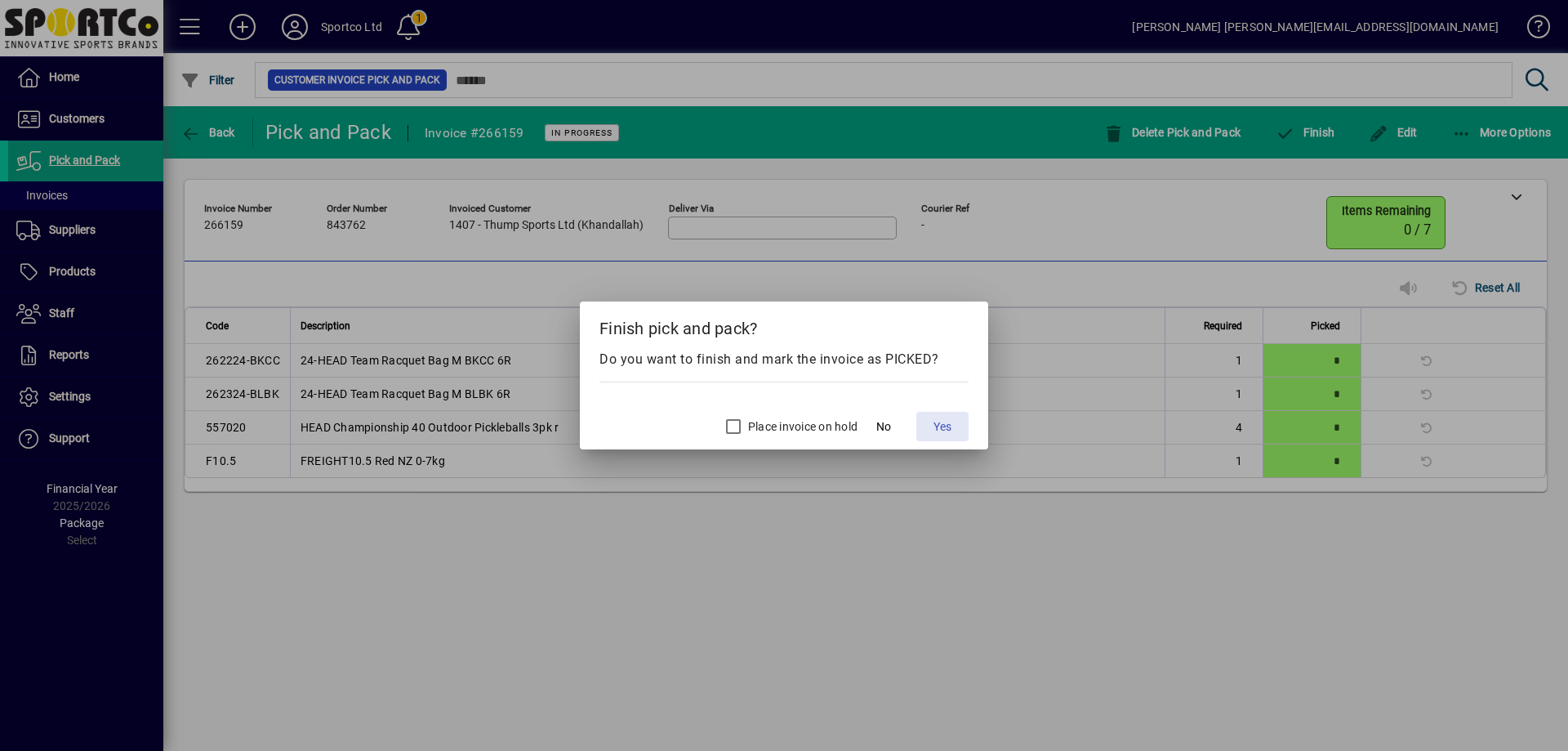
drag, startPoint x: 939, startPoint y: 424, endPoint x: 957, endPoint y: 424, distance: 18.0
click at [942, 424] on span "Yes" at bounding box center [943, 426] width 18 height 17
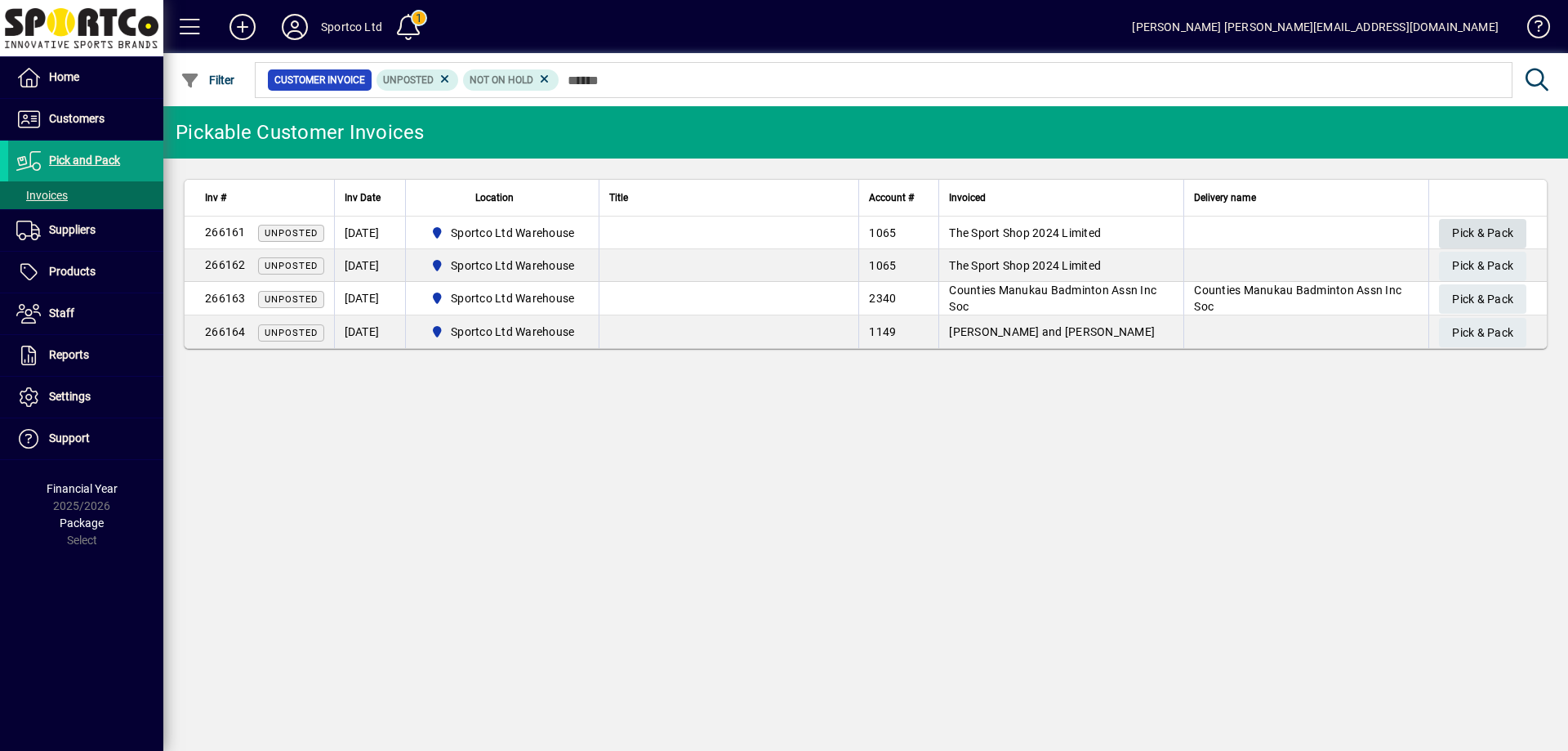
click at [1482, 223] on span "Pick & Pack" at bounding box center [1482, 233] width 61 height 27
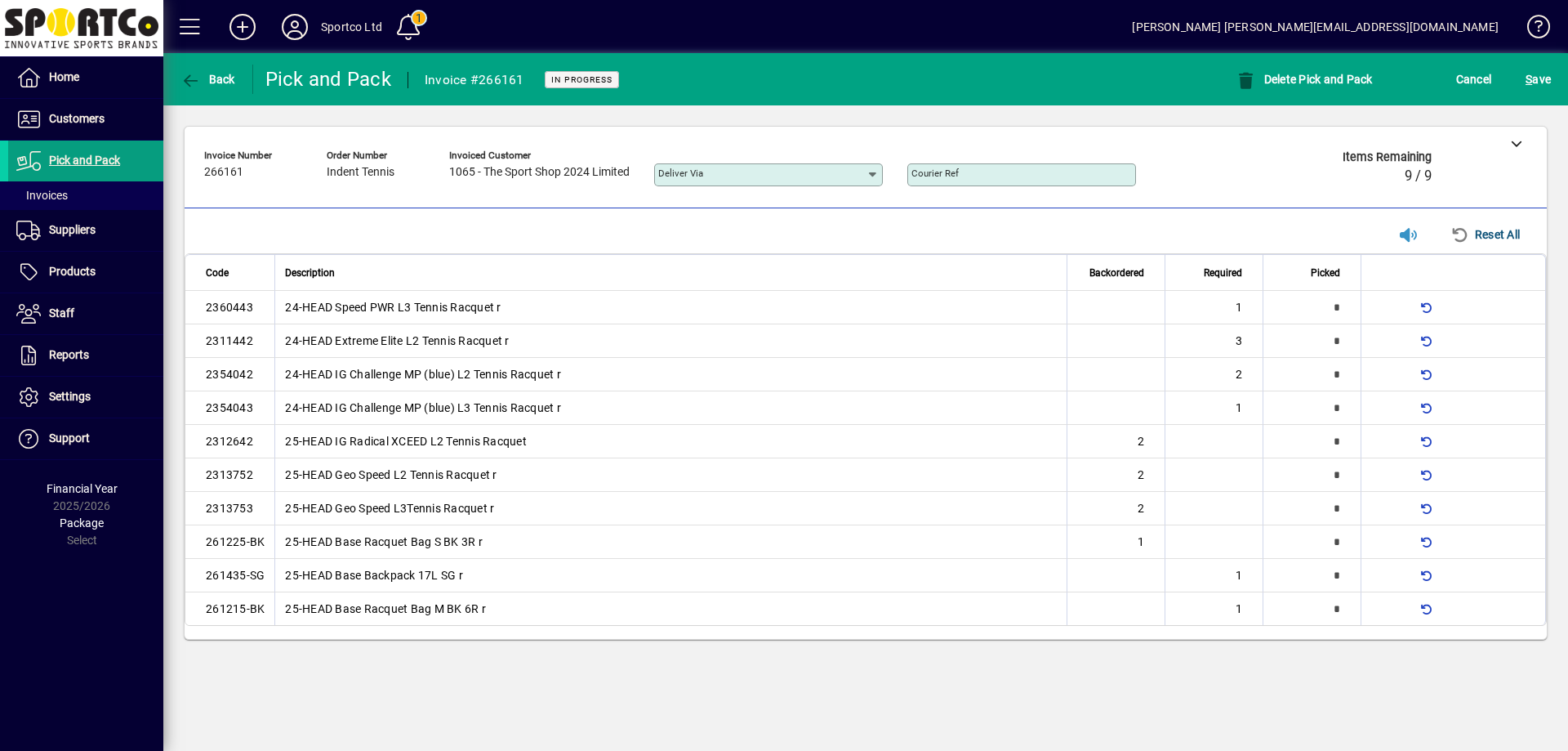
type input "*"
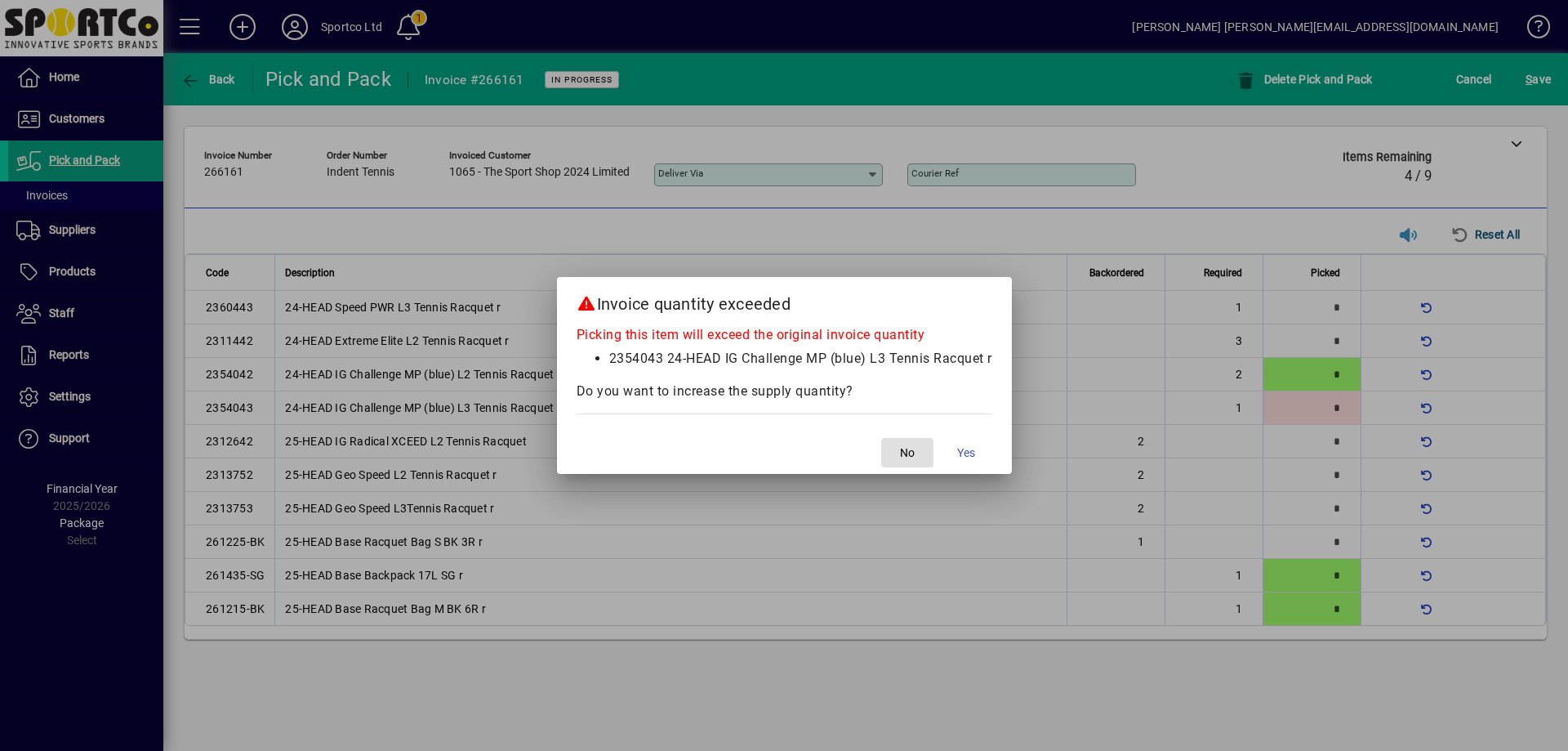
click at [906, 446] on span "No" at bounding box center [907, 453] width 15 height 17
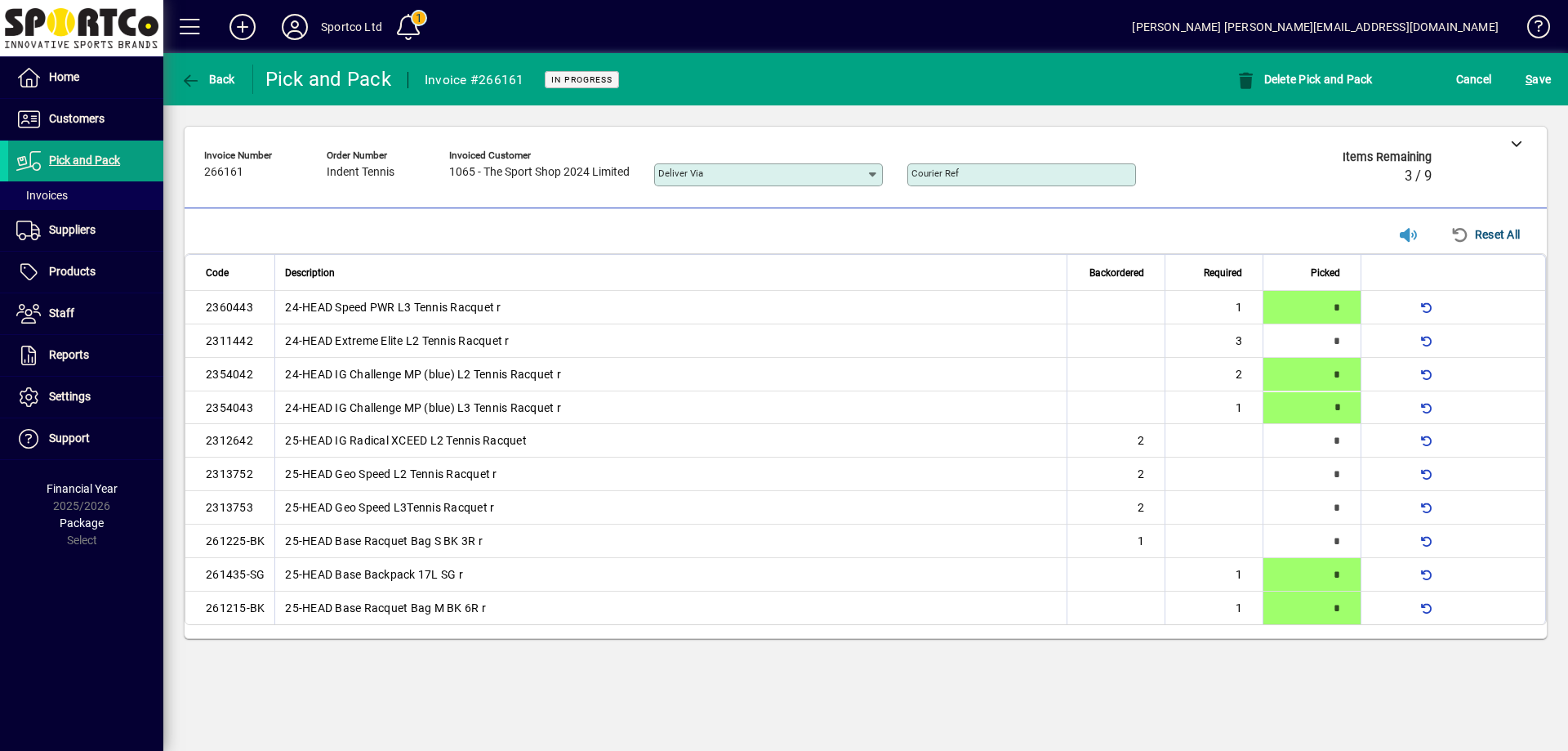
type input "*"
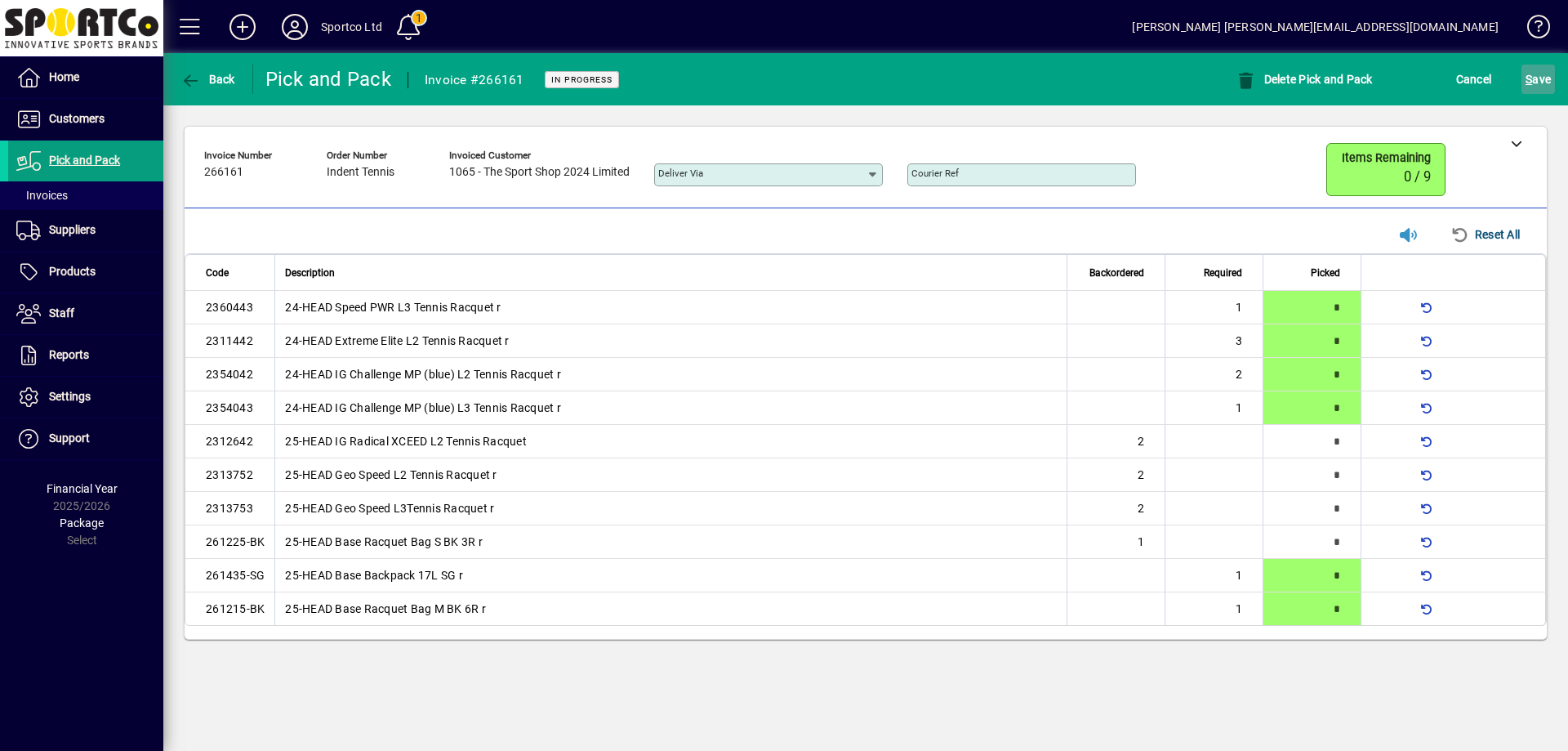
click at [1539, 78] on span "S ave" at bounding box center [1538, 79] width 26 height 26
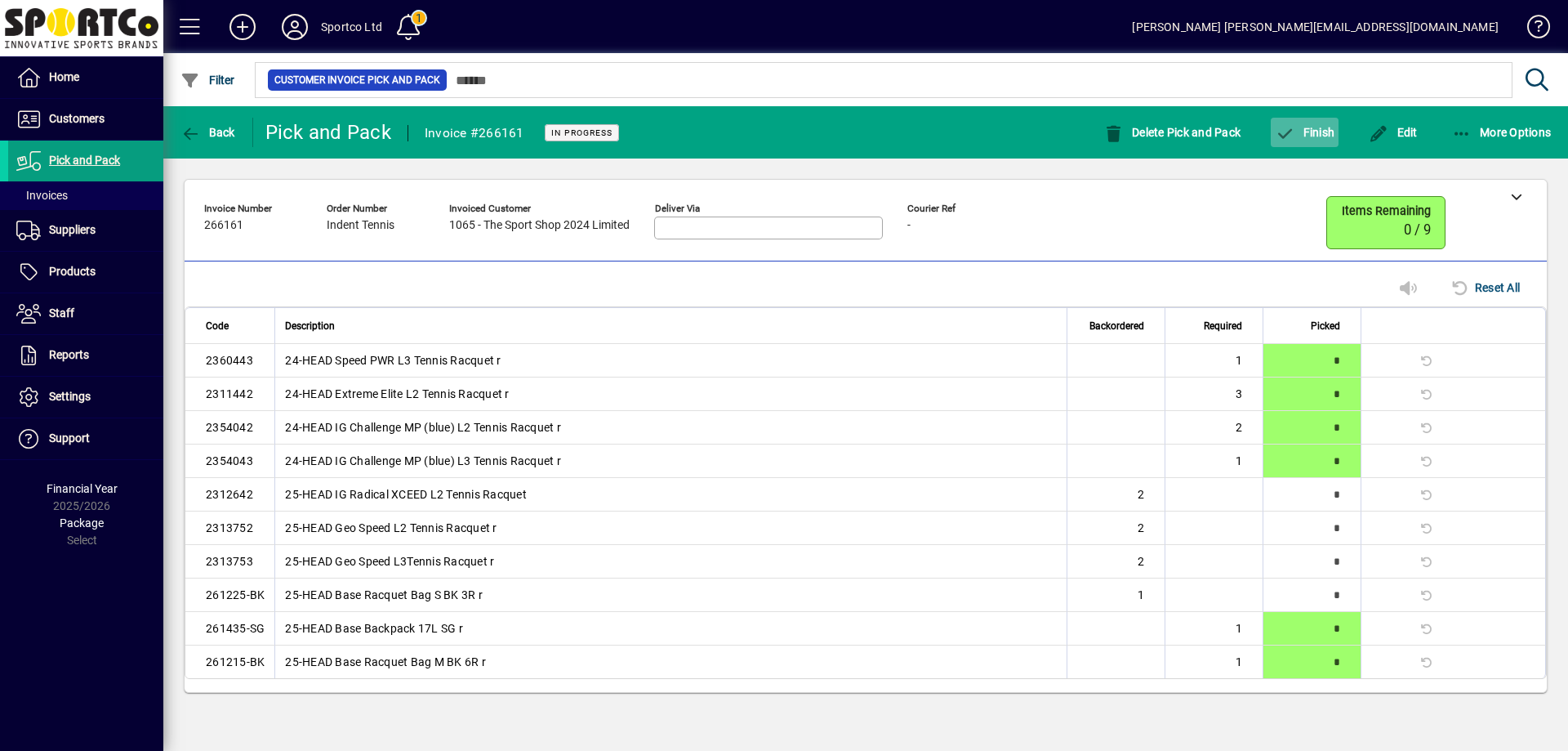
click at [1317, 127] on span "Finish" at bounding box center [1304, 133] width 59 height 13
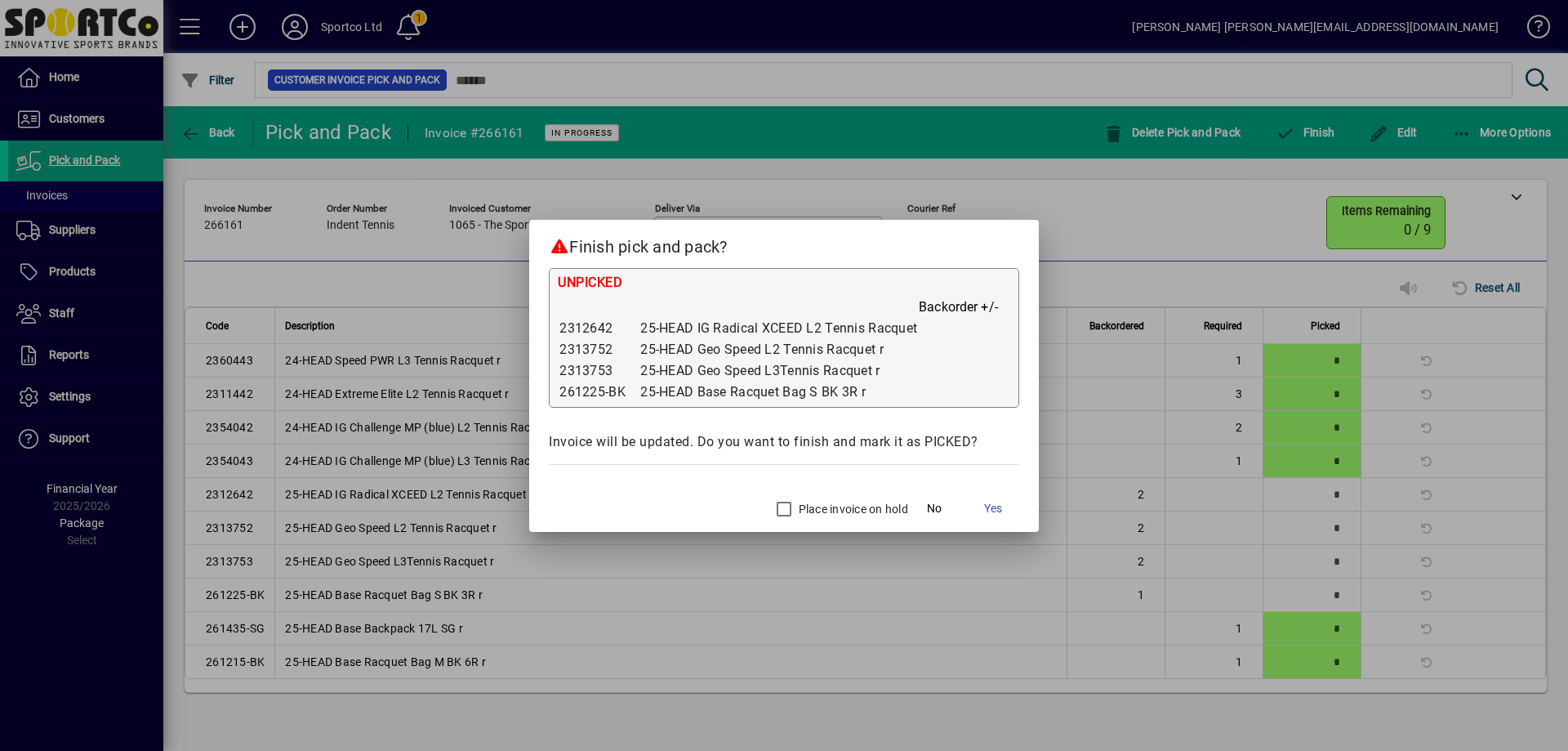
click at [813, 504] on label "Place invoice on hold" at bounding box center [851, 509] width 113 height 16
click at [997, 502] on span "Yes" at bounding box center [993, 509] width 18 height 17
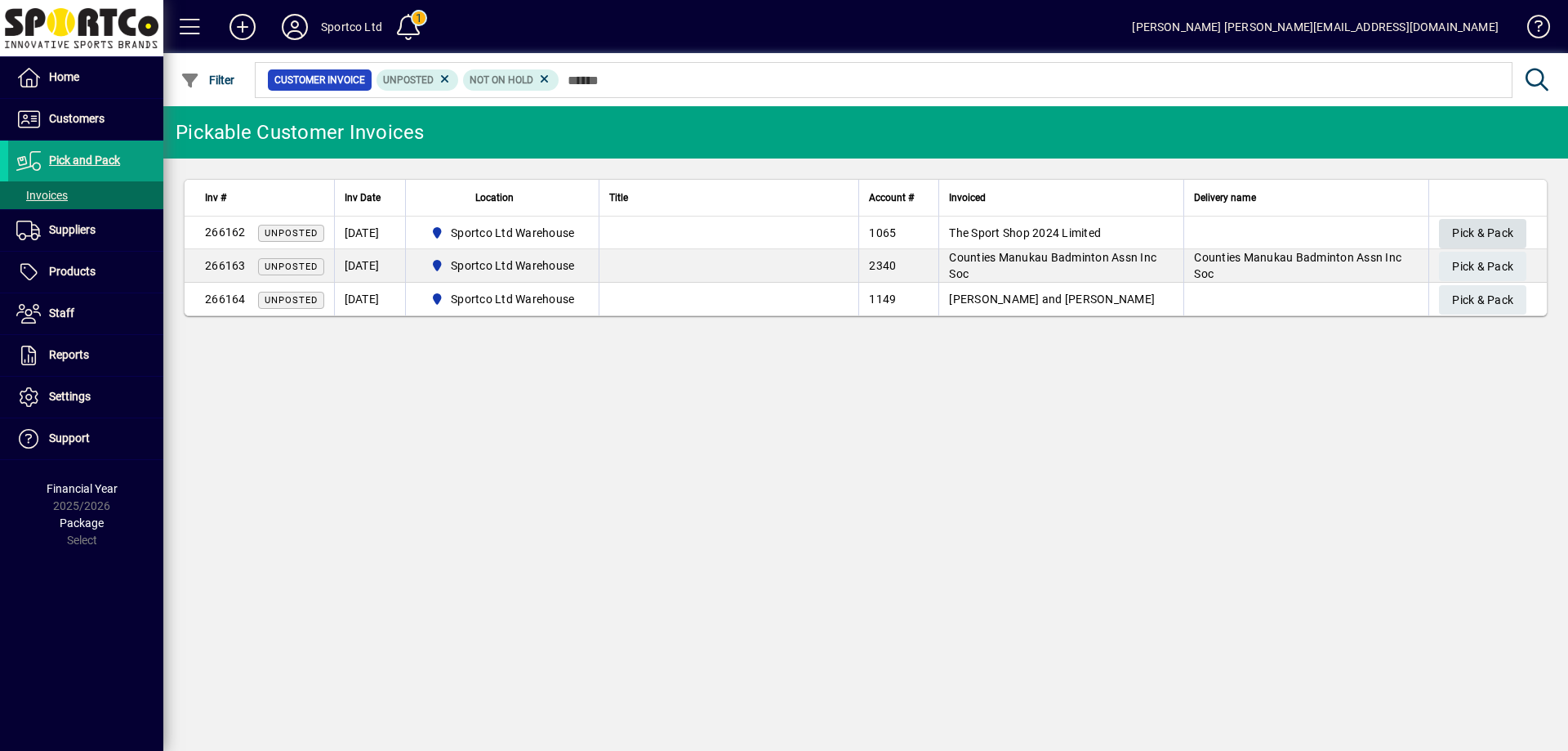
click at [1472, 232] on span "Pick & Pack" at bounding box center [1482, 233] width 61 height 27
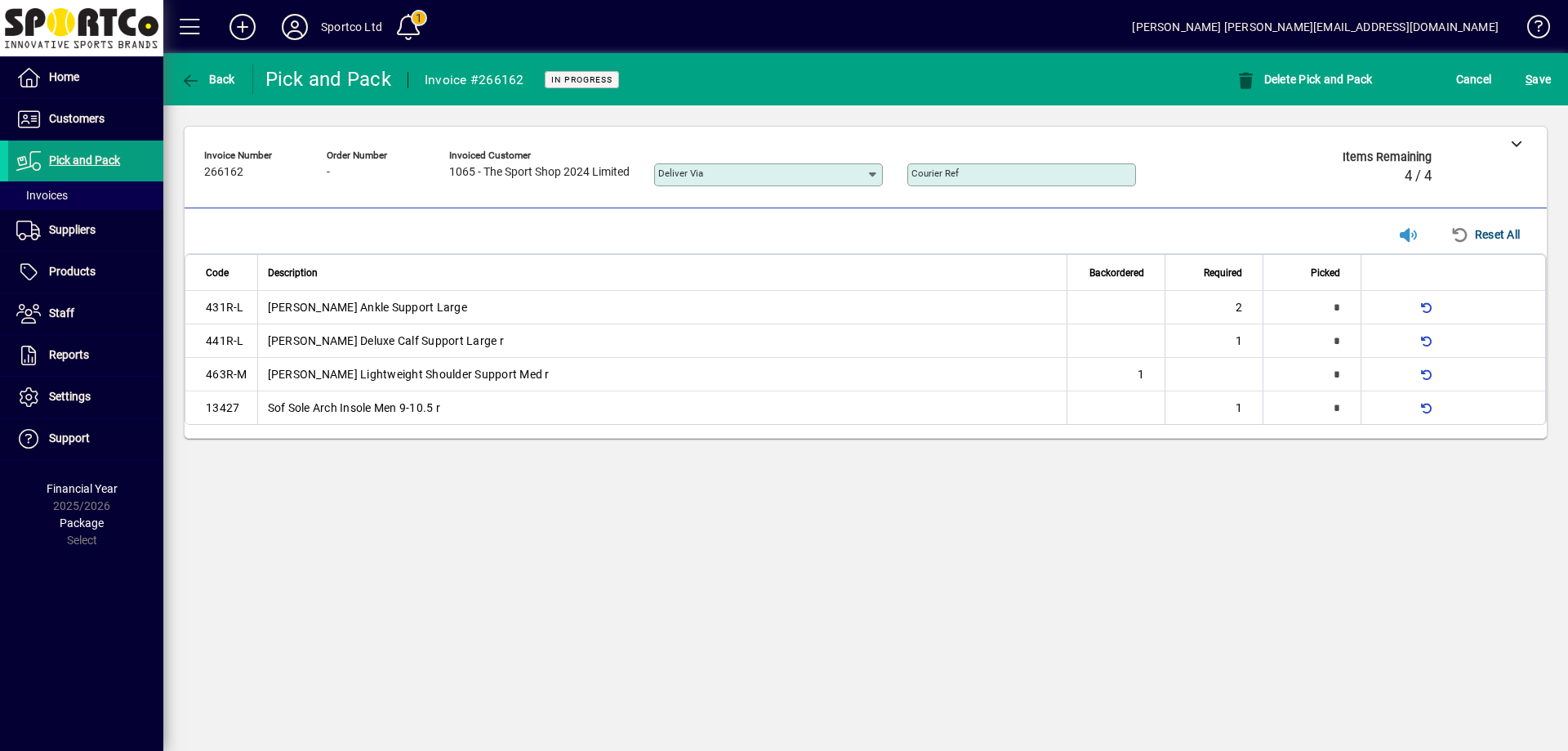
type input "*"
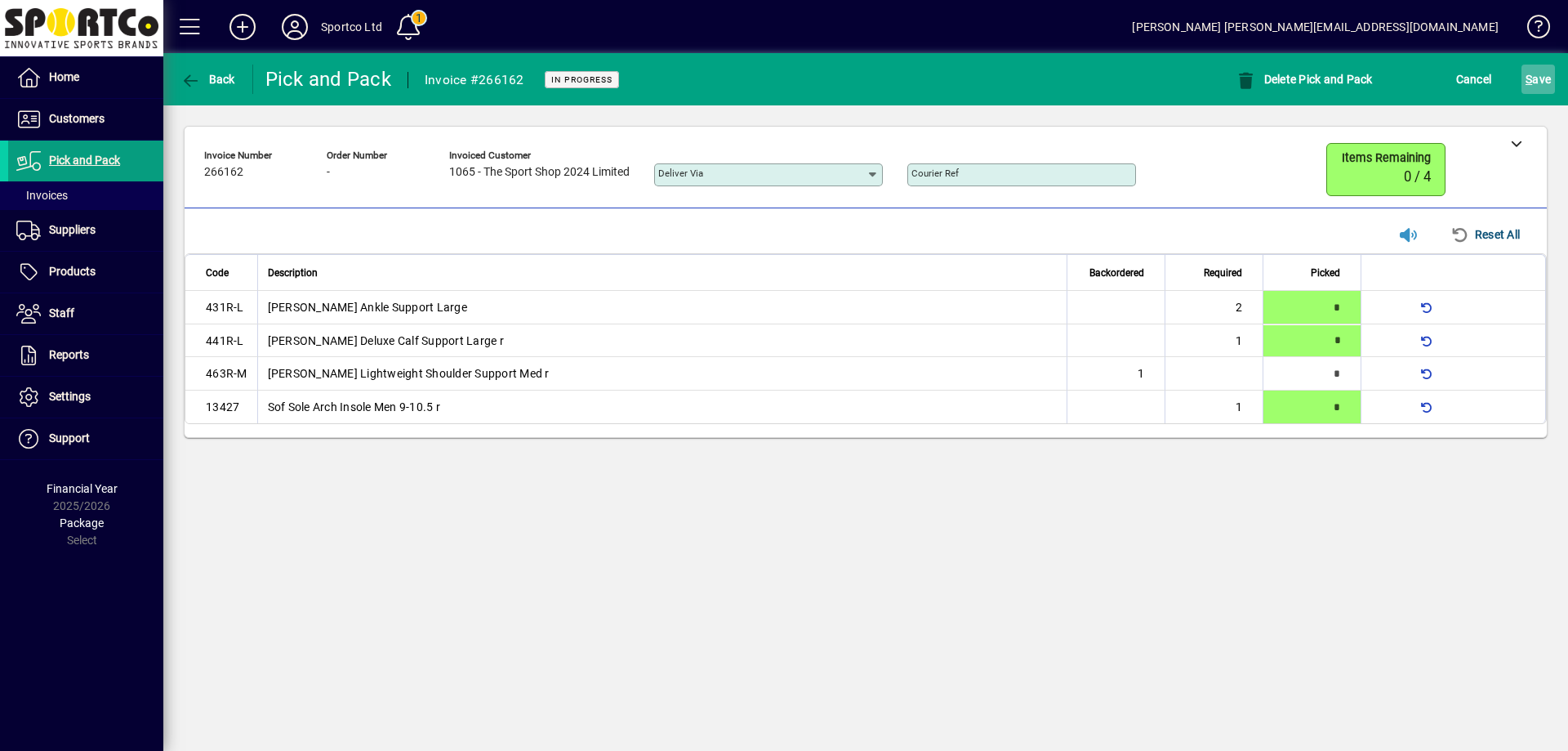
click at [1545, 72] on span "S ave" at bounding box center [1538, 79] width 26 height 26
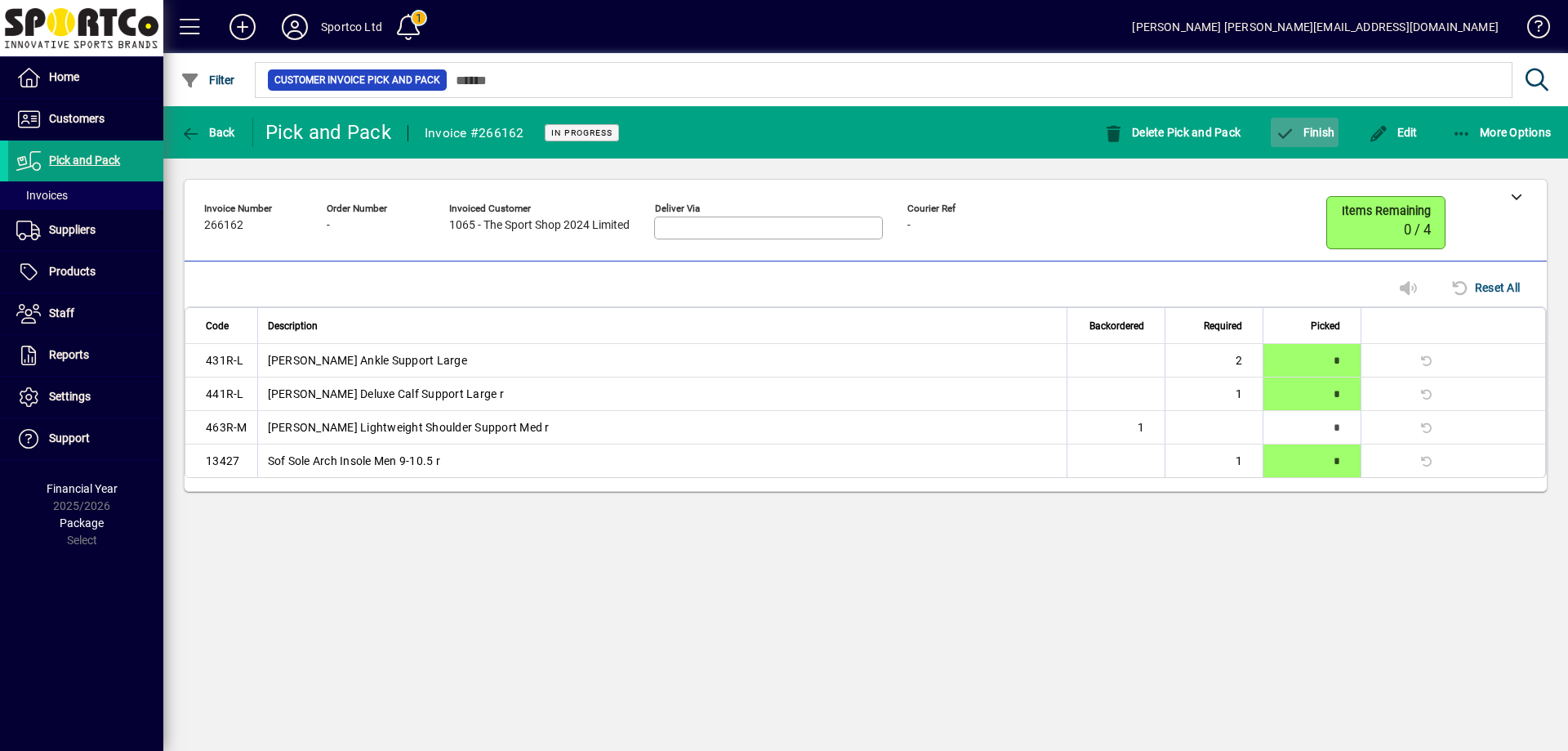
click at [1304, 124] on span "button" at bounding box center [1304, 133] width 68 height 40
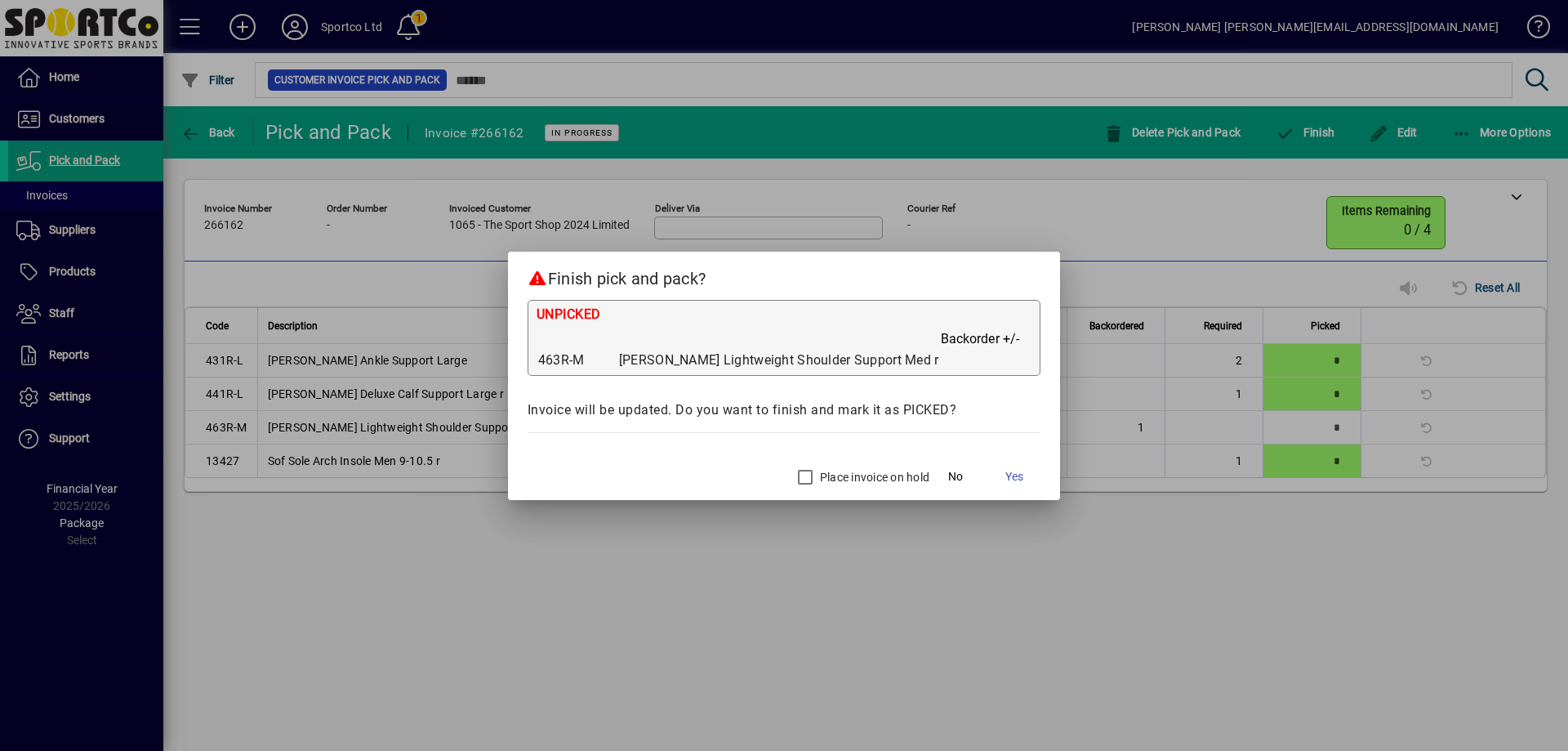
click at [817, 475] on label "Place invoice on hold" at bounding box center [873, 477] width 113 height 16
click at [1005, 477] on span "Yes" at bounding box center [1014, 476] width 18 height 17
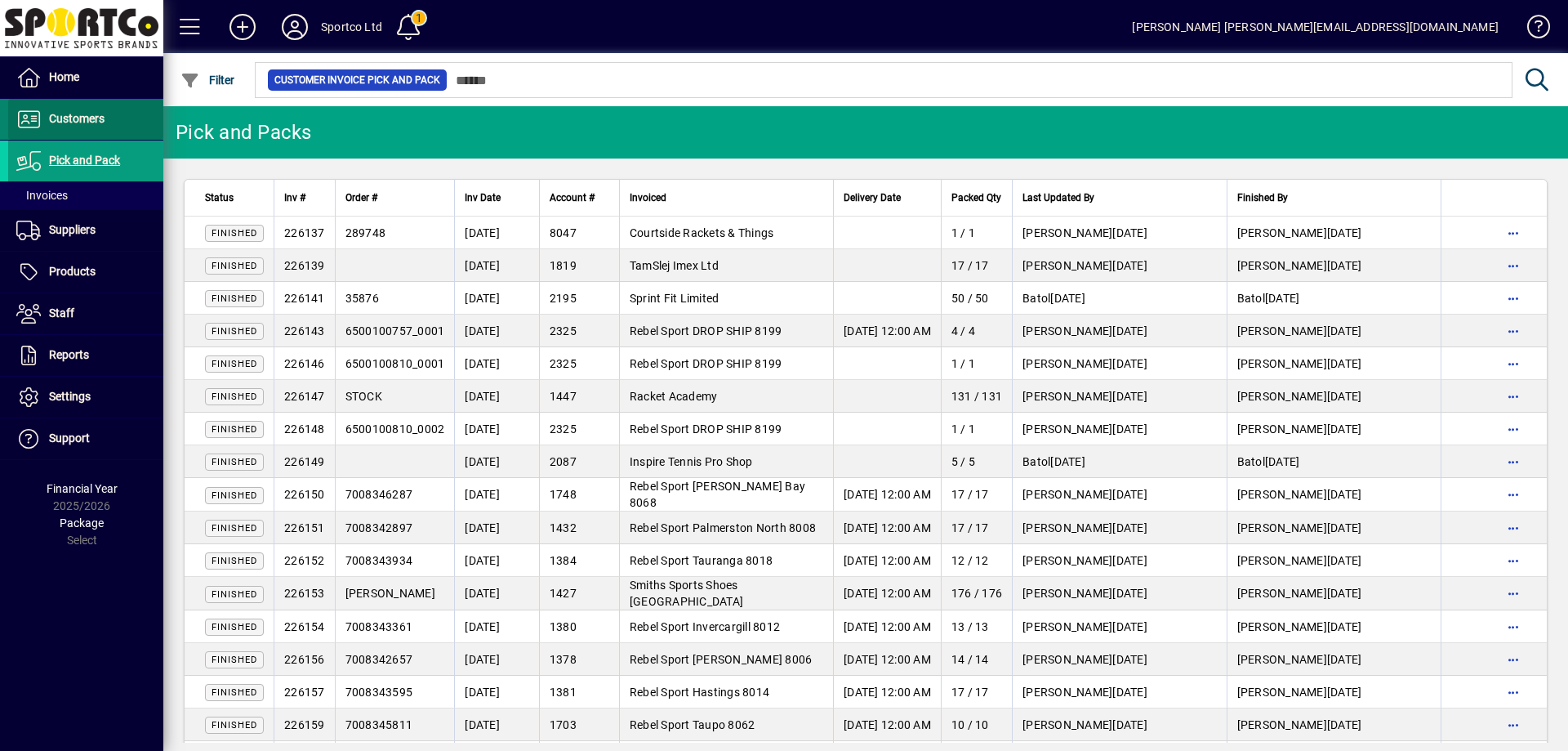
click at [81, 125] on span "Customers" at bounding box center [56, 120] width 96 height 20
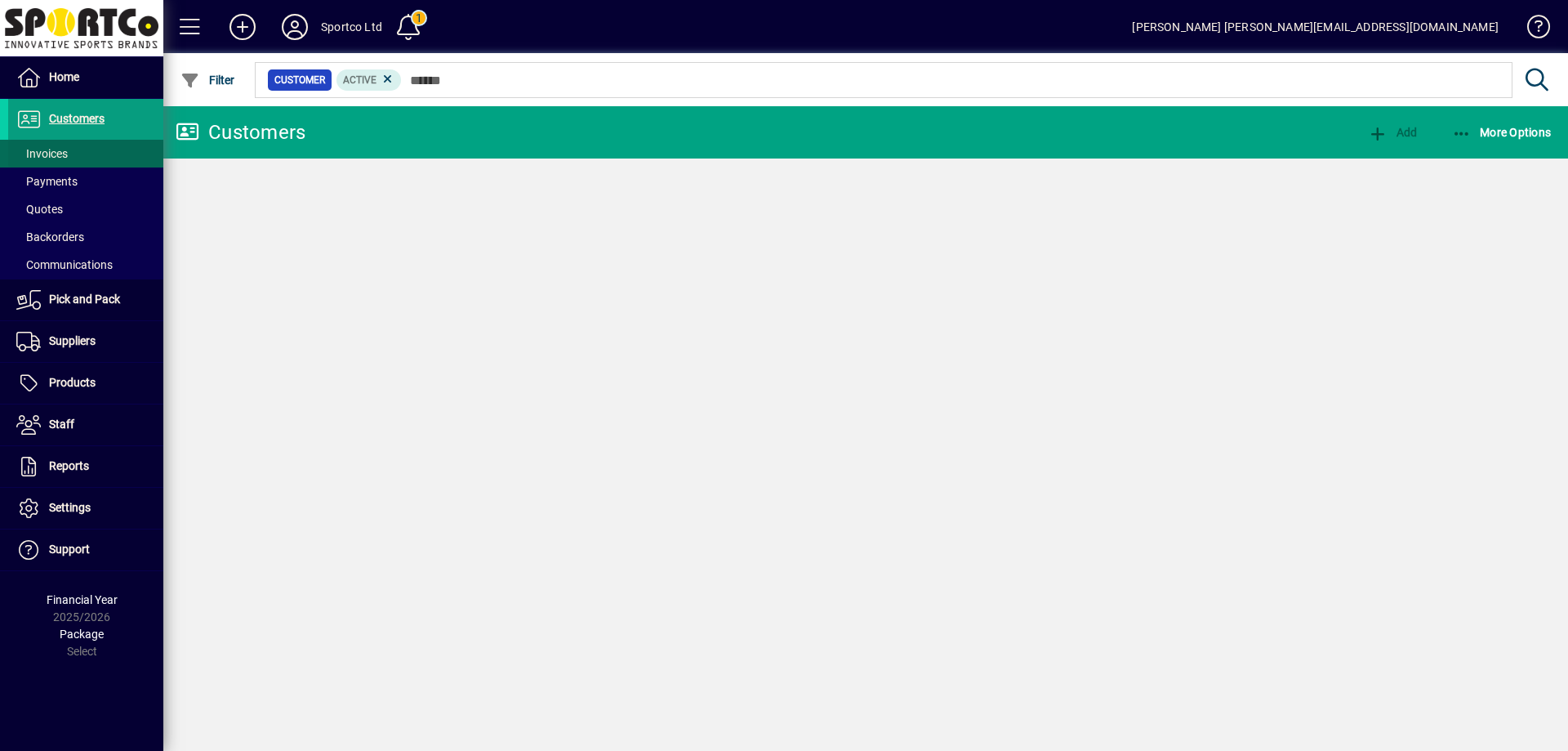
click at [51, 153] on span "Invoices" at bounding box center [42, 153] width 51 height 13
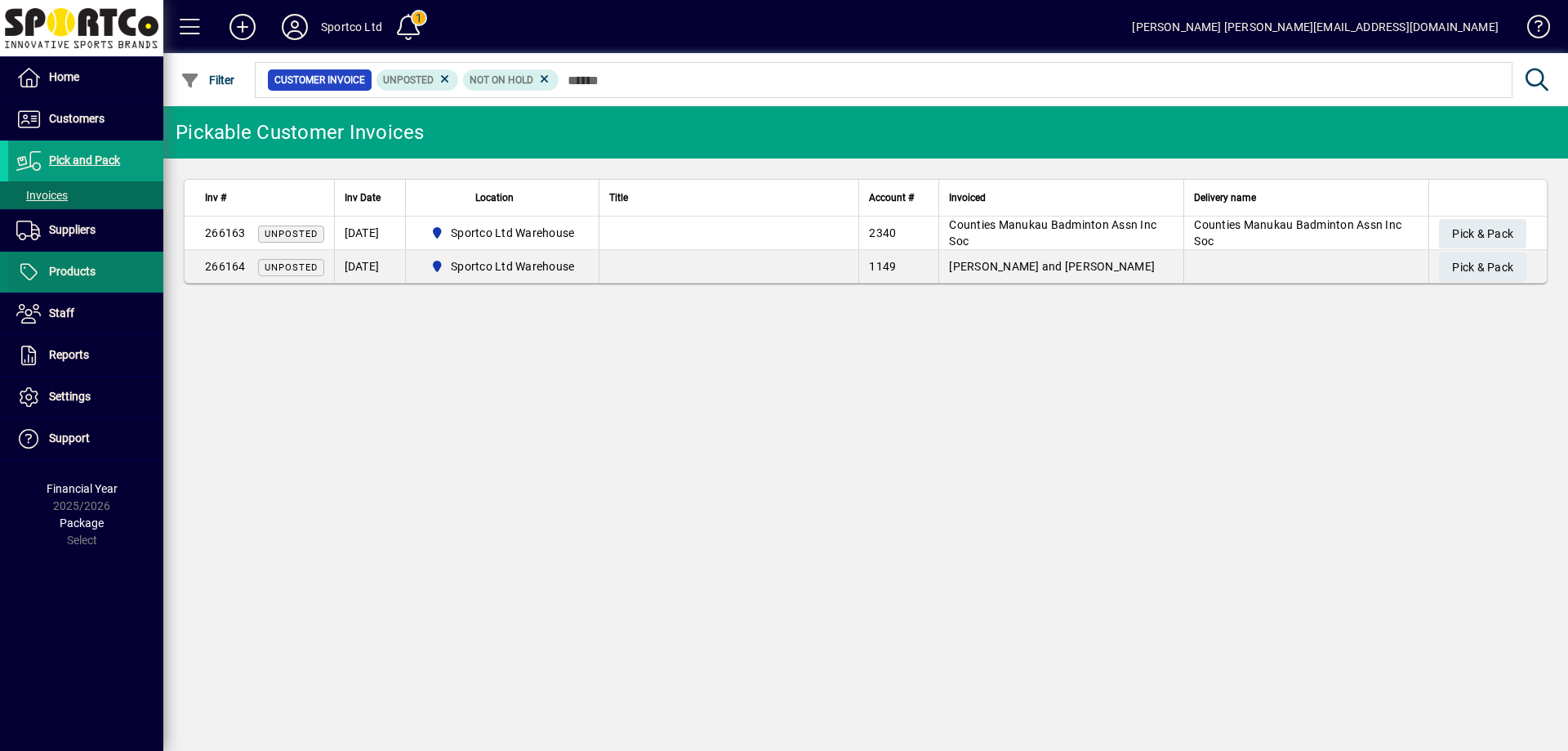
click at [80, 269] on span "Products" at bounding box center [72, 271] width 46 height 13
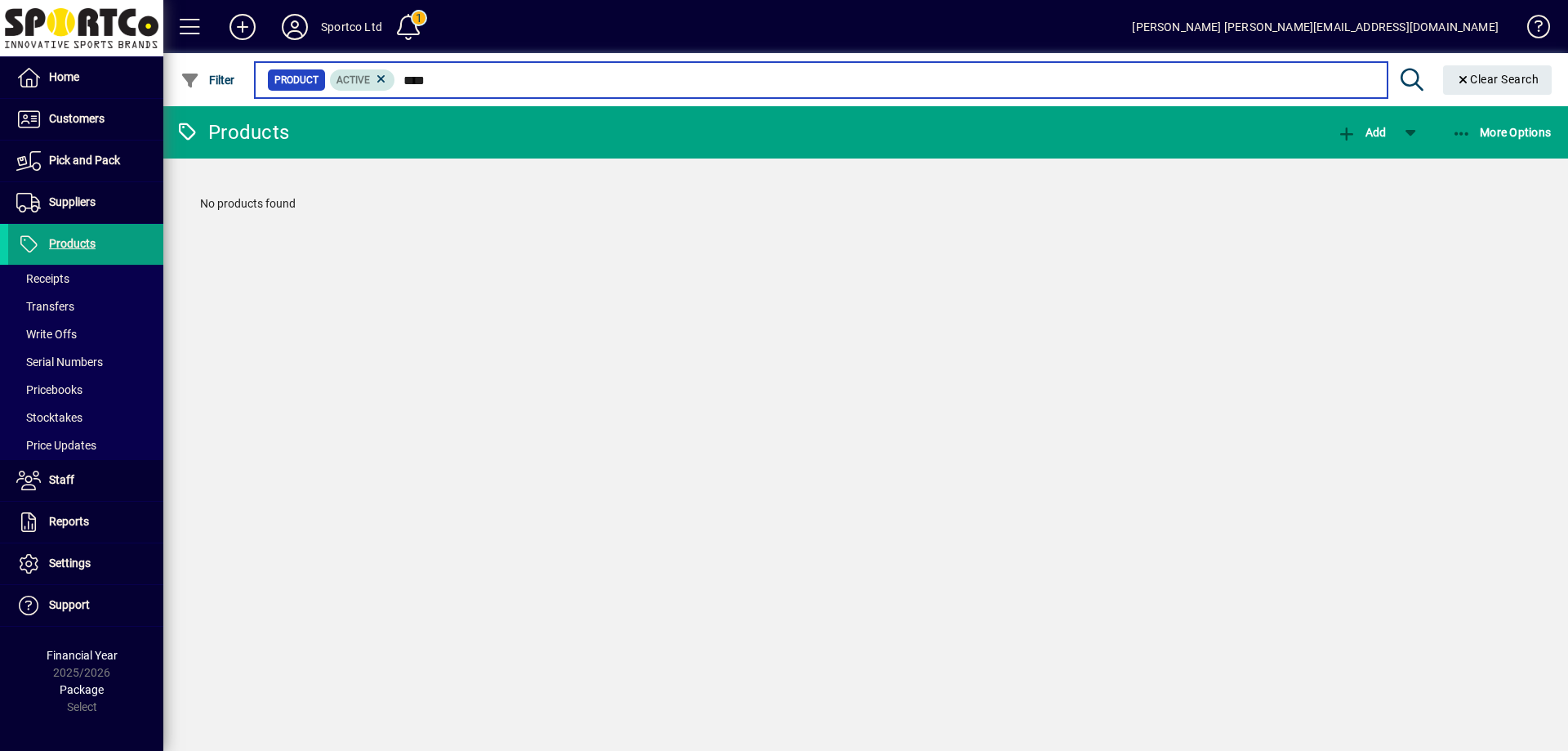
type input "****"
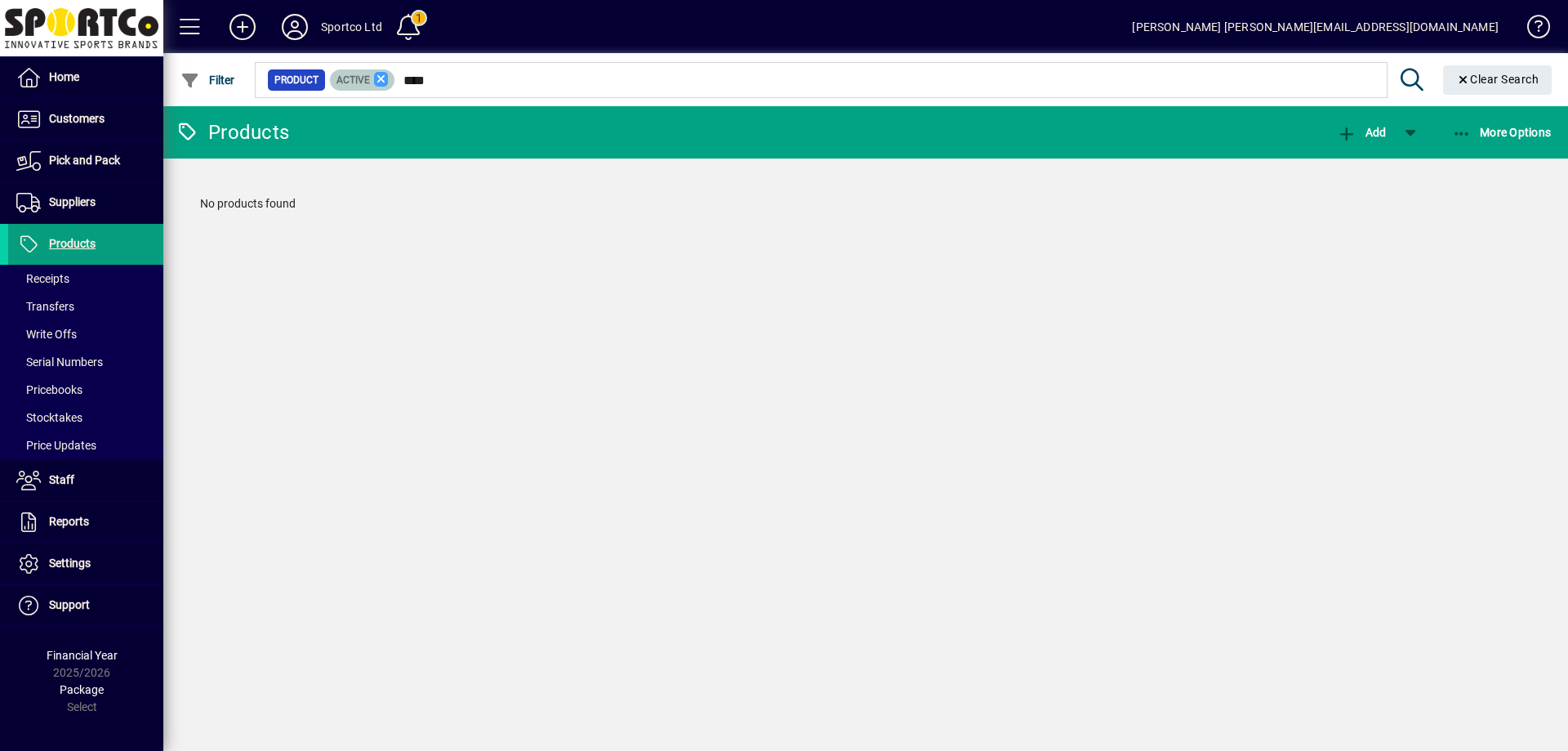
click at [385, 78] on mat-chip "Active" at bounding box center [362, 80] width 65 height 21
click at [381, 77] on icon at bounding box center [381, 79] width 15 height 15
click at [73, 239] on span "Products" at bounding box center [72, 243] width 46 height 13
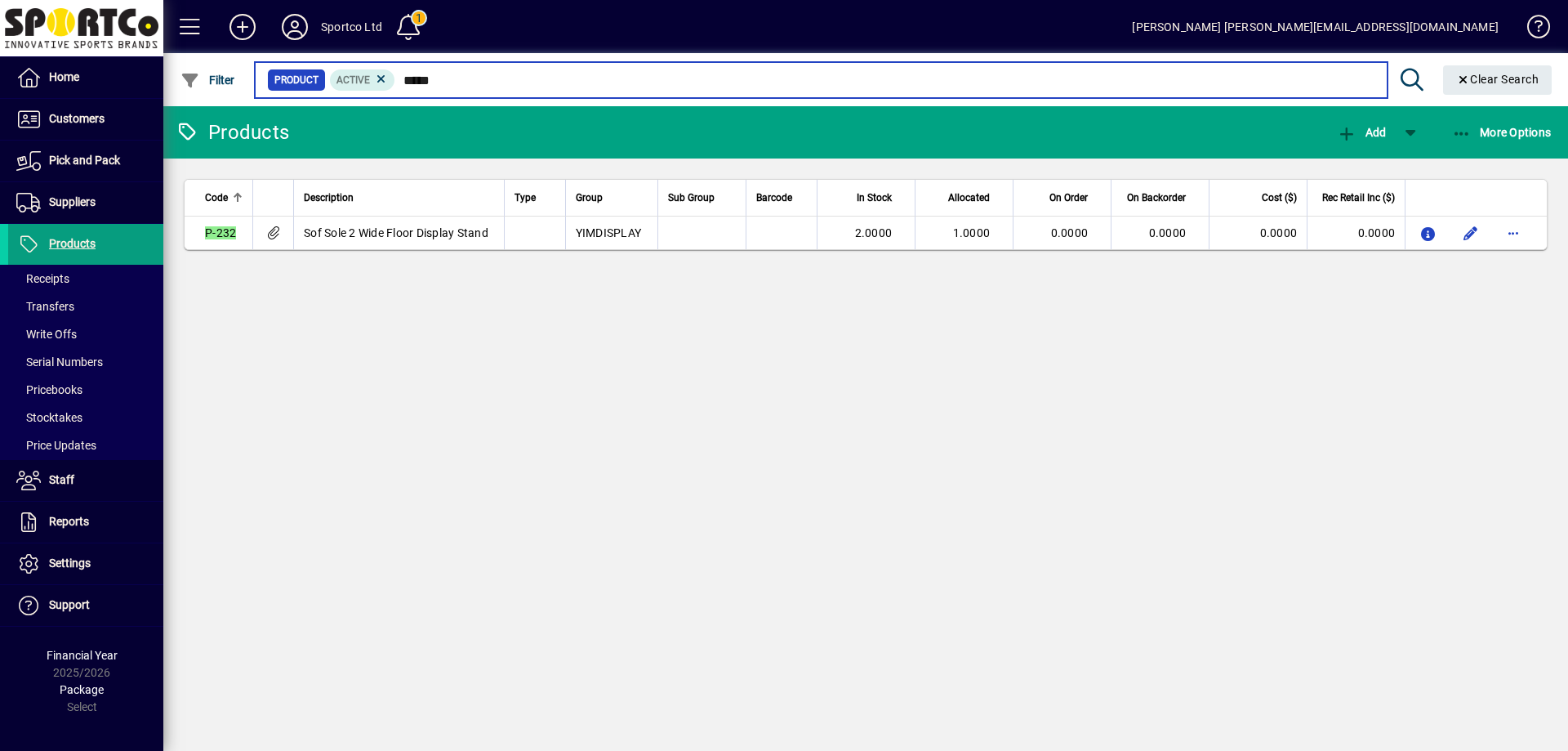
click at [463, 81] on input "*****" at bounding box center [884, 80] width 978 height 23
type input "*"
type input "***"
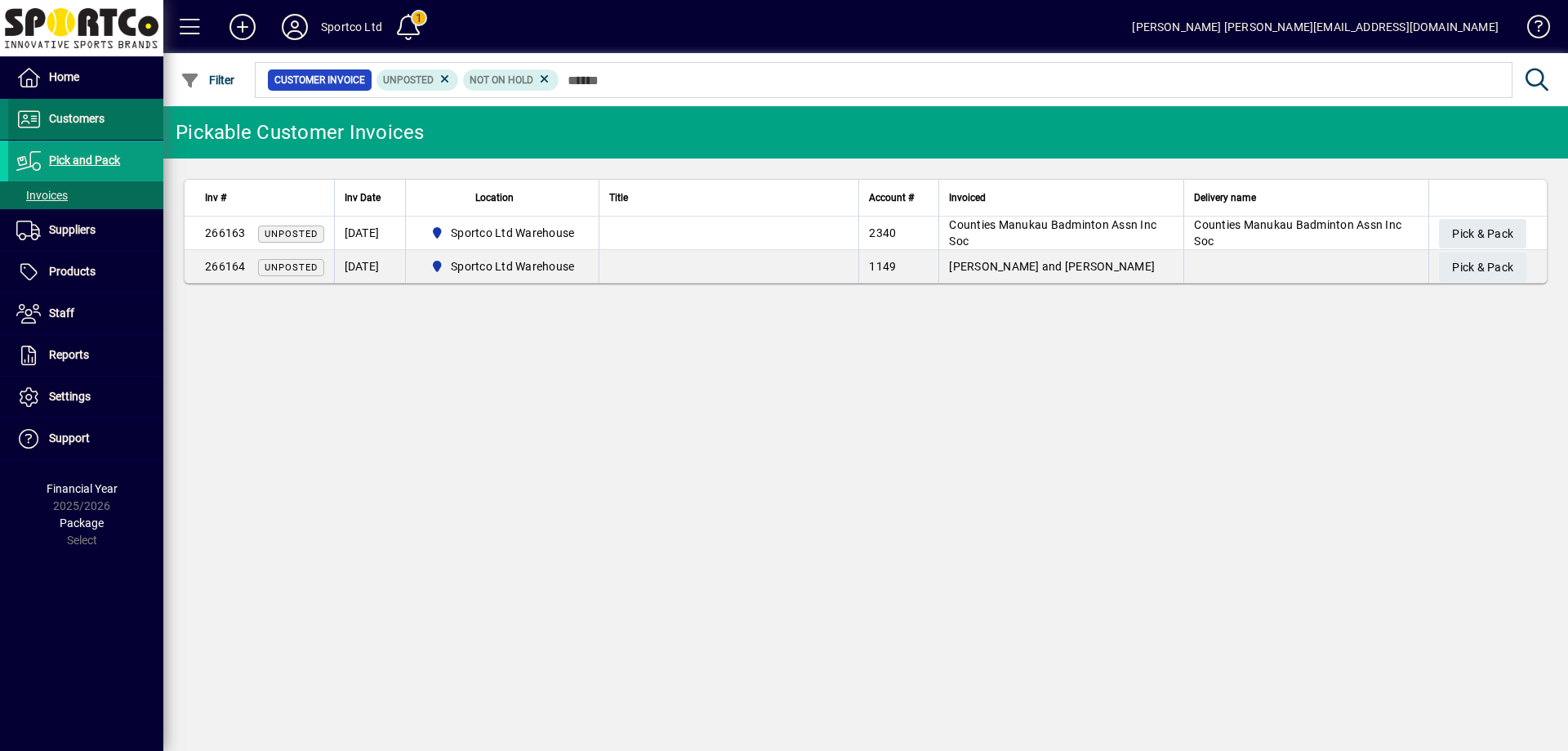
click at [75, 115] on span "Customers" at bounding box center [76, 119] width 55 height 13
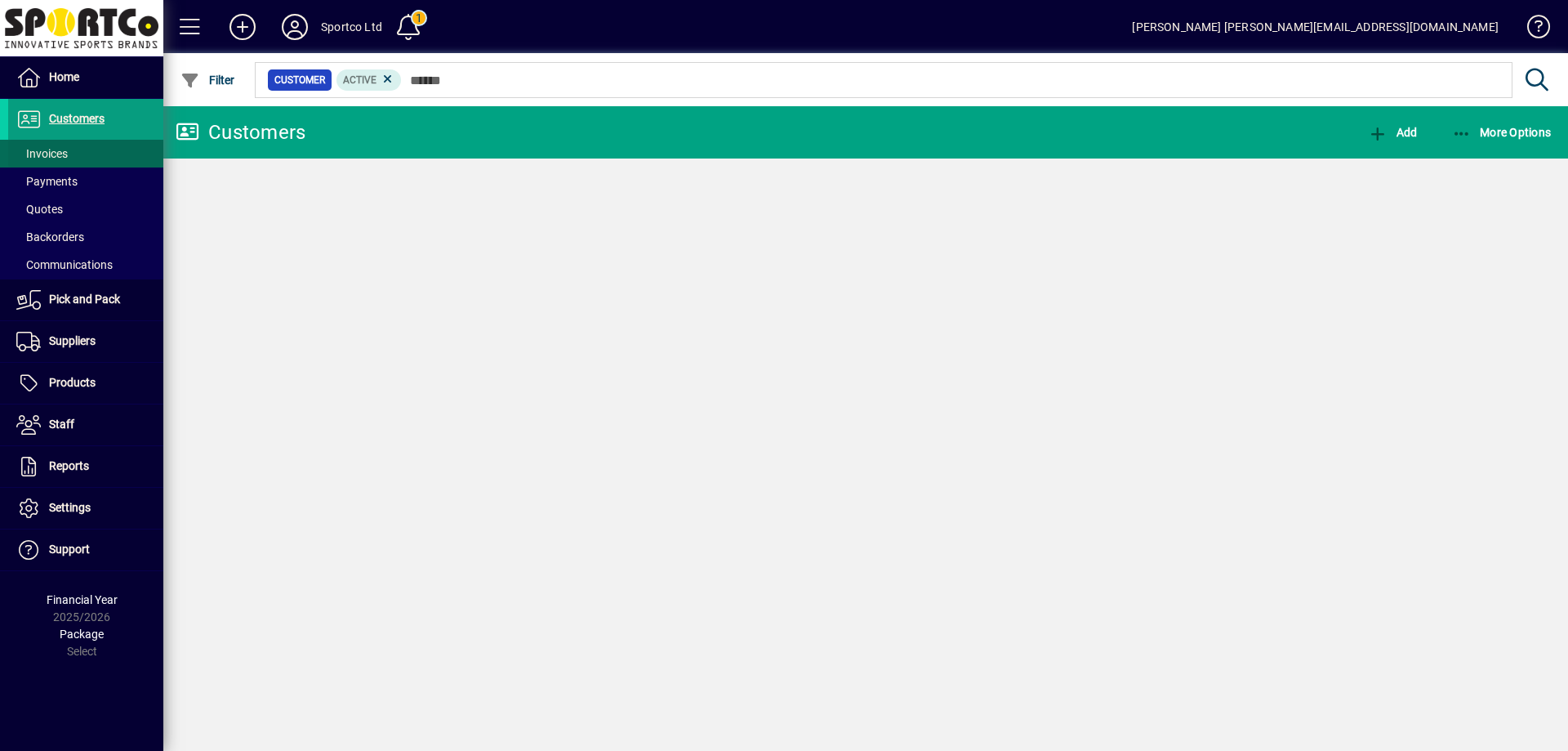
click at [54, 139] on span at bounding box center [86, 154] width 155 height 40
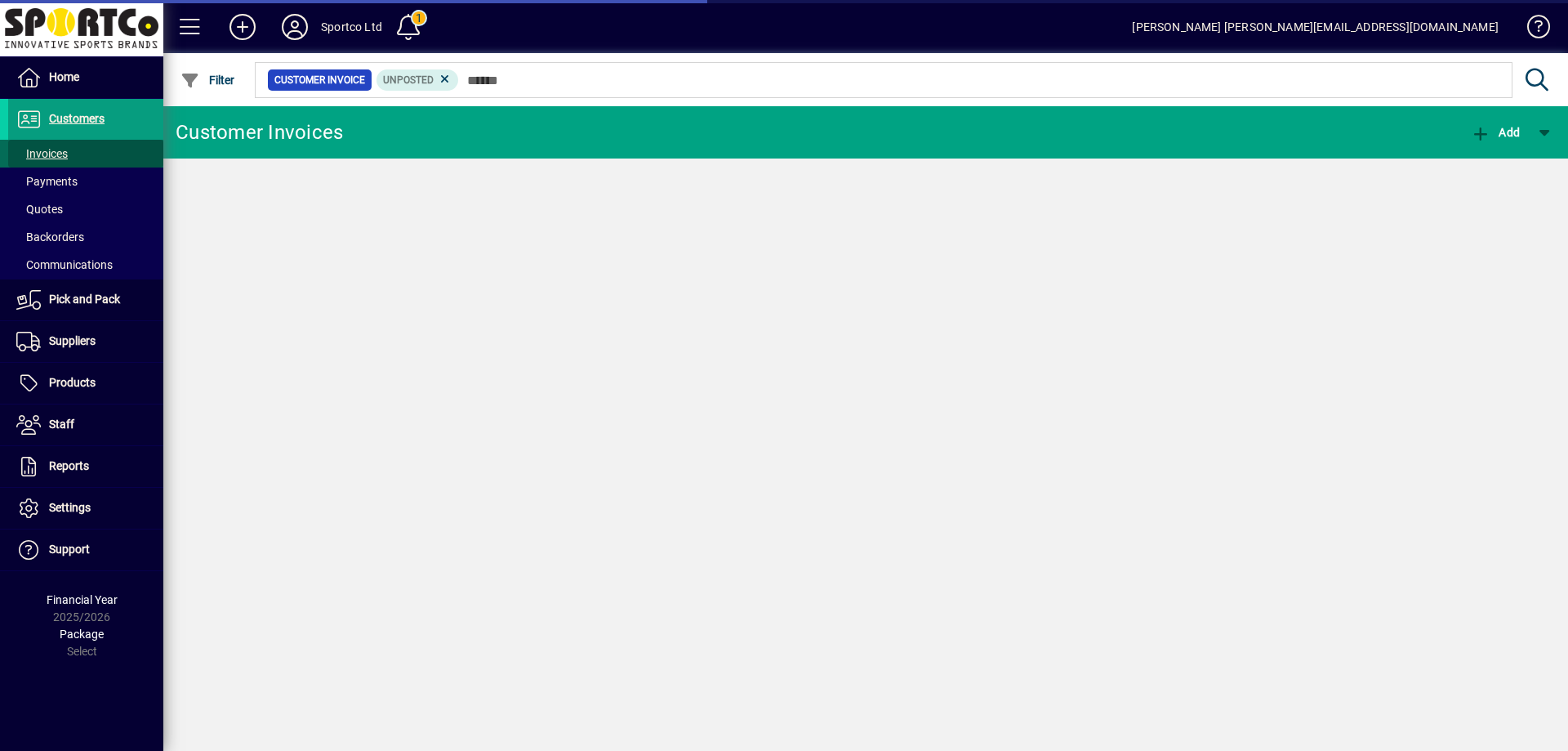
click at [59, 153] on span "Invoices" at bounding box center [42, 153] width 51 height 13
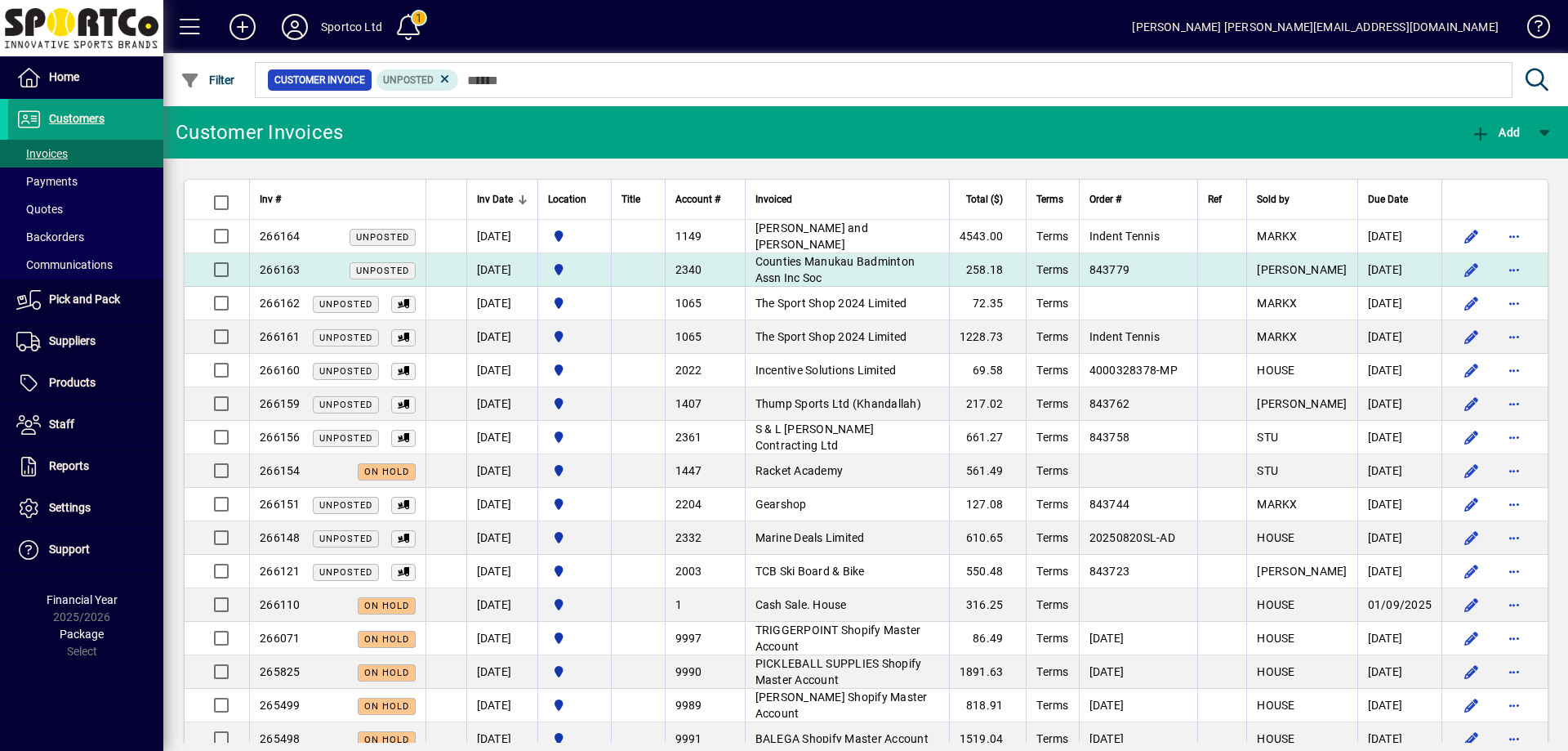
click at [861, 268] on td "Counties Manukau Badminton Assn Inc Soc" at bounding box center [847, 270] width 204 height 34
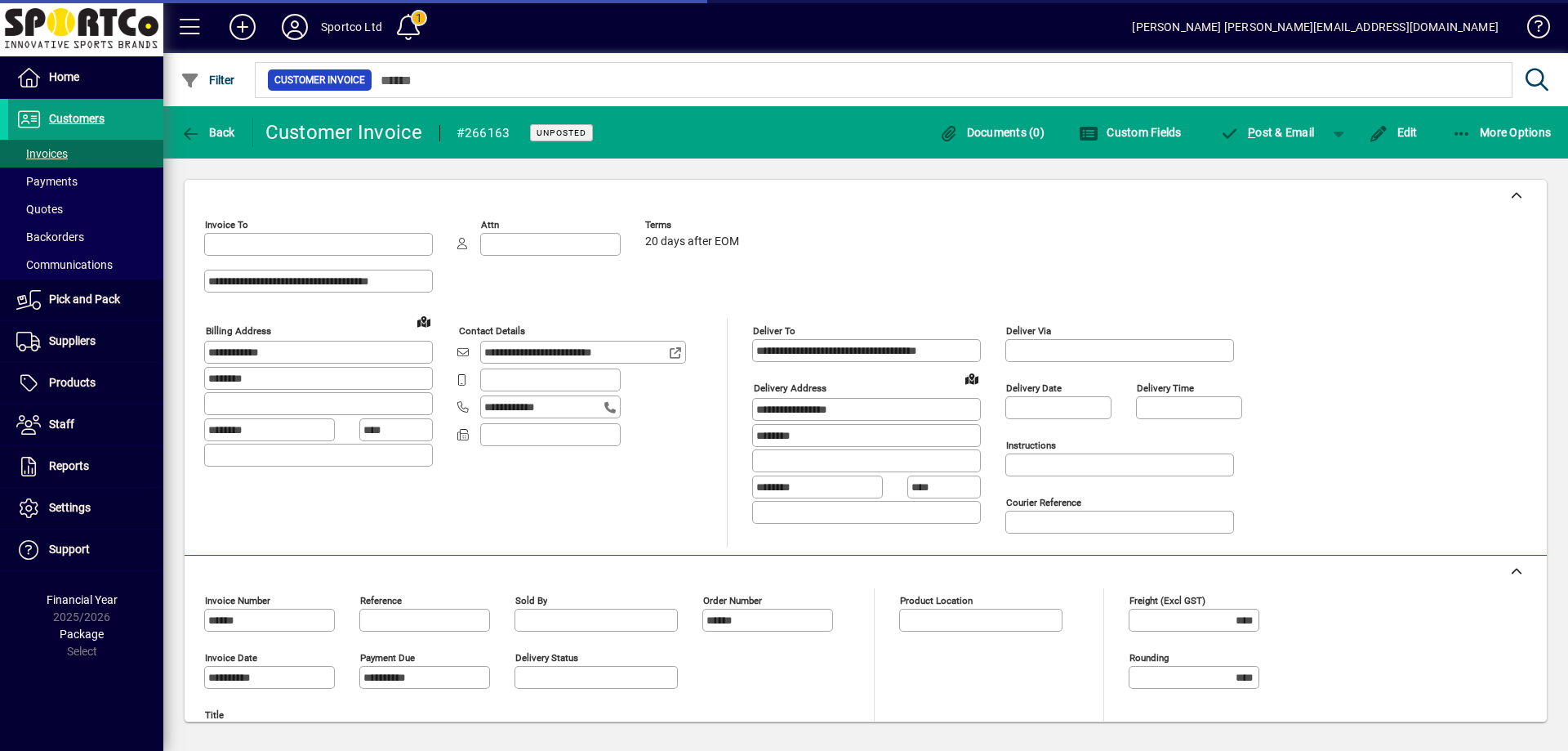
type input "**********"
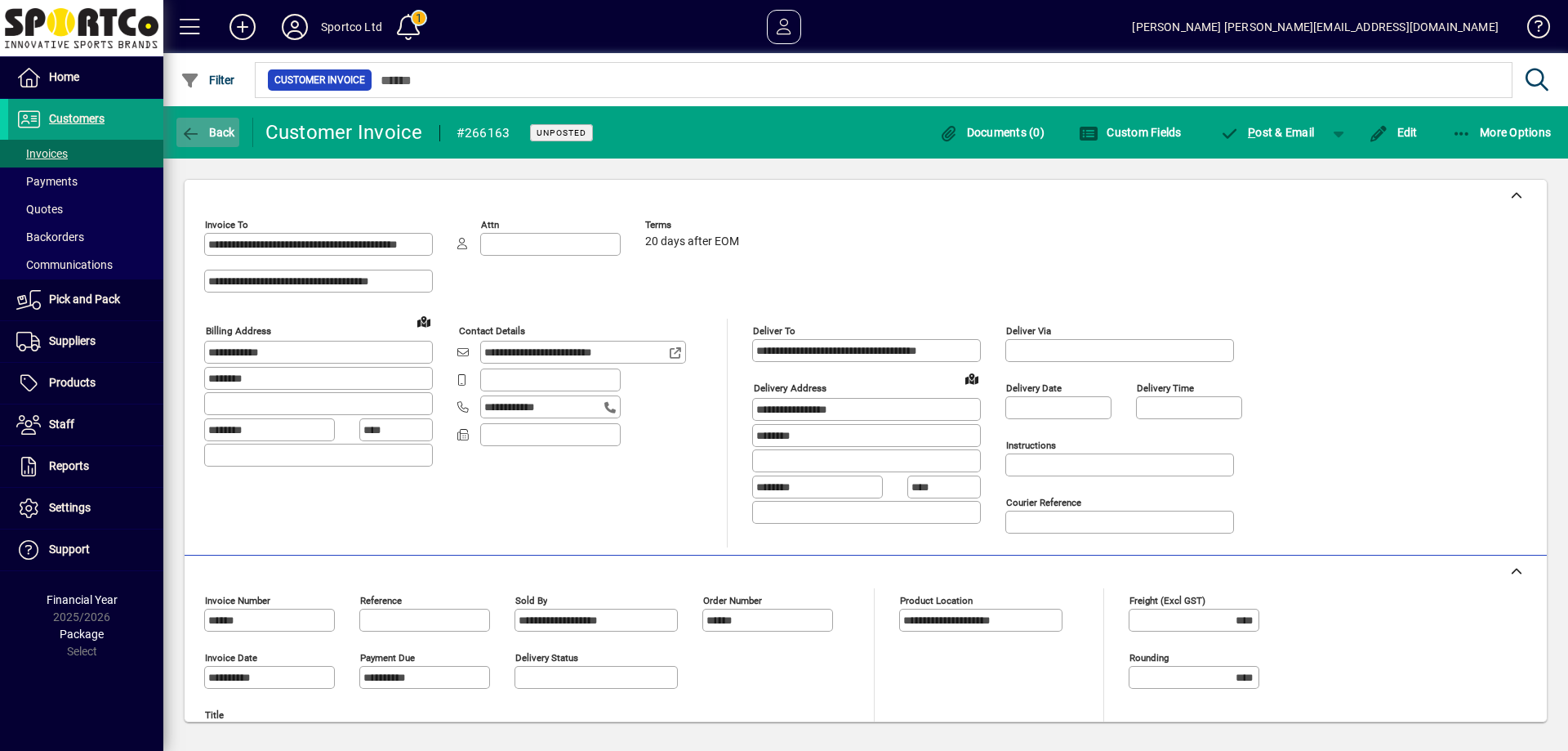
click at [189, 128] on icon "button" at bounding box center [190, 134] width 21 height 16
